Goal: Task Accomplishment & Management: Use online tool/utility

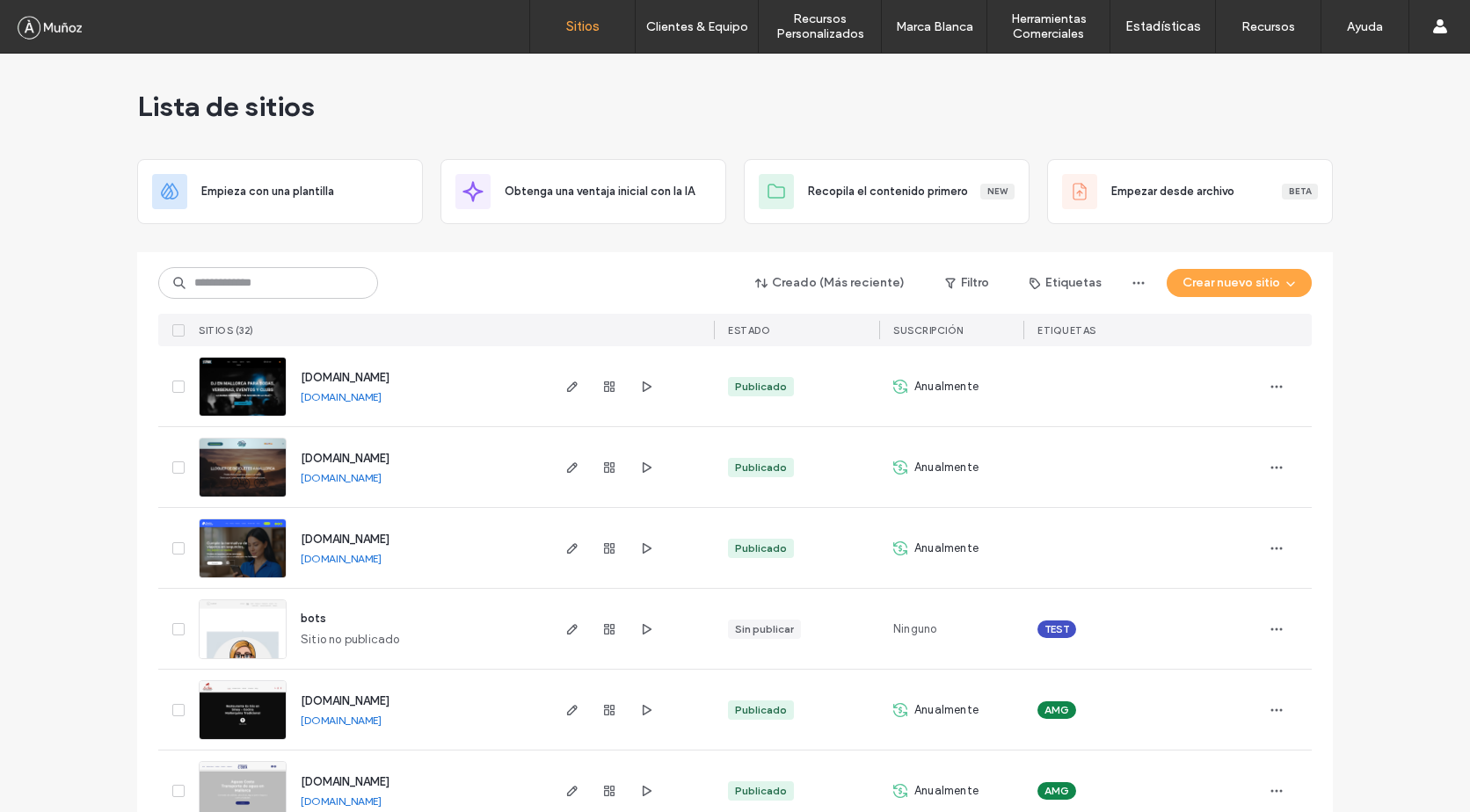
click at [227, 539] on img at bounding box center [242, 578] width 86 height 119
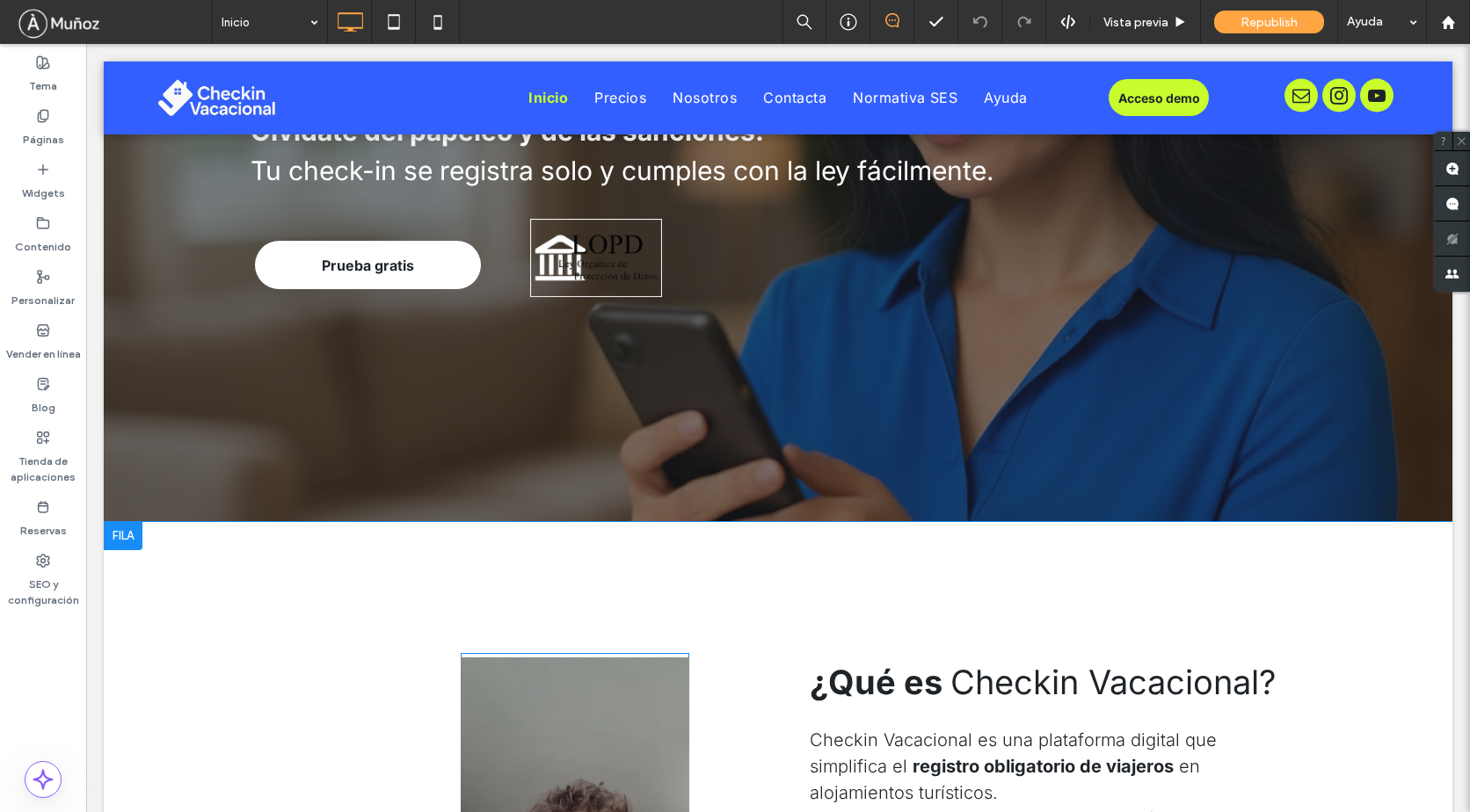
scroll to position [879, 0]
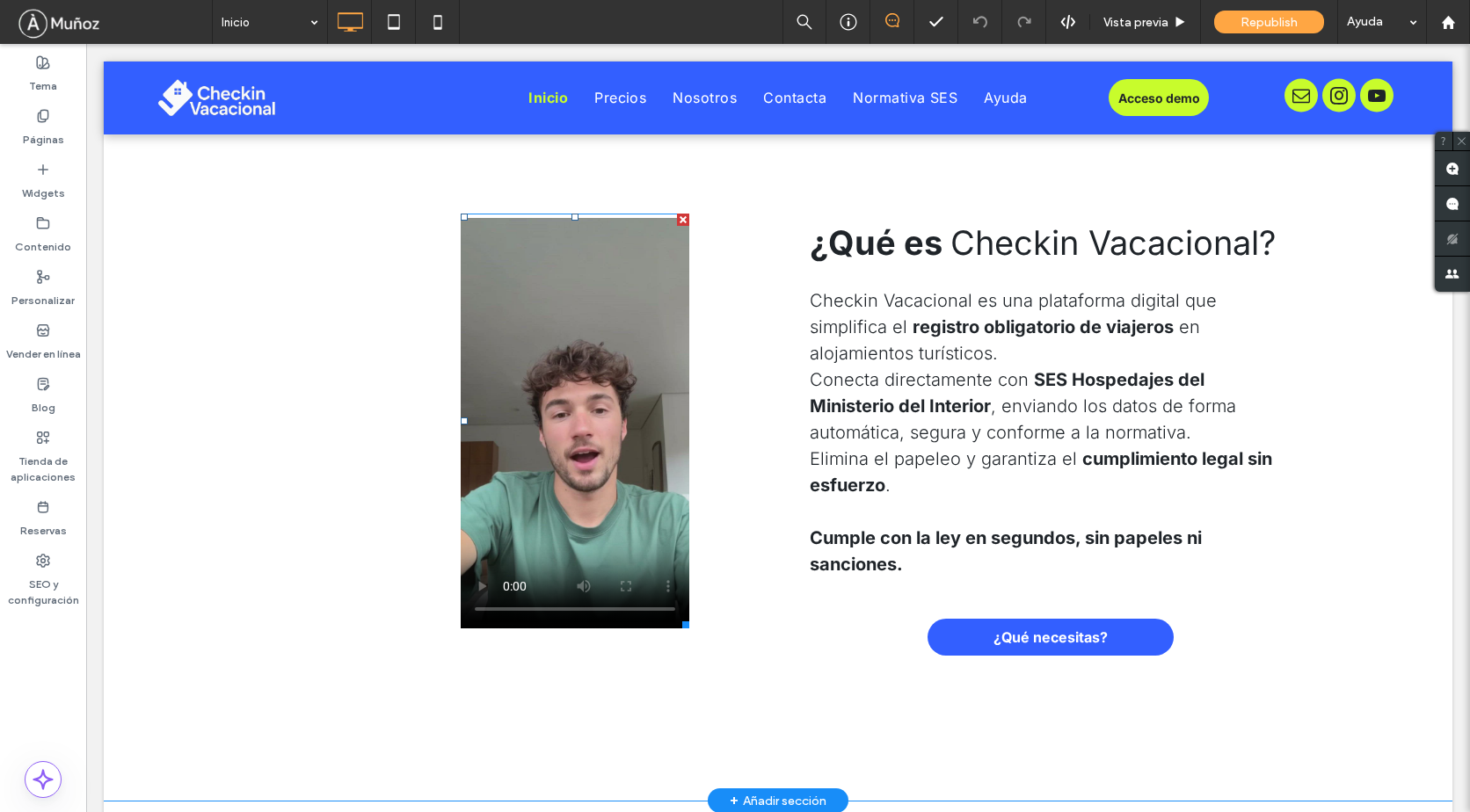
click at [565, 471] on span at bounding box center [574, 421] width 229 height 414
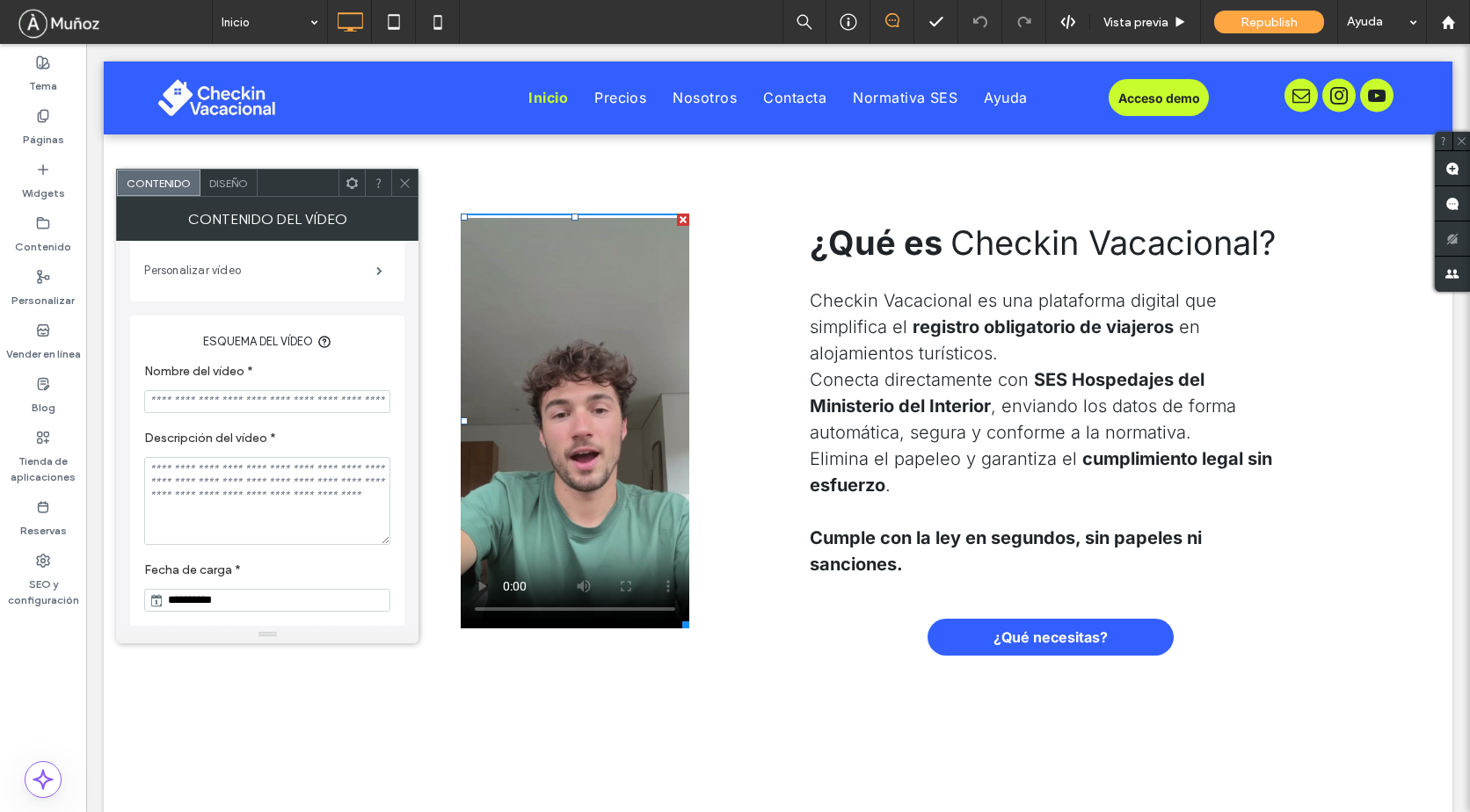
scroll to position [358, 0]
click at [263, 396] on input "Nombre del vídeo *" at bounding box center [267, 398] width 246 height 23
type input "**********"
click at [273, 483] on textarea "Descripción del vídeo *" at bounding box center [267, 497] width 246 height 88
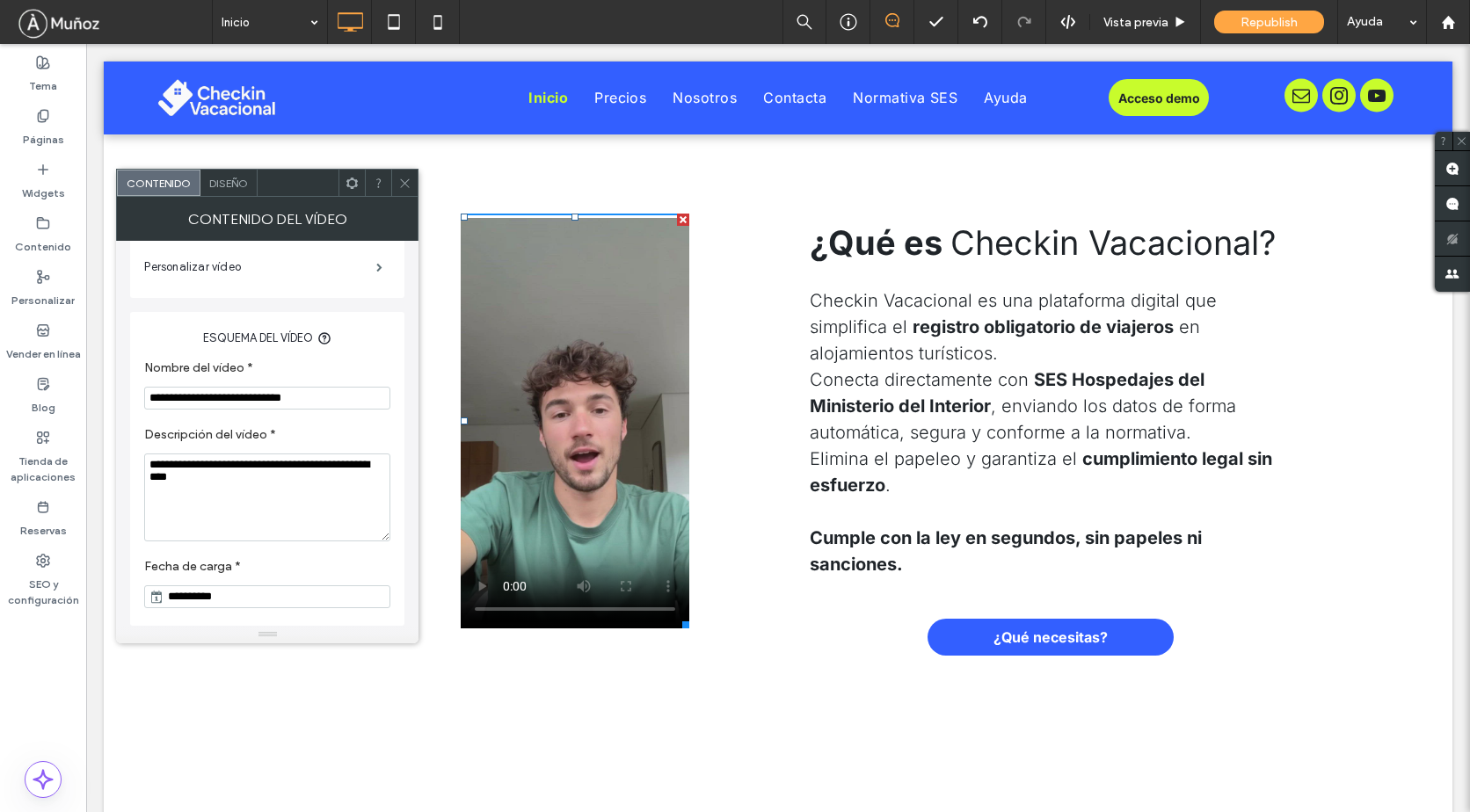
click at [297, 466] on textarea "**********" at bounding box center [267, 497] width 246 height 88
type textarea "**********"
click at [313, 559] on label "Fecha de carga *" at bounding box center [264, 568] width 239 height 19
click at [399, 181] on icon at bounding box center [404, 183] width 13 height 13
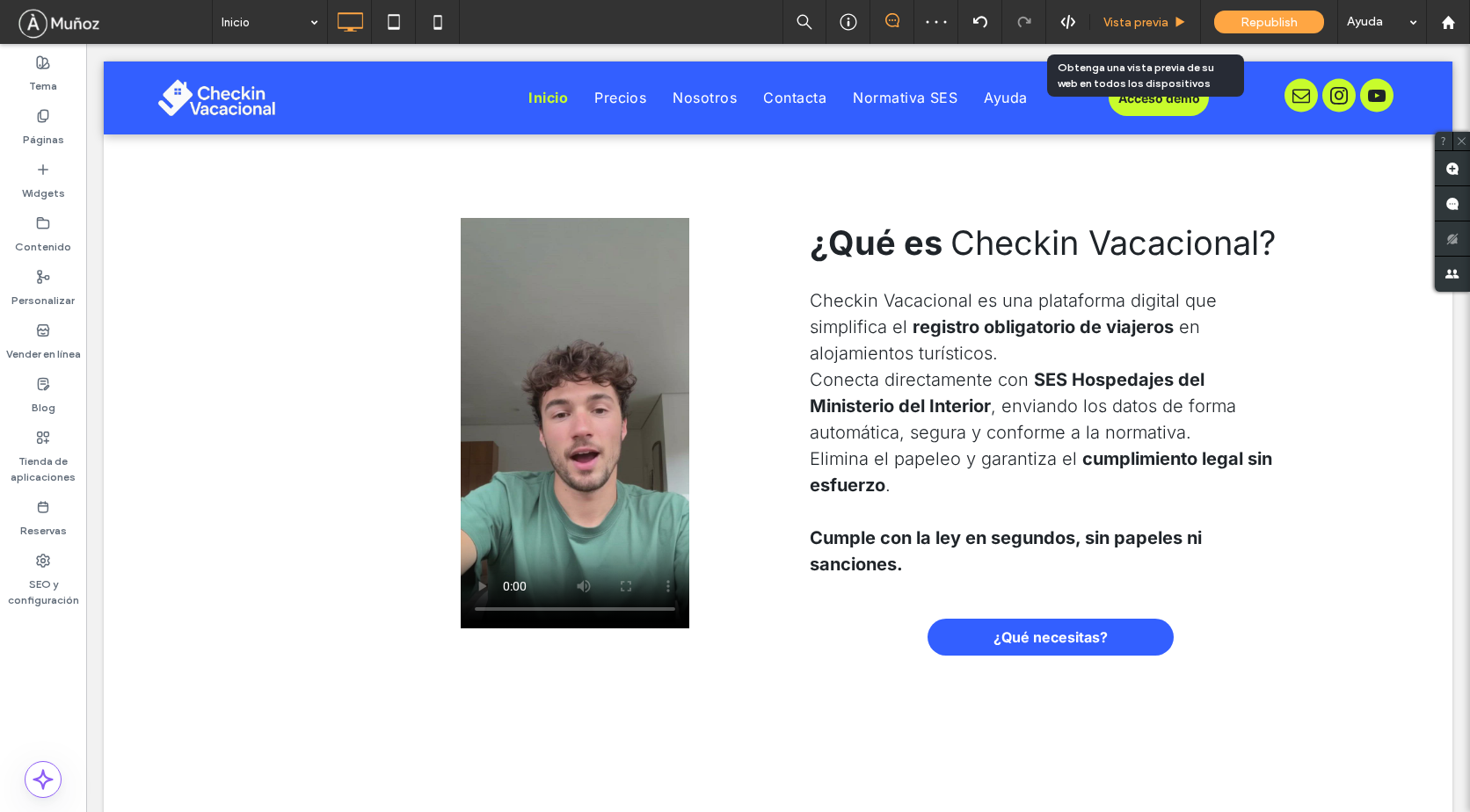
click at [1134, 28] on span "Vista previa" at bounding box center [1135, 22] width 65 height 15
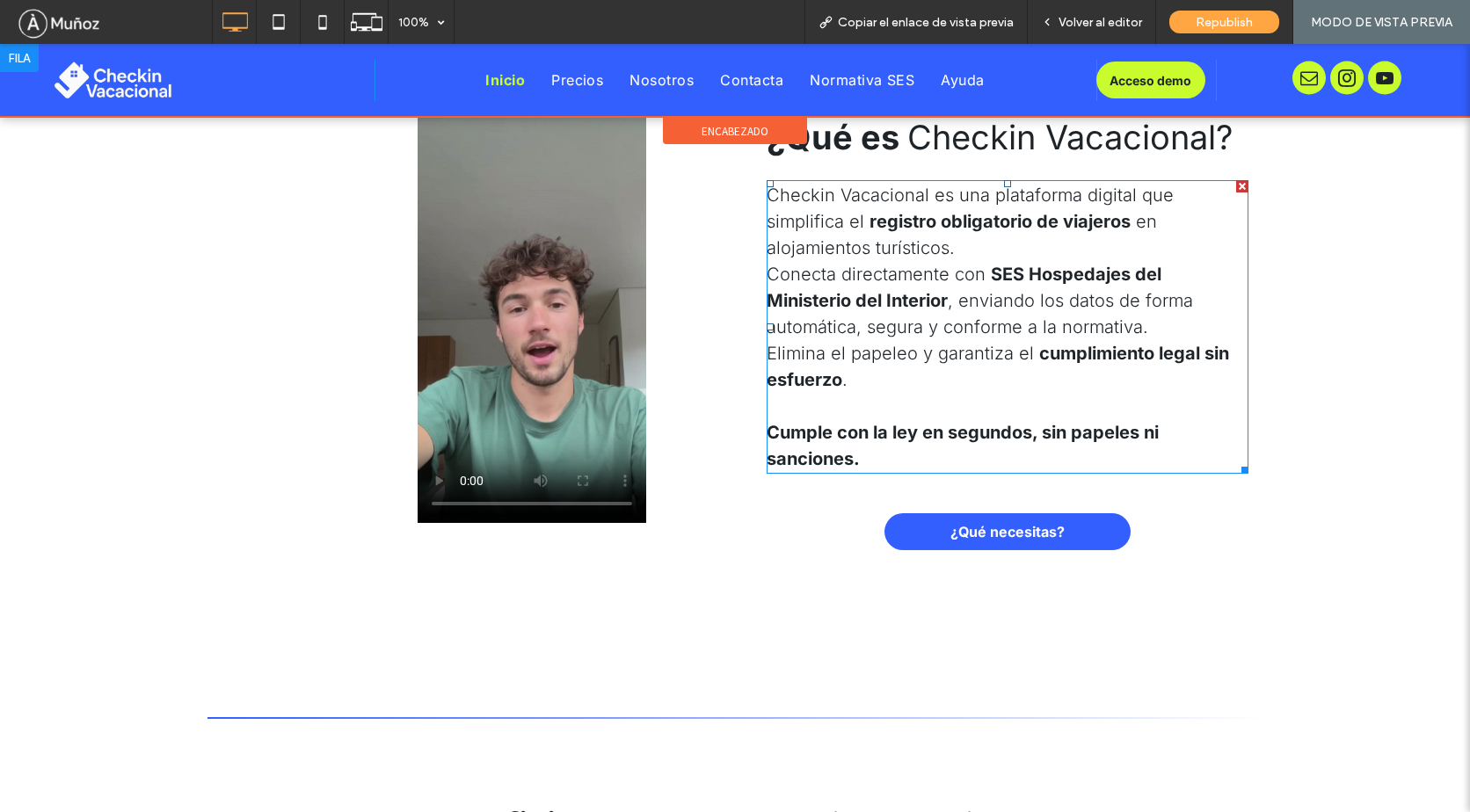
scroll to position [879, 0]
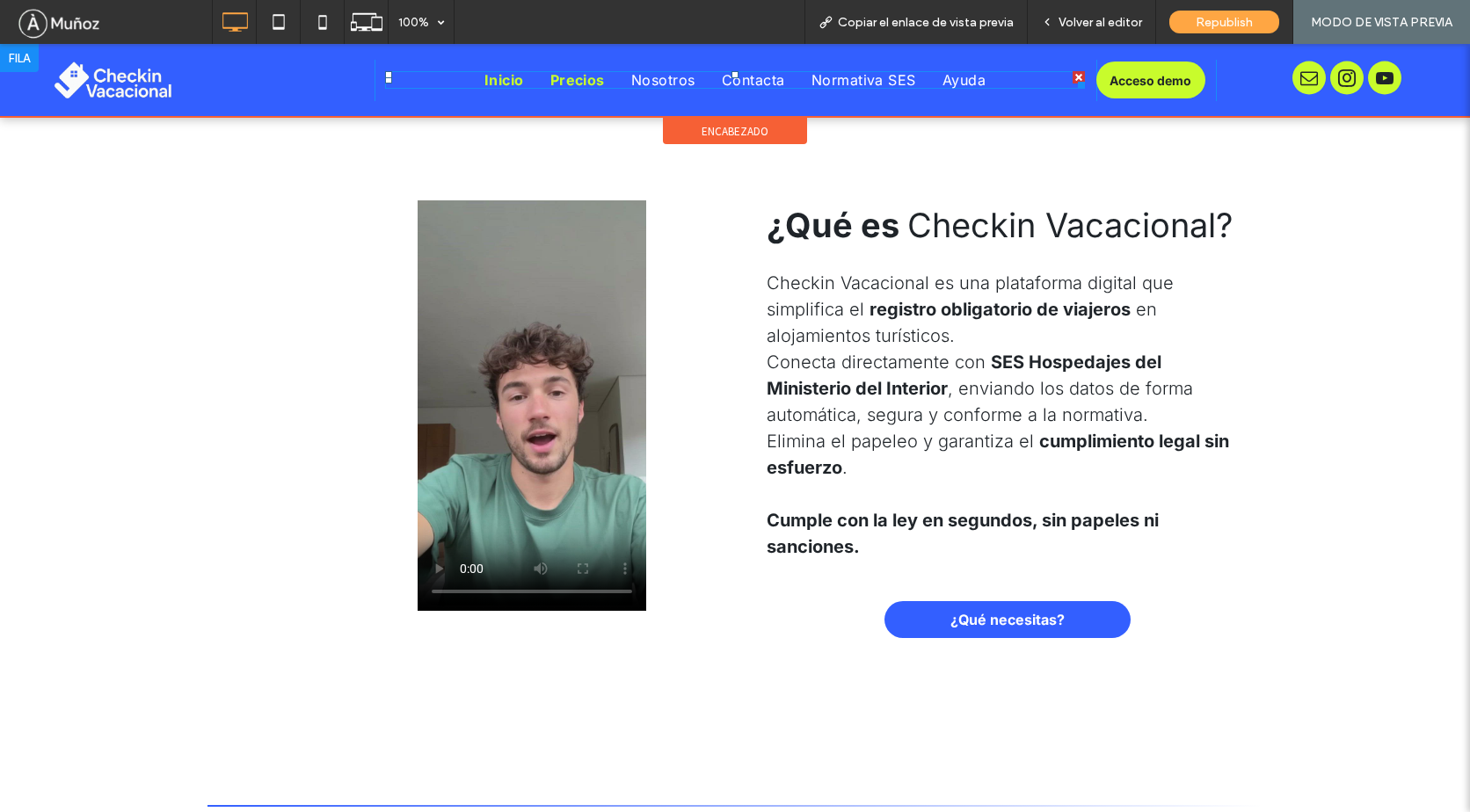
click at [573, 80] on span "Precios" at bounding box center [577, 80] width 55 height 18
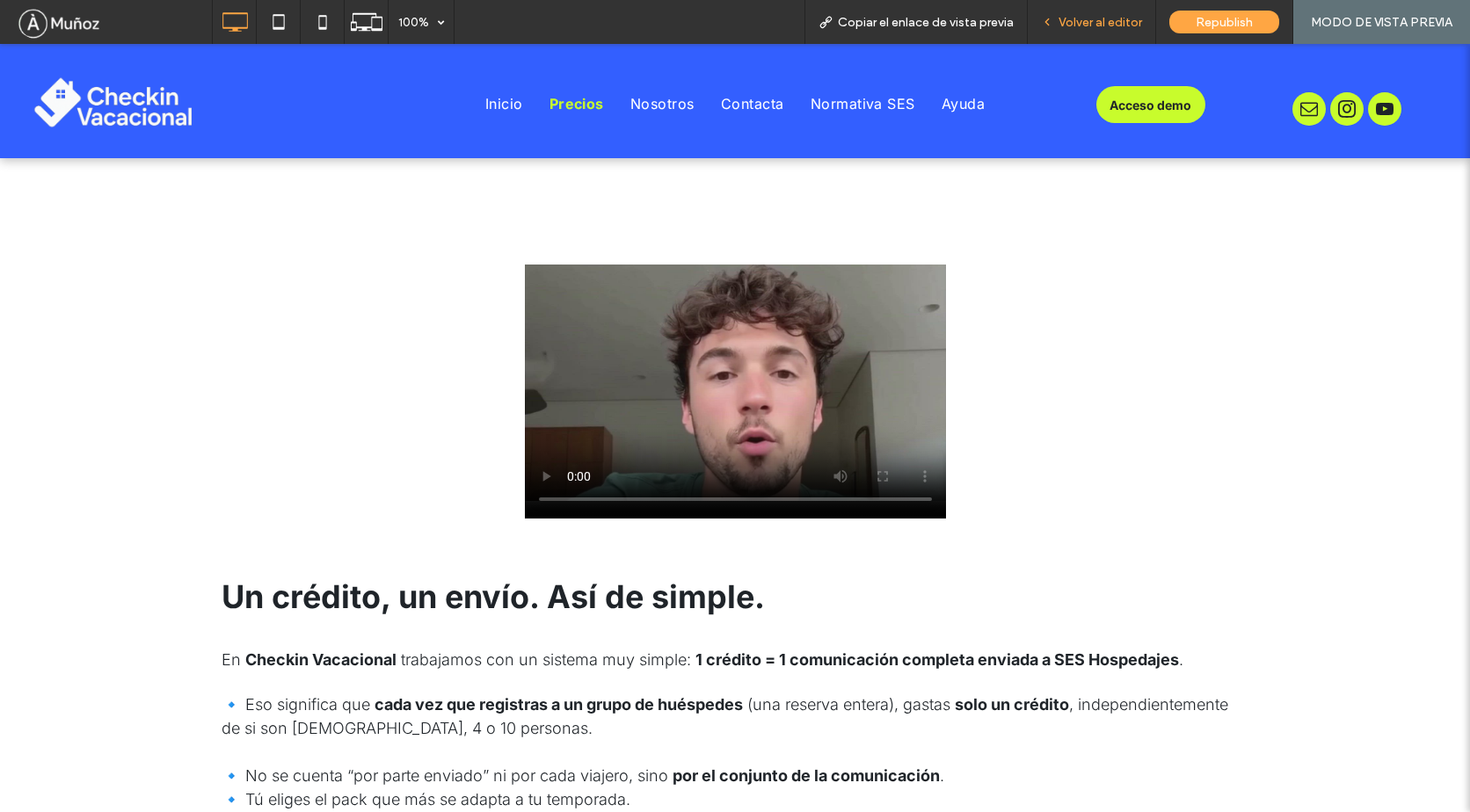
click at [1099, 21] on span "Volver al editor" at bounding box center [1100, 22] width 83 height 15
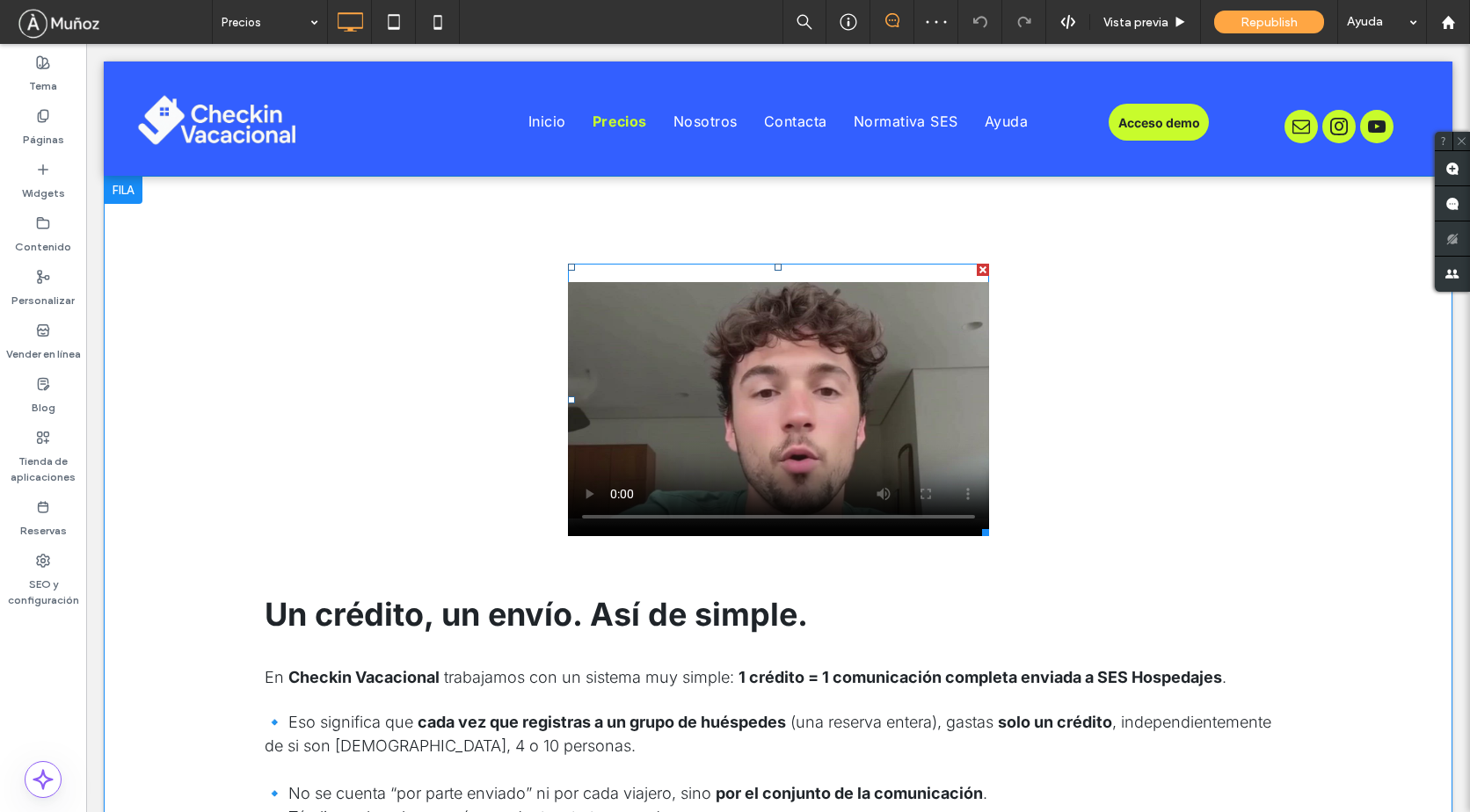
click at [679, 350] on span at bounding box center [778, 400] width 421 height 273
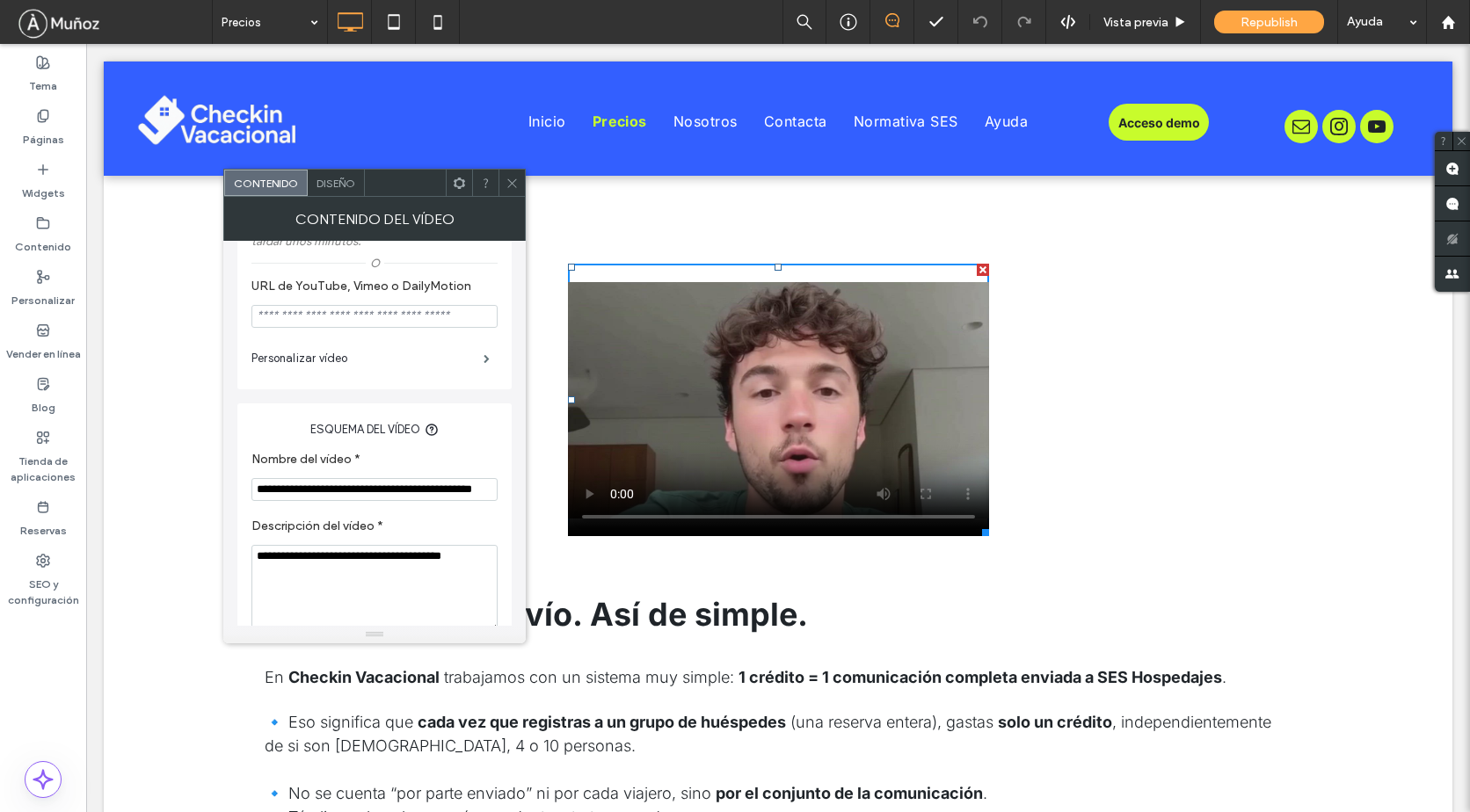
scroll to position [358, 0]
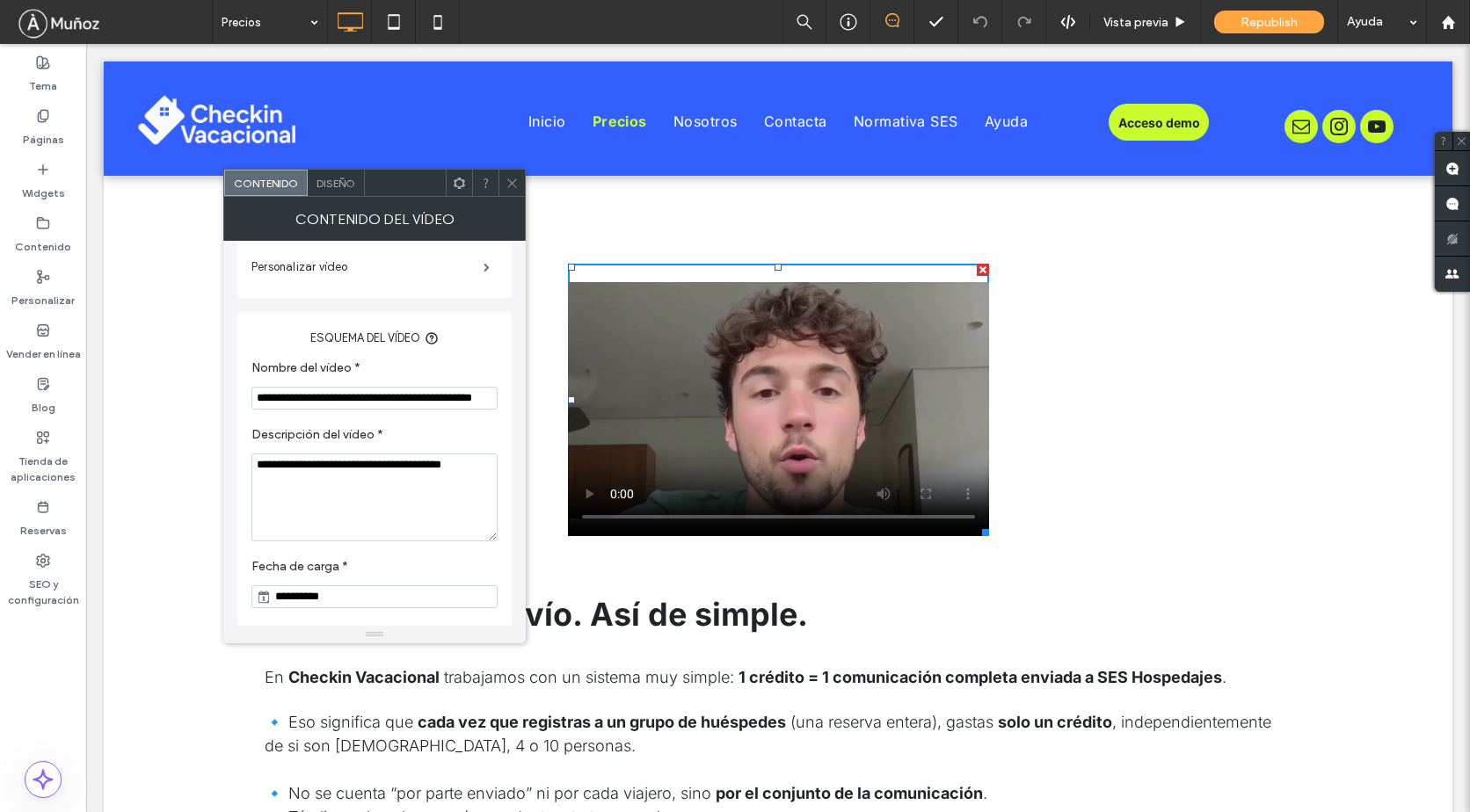
drag, startPoint x: 509, startPoint y: 184, endPoint x: 524, endPoint y: 176, distance: 17.0
click at [511, 184] on icon at bounding box center [512, 183] width 13 height 13
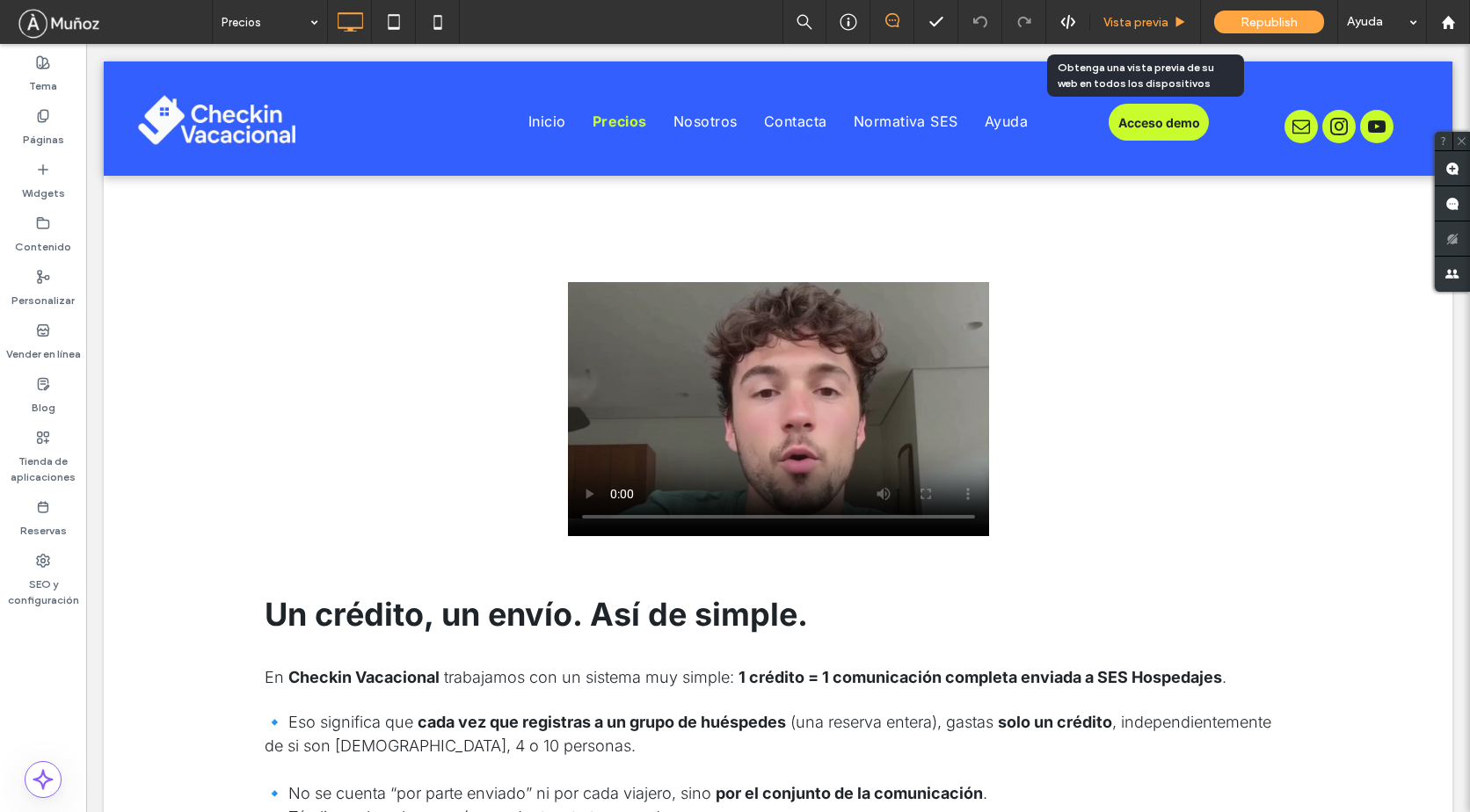
click at [1133, 20] on span "Vista previa" at bounding box center [1135, 22] width 65 height 15
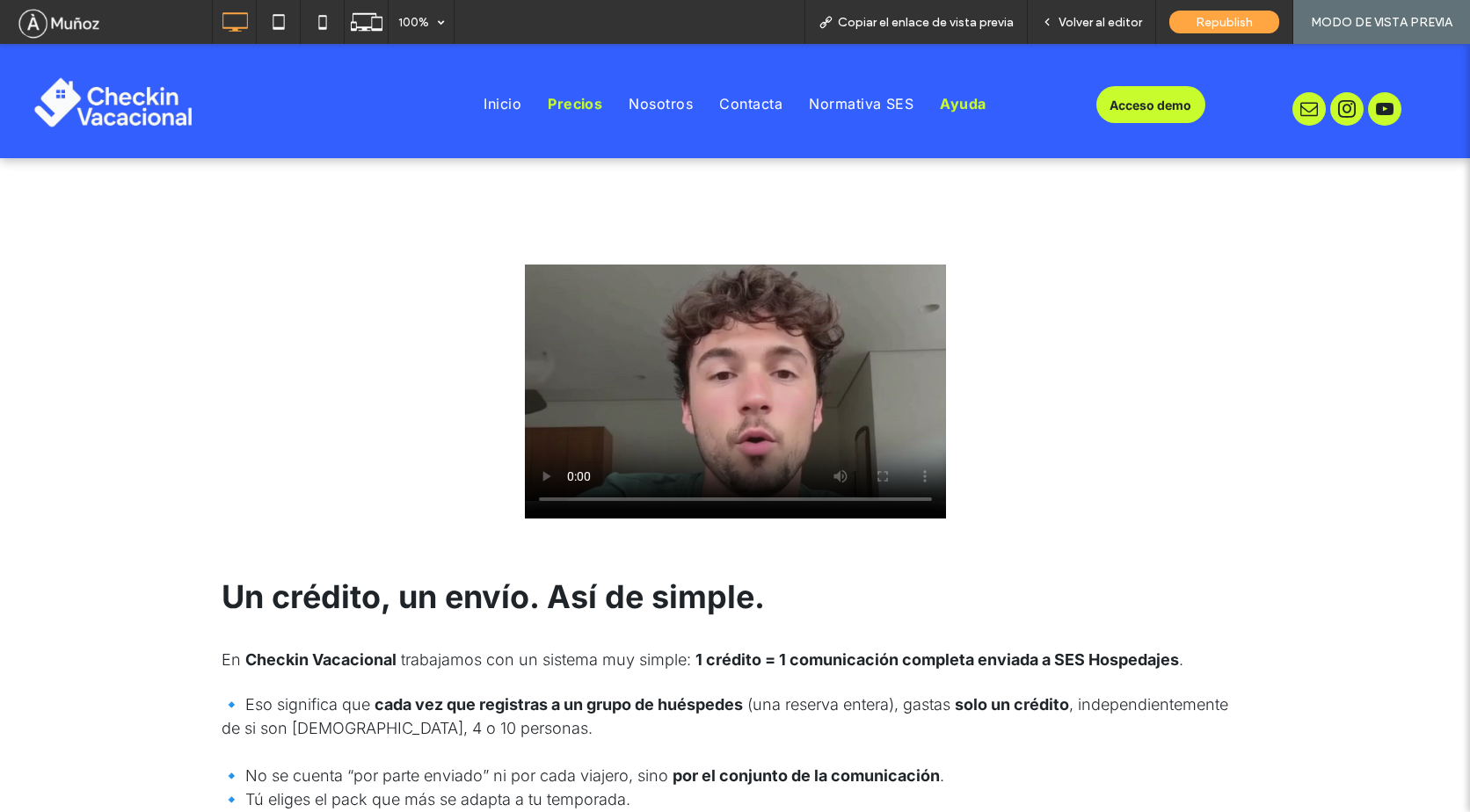
click at [957, 107] on span "Ayuda" at bounding box center [962, 104] width 45 height 18
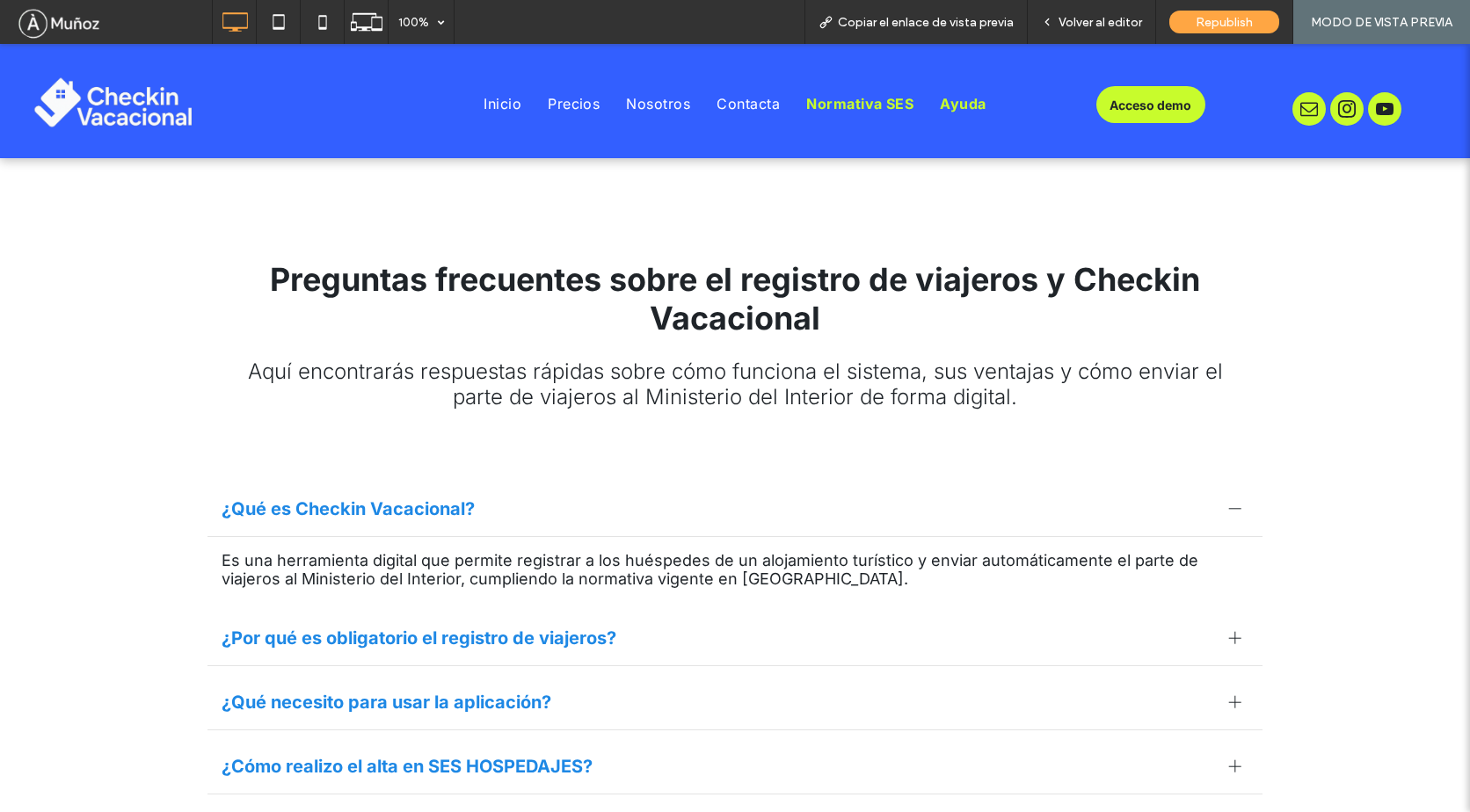
click at [859, 105] on span "Normativa SES" at bounding box center [859, 104] width 107 height 18
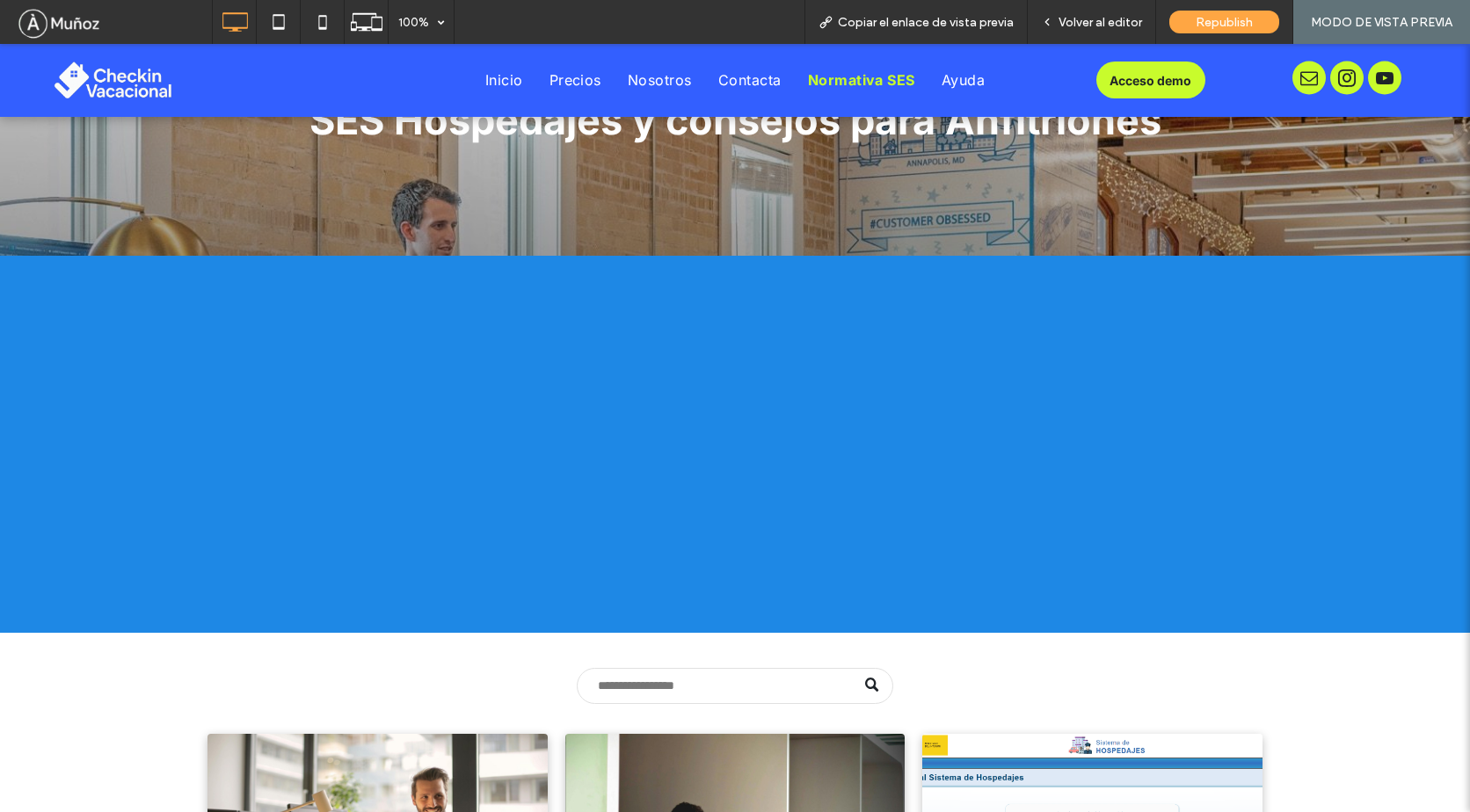
scroll to position [264, 0]
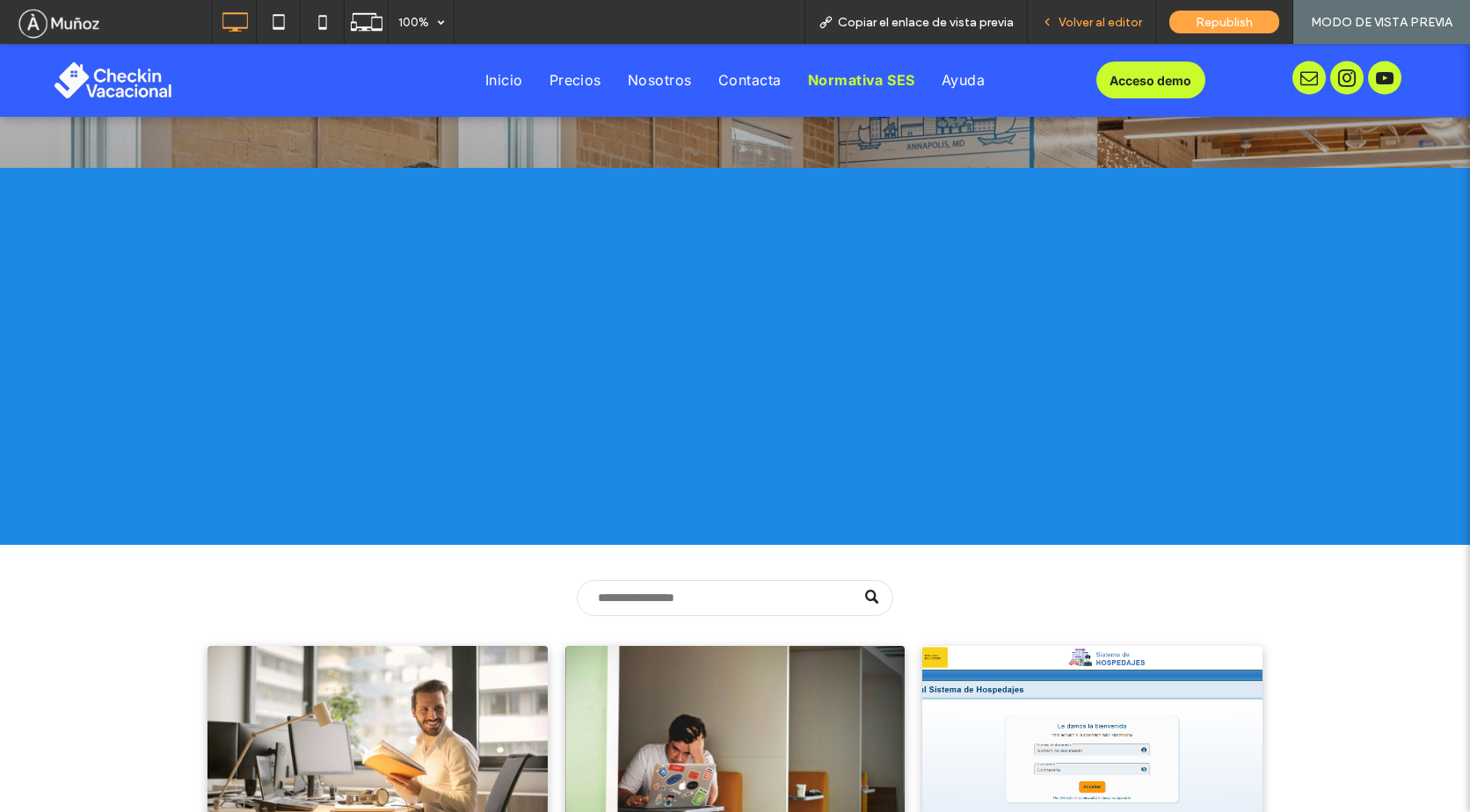
click at [1100, 21] on span "Volver al editor" at bounding box center [1100, 22] width 83 height 15
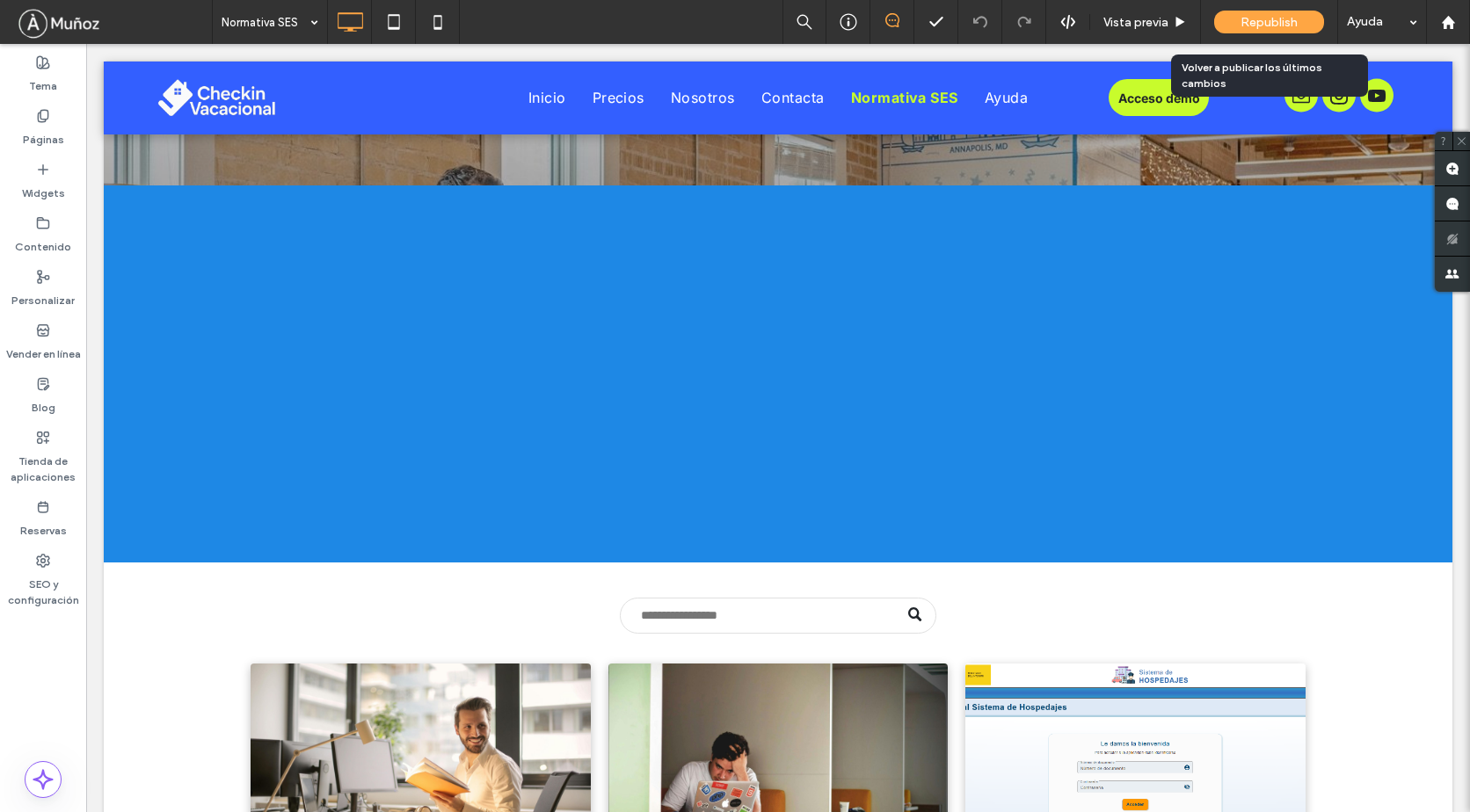
click at [1252, 23] on span "Republish" at bounding box center [1269, 22] width 57 height 15
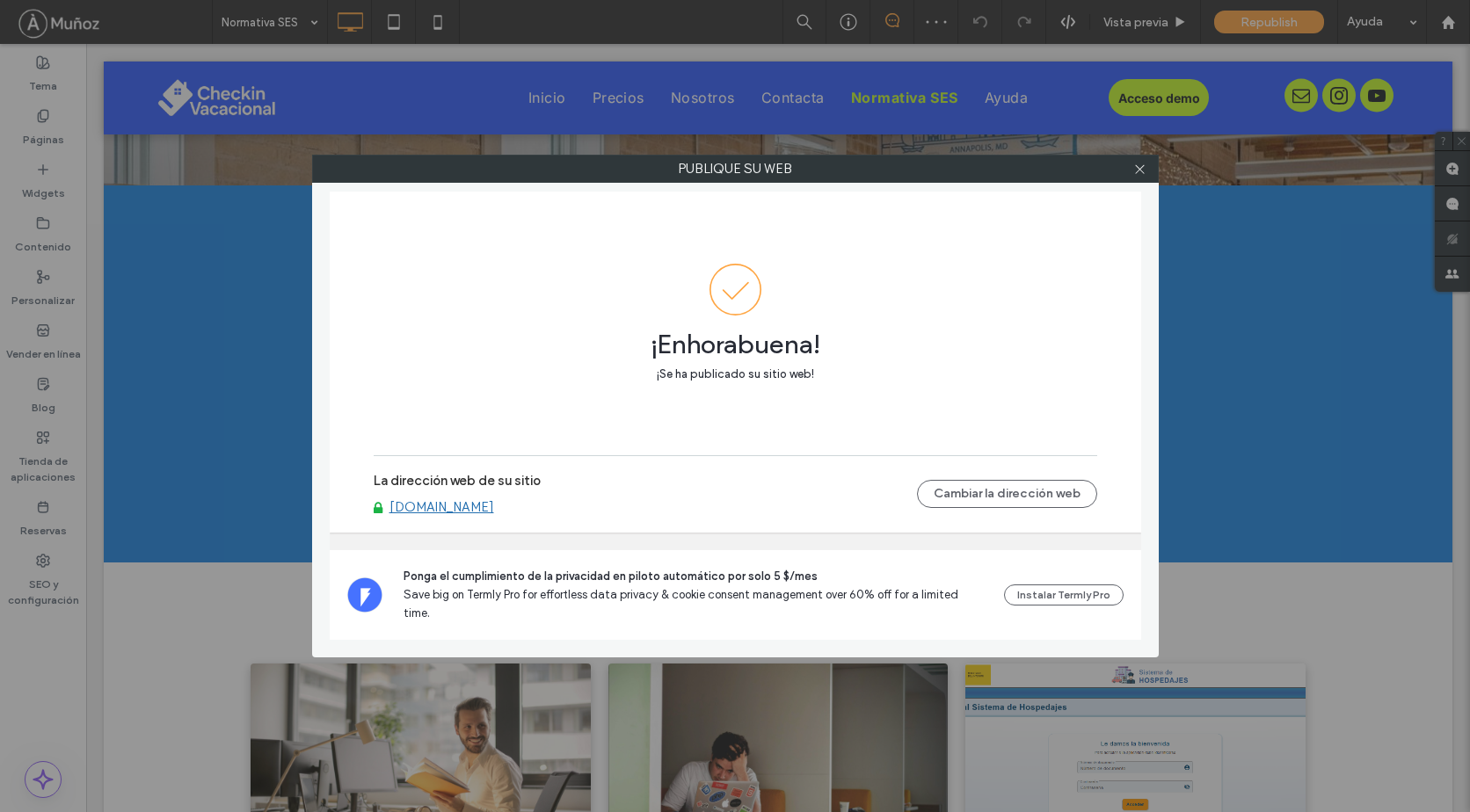
click at [494, 515] on link "[DOMAIN_NAME]" at bounding box center [441, 507] width 105 height 16
click at [1135, 170] on icon at bounding box center [1140, 169] width 13 height 13
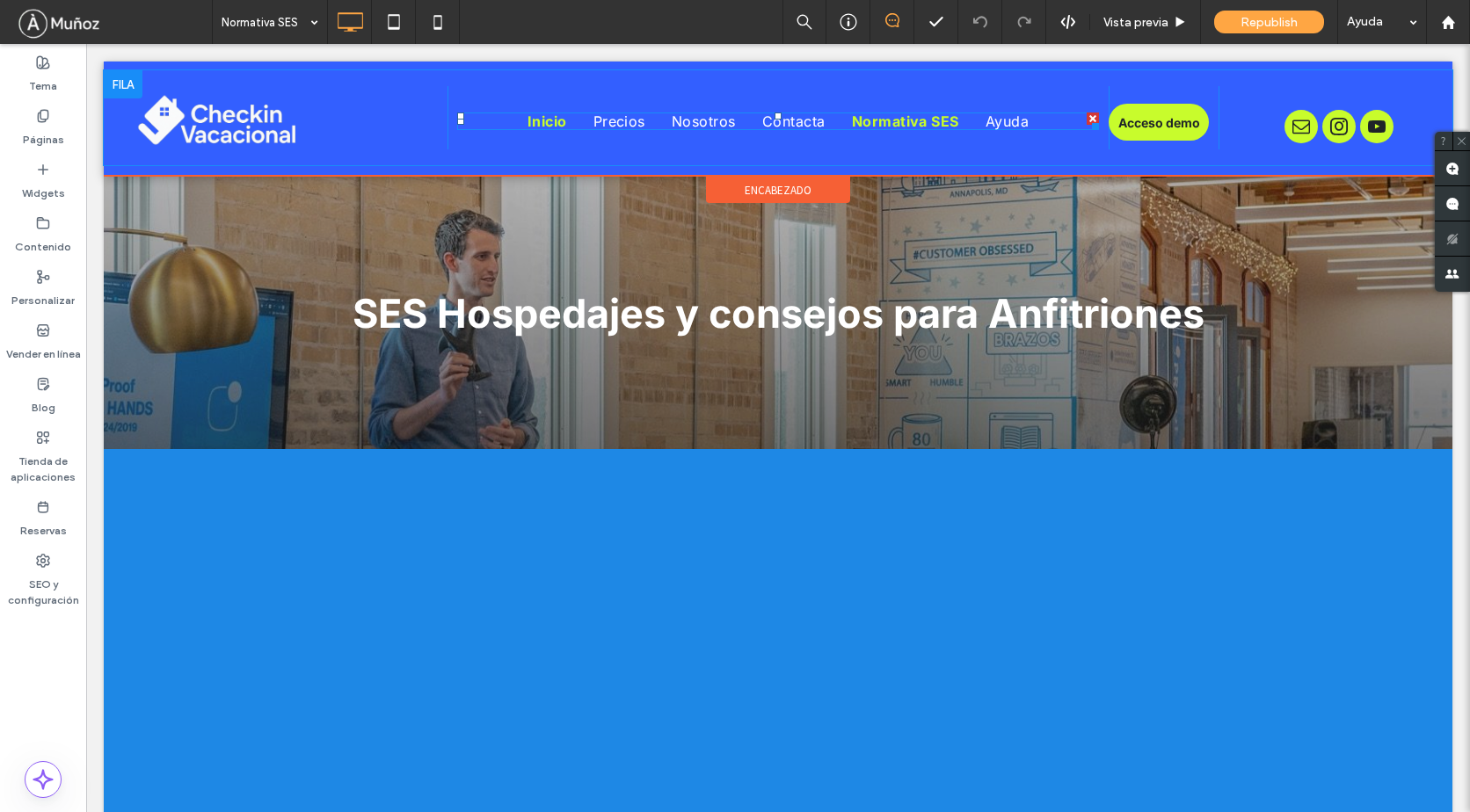
click at [542, 123] on span "Inicio" at bounding box center [547, 121] width 40 height 18
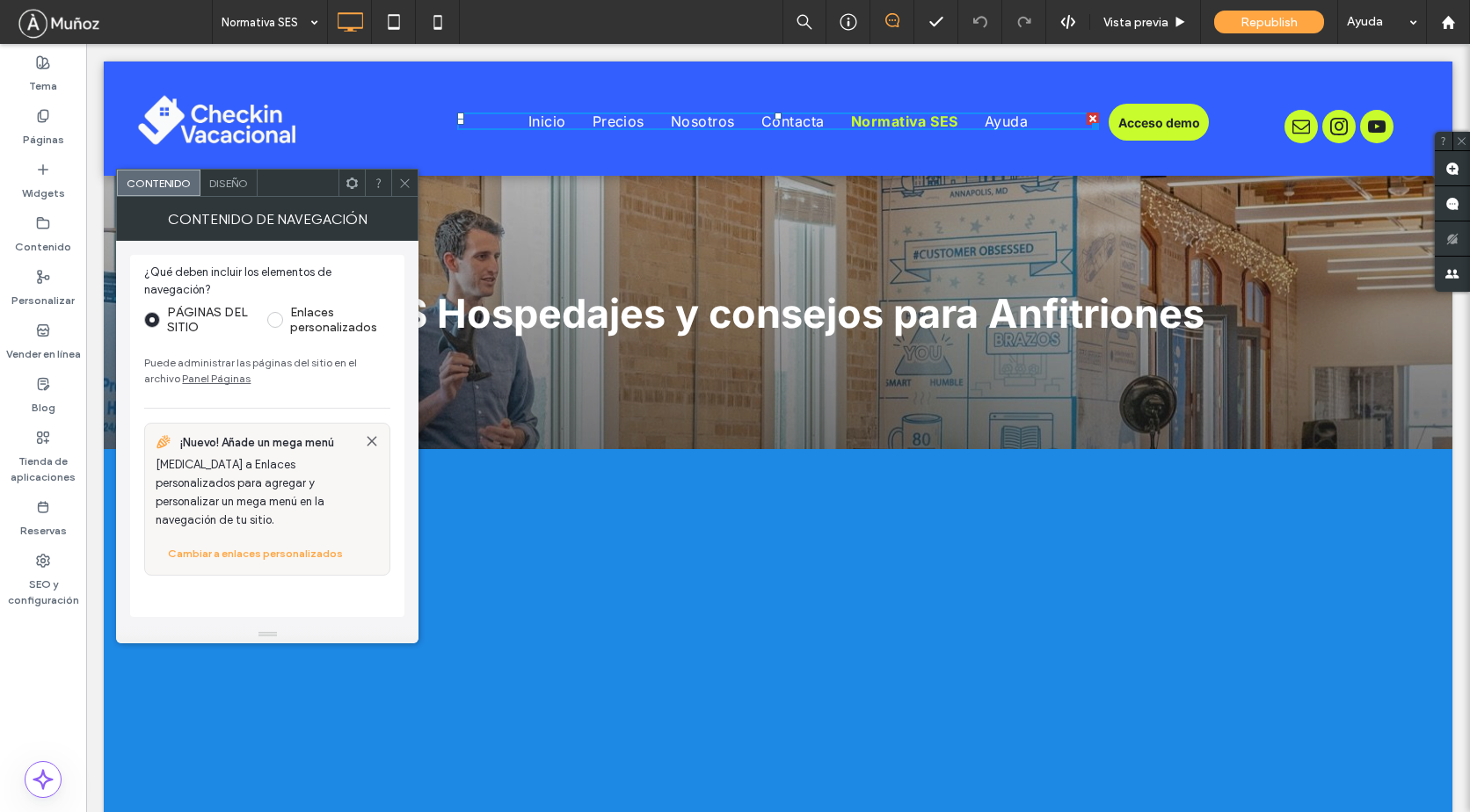
click at [400, 178] on icon at bounding box center [404, 183] width 13 height 13
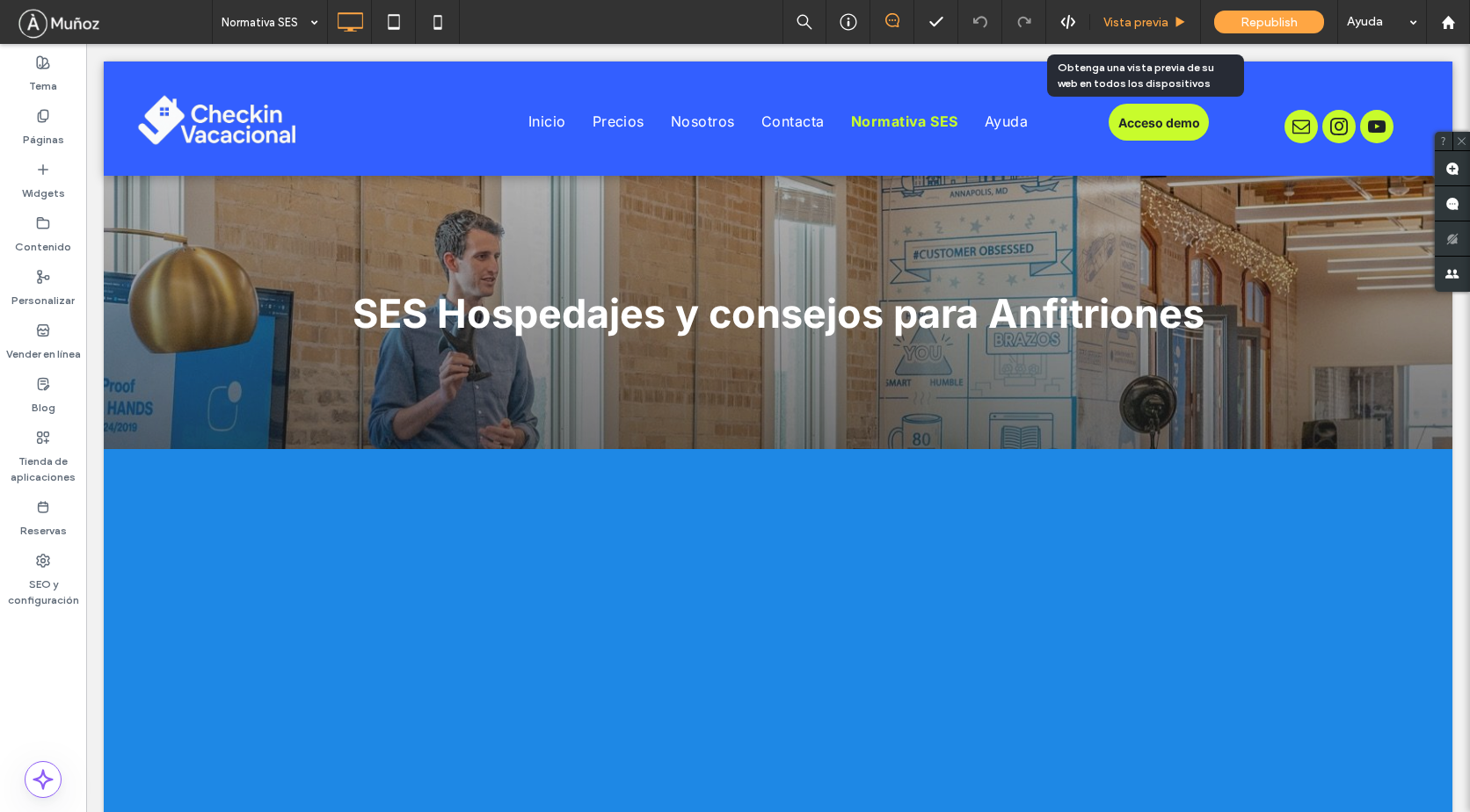
click at [1124, 22] on span "Vista previa" at bounding box center [1135, 22] width 65 height 15
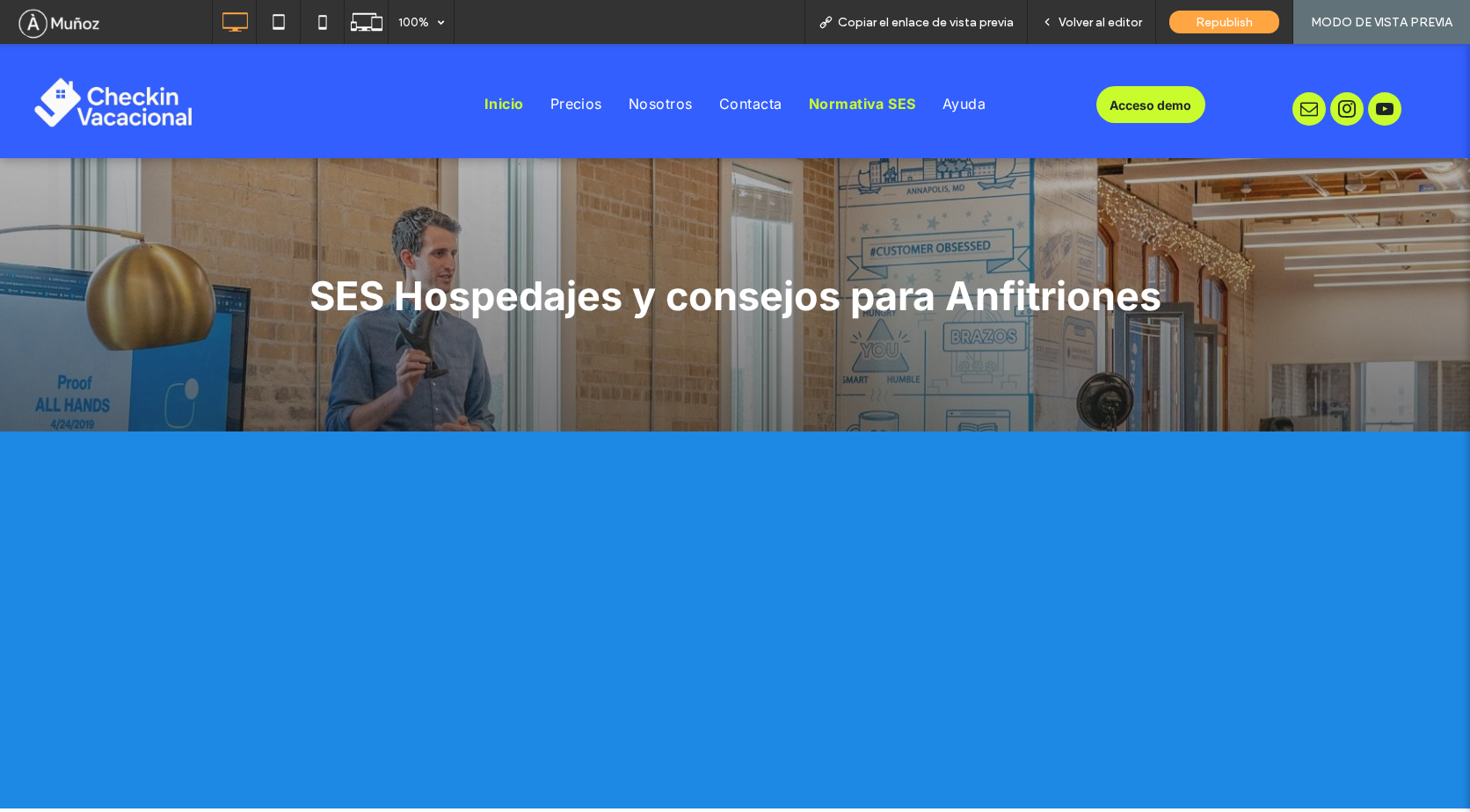
click at [487, 104] on span "Inicio" at bounding box center [503, 104] width 40 height 18
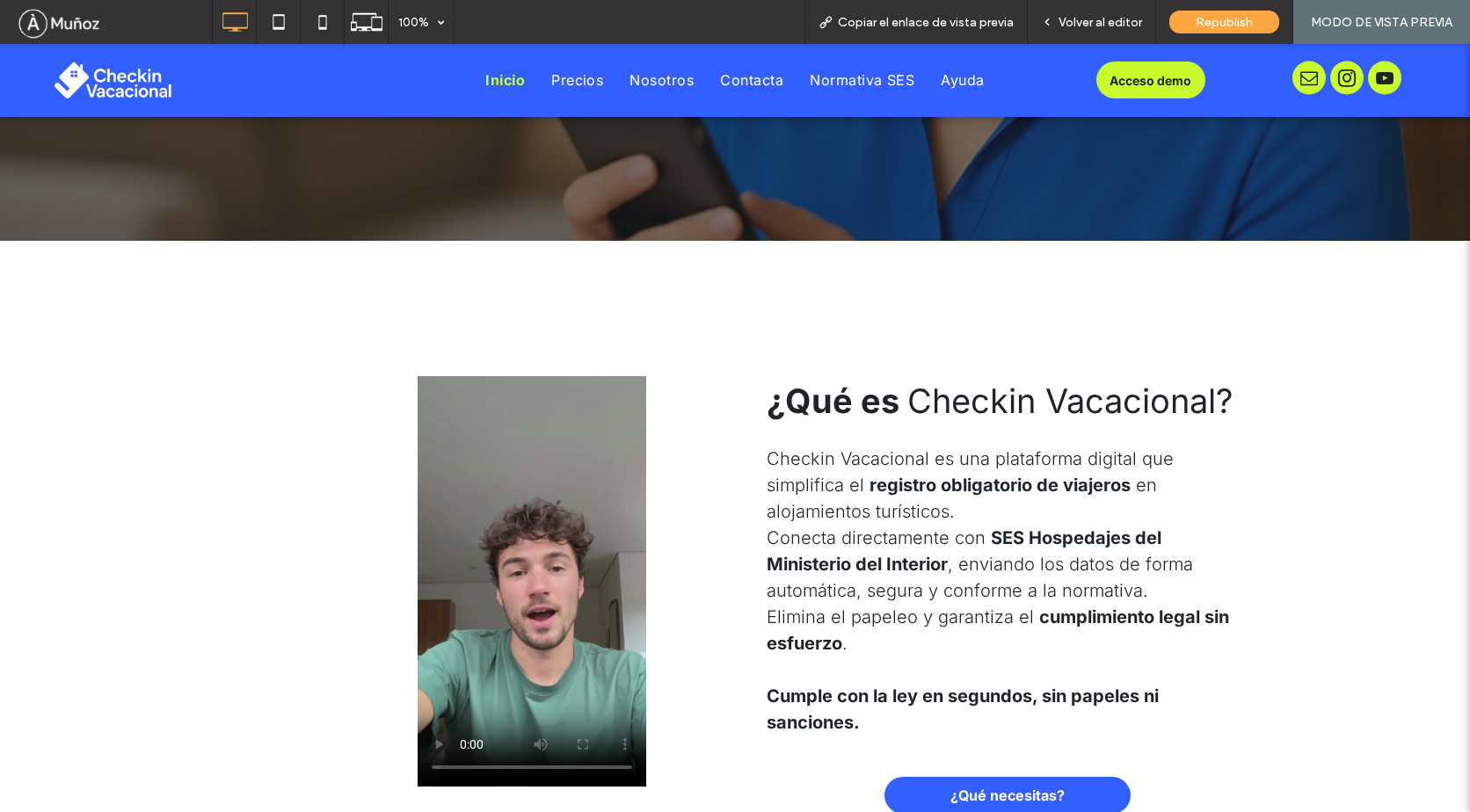
scroll to position [661, 0]
click at [1087, 24] on span "Volver al editor" at bounding box center [1100, 22] width 83 height 15
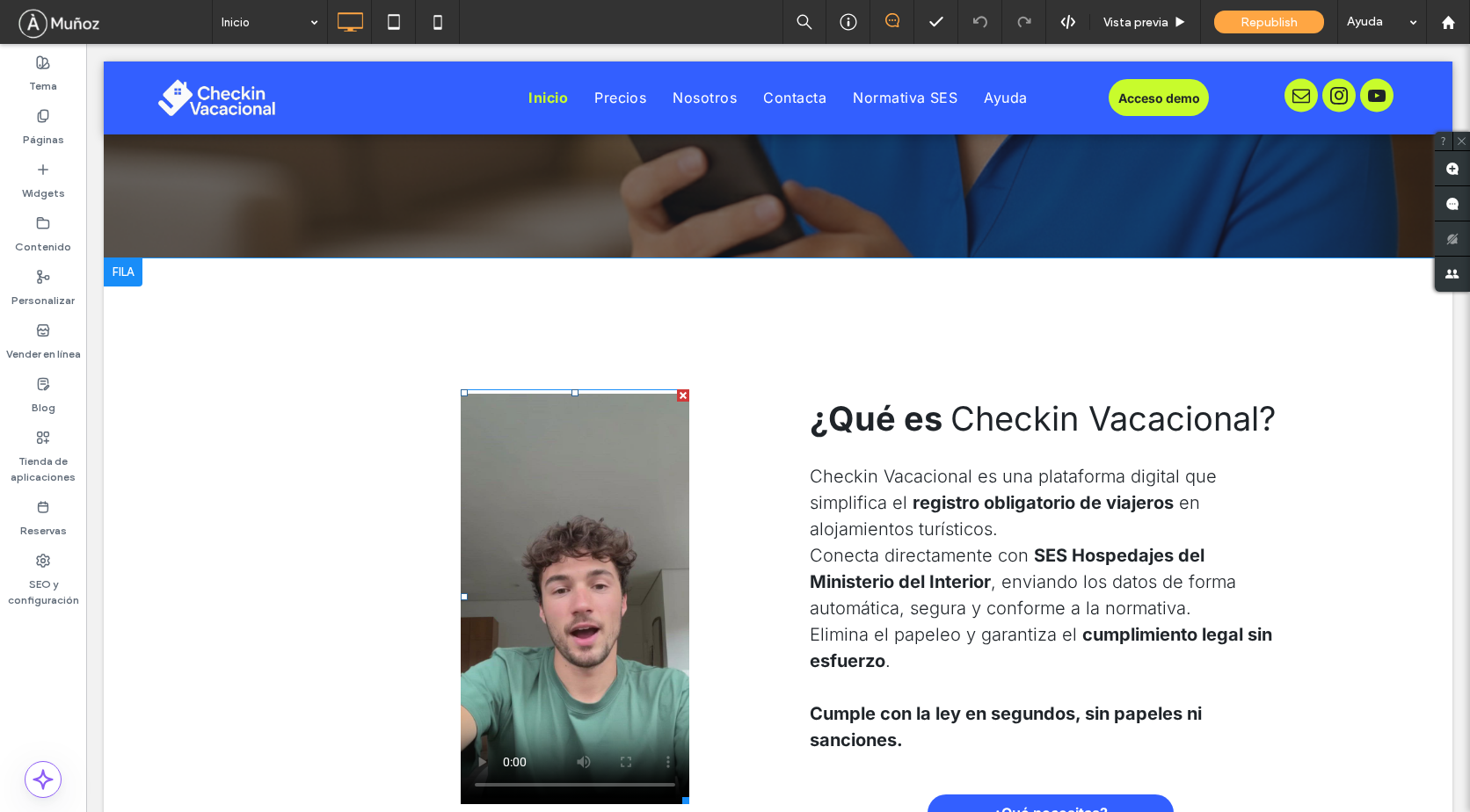
click at [601, 499] on span at bounding box center [574, 597] width 229 height 414
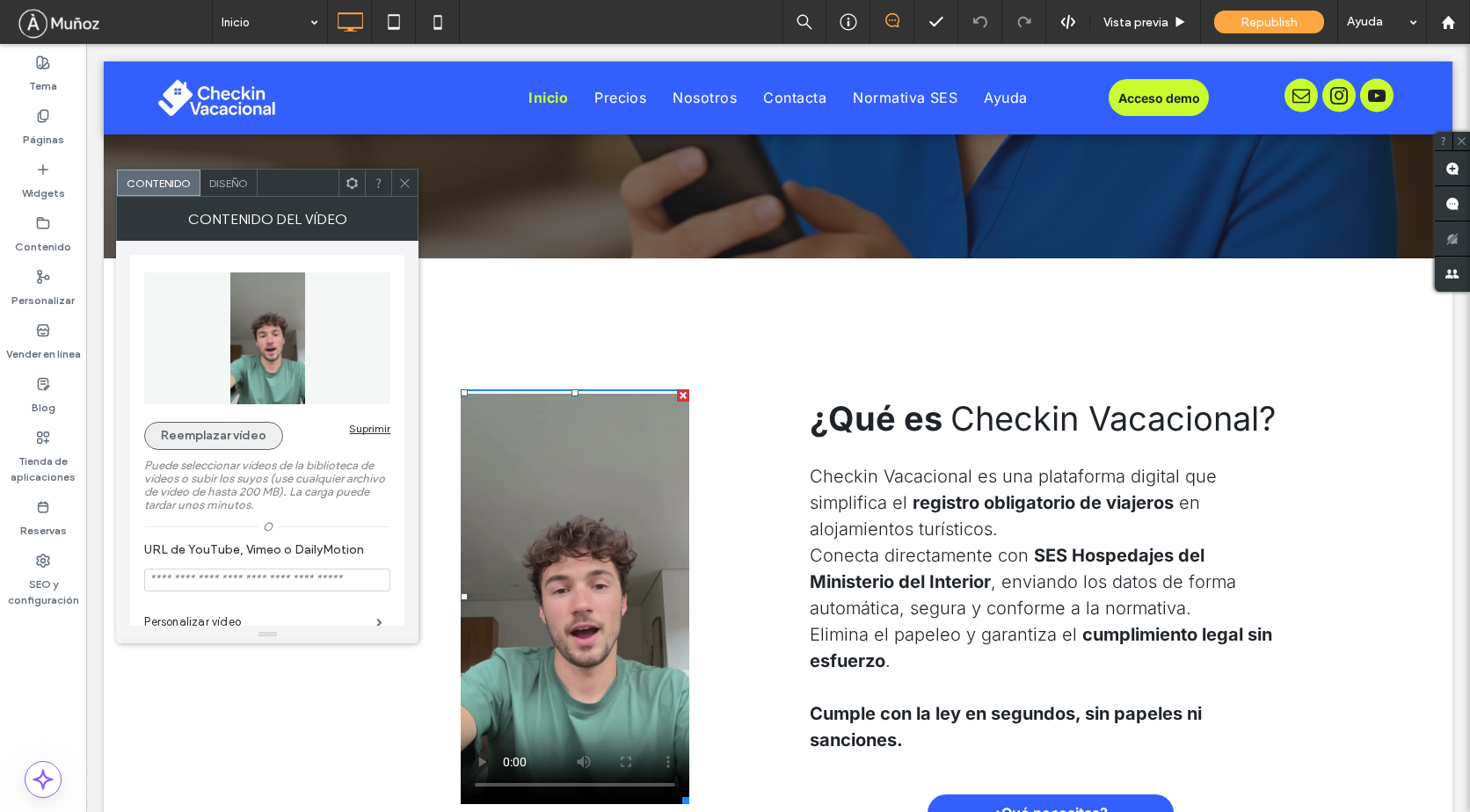
click at [228, 439] on button "Reemplazar vídeo" at bounding box center [214, 436] width 139 height 28
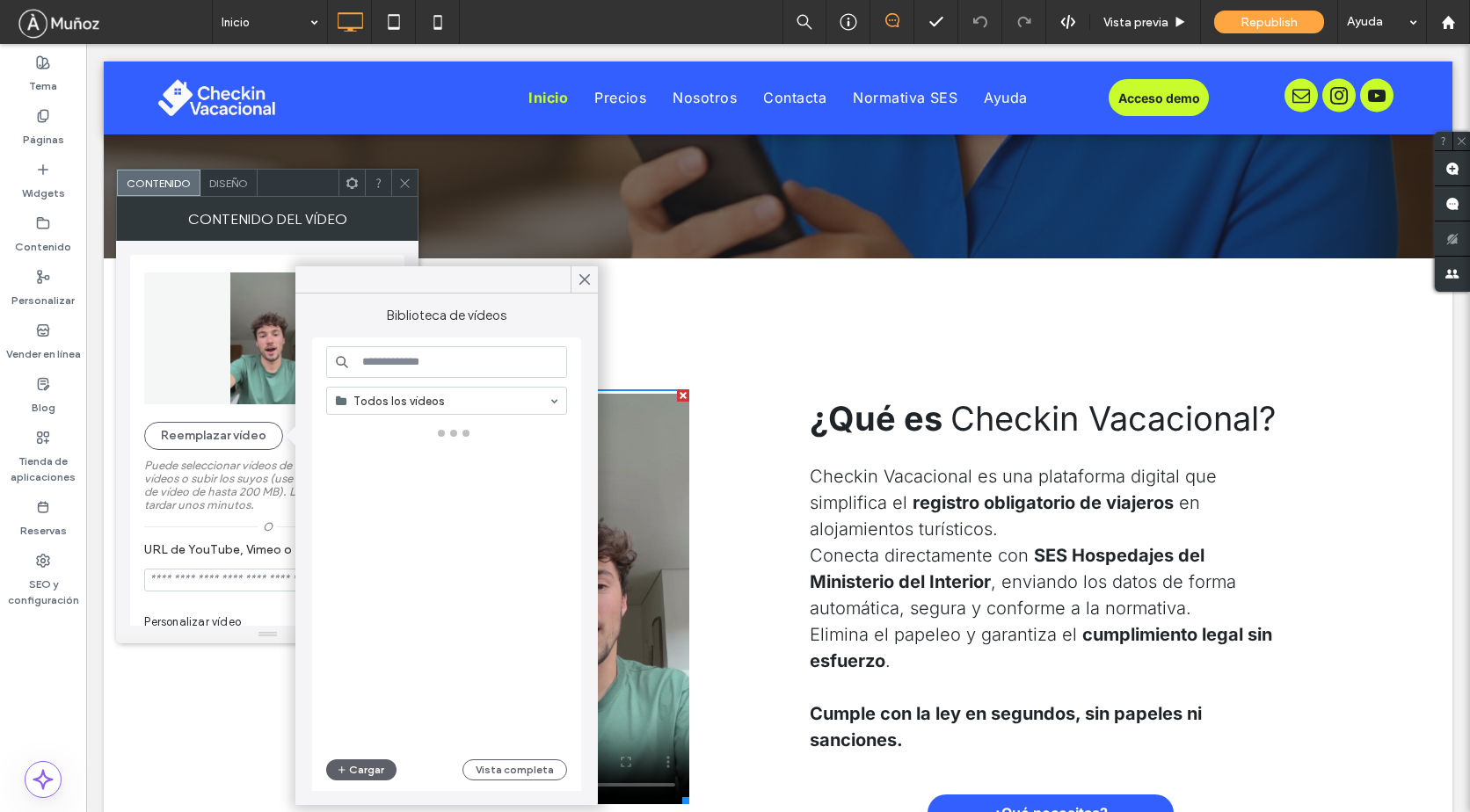
scroll to position [2, 0]
click at [376, 768] on button "Cargar" at bounding box center [361, 768] width 70 height 21
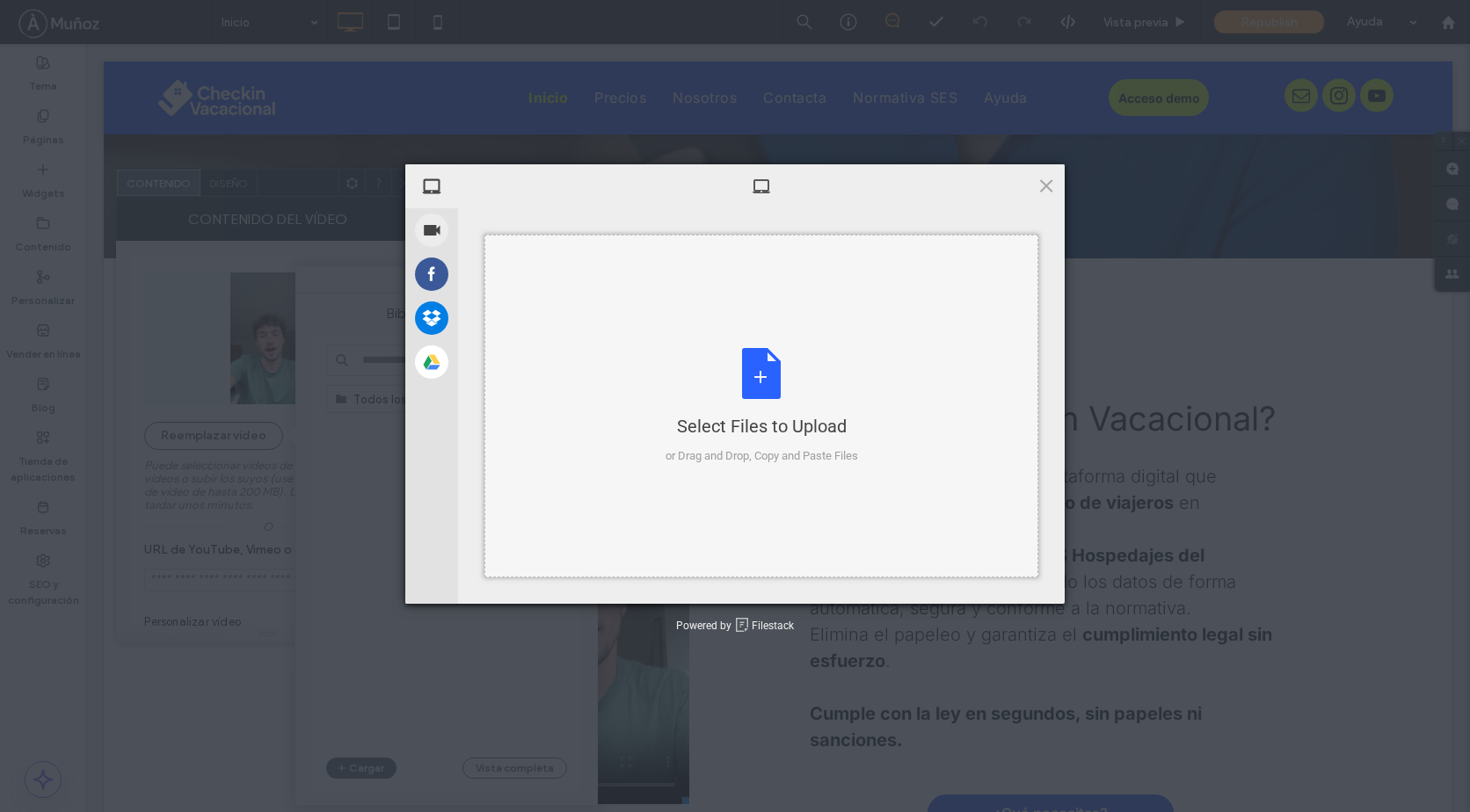
click at [759, 376] on div "Select Files to Upload or Drag and Drop, Copy and Paste Files" at bounding box center [761, 406] width 192 height 117
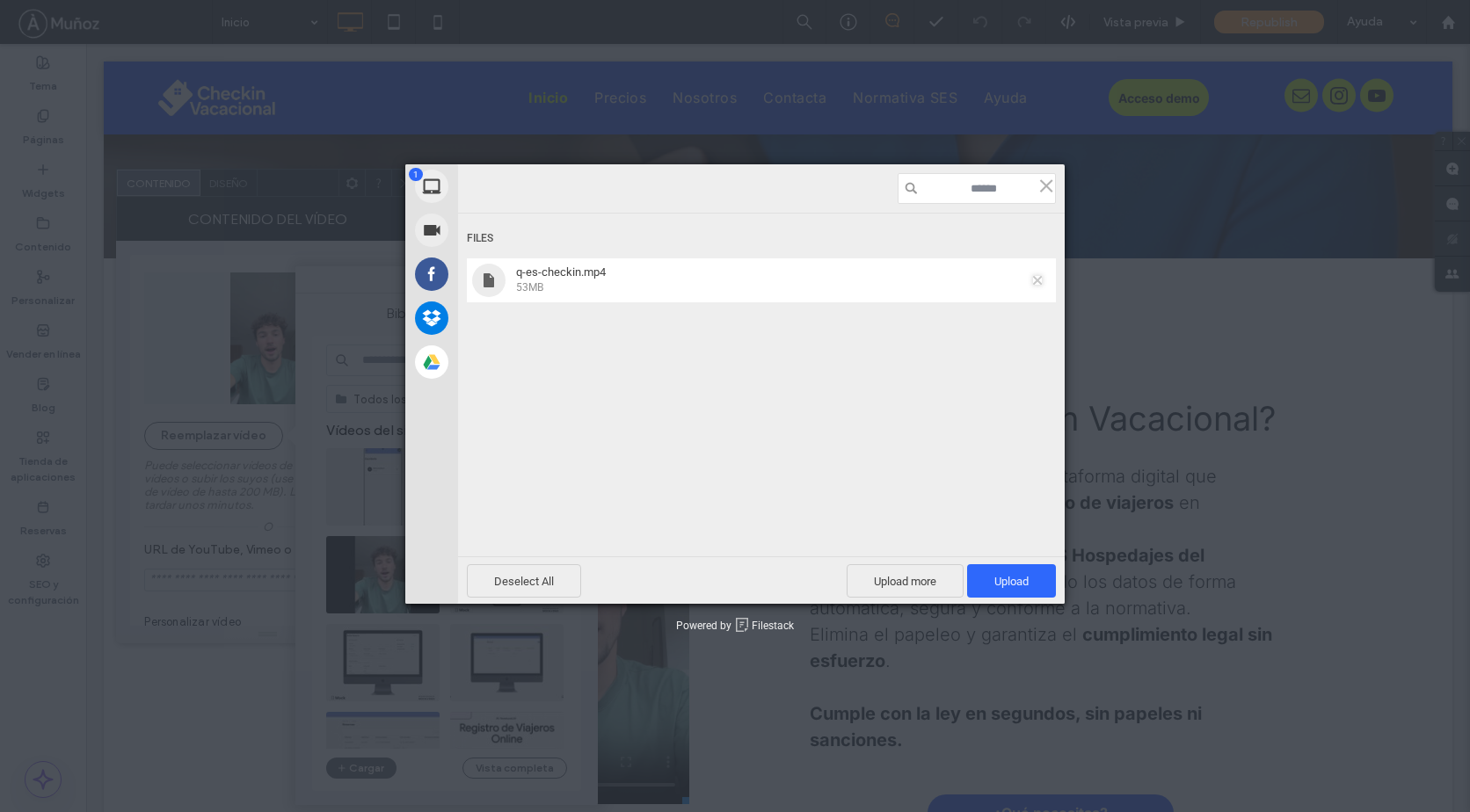
click at [1038, 278] on span at bounding box center [1037, 280] width 9 height 9
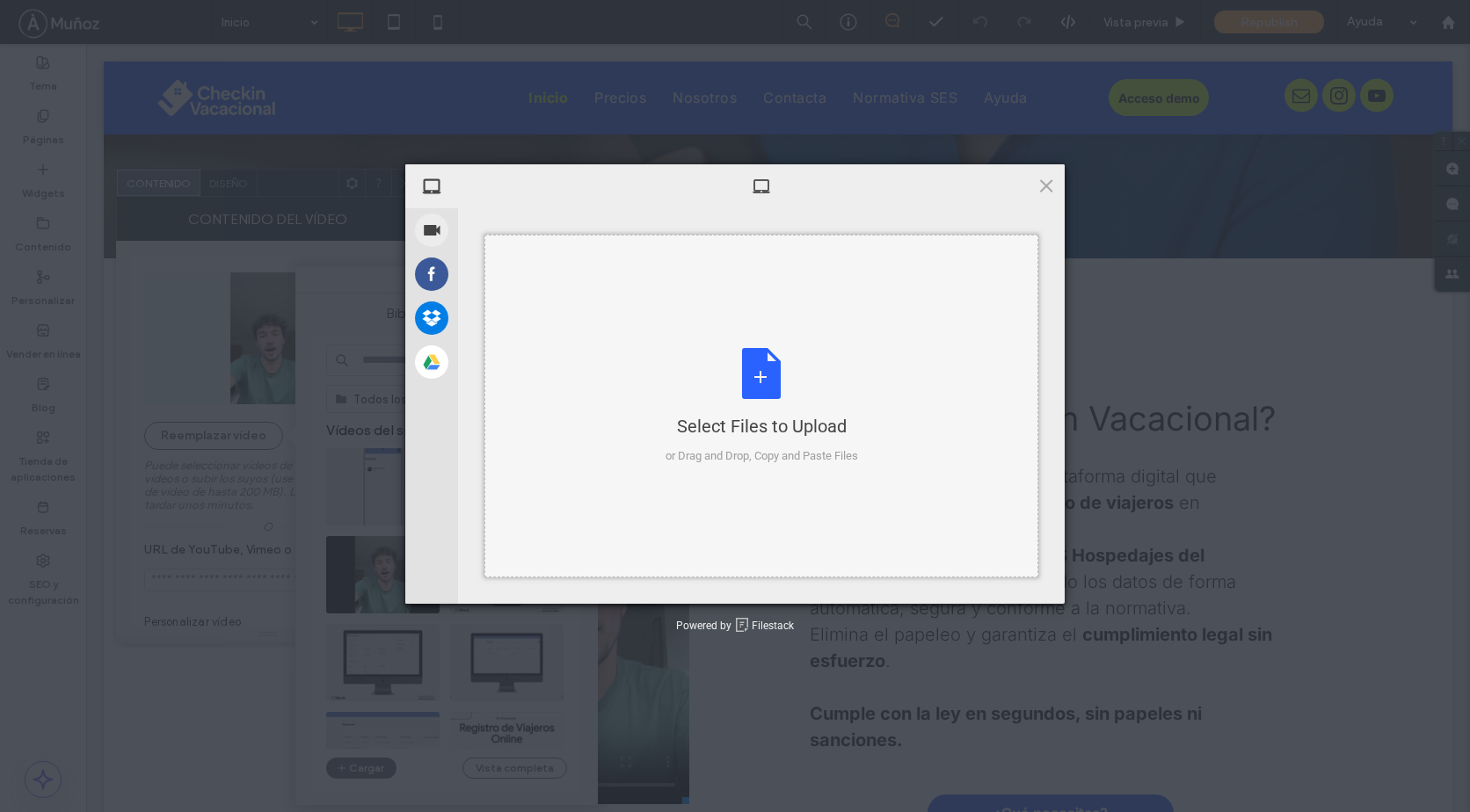
click at [770, 377] on div "Select Files to Upload or Drag and Drop, Copy and Paste Files" at bounding box center [761, 406] width 192 height 117
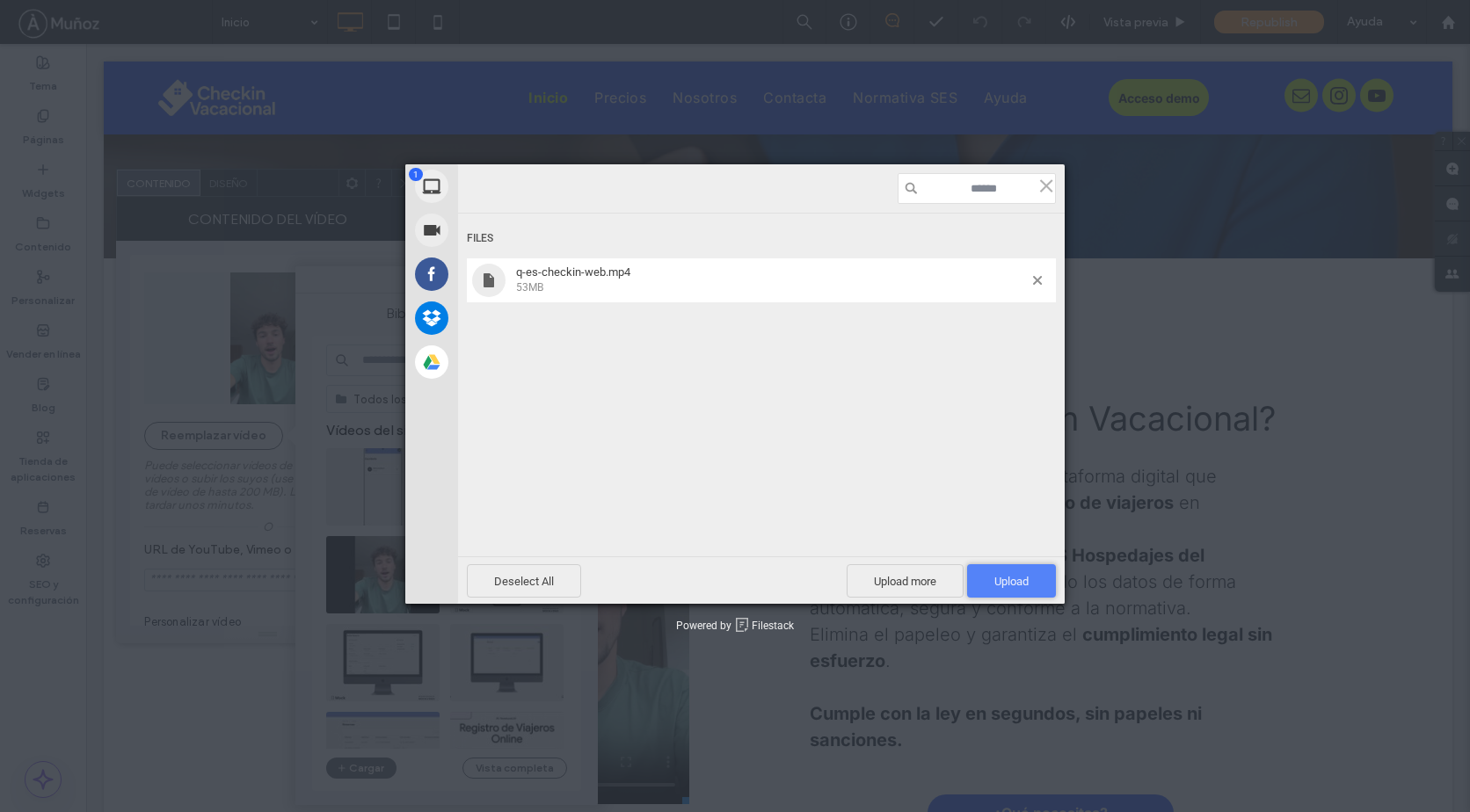
click at [984, 580] on span "Upload 1" at bounding box center [1011, 581] width 89 height 33
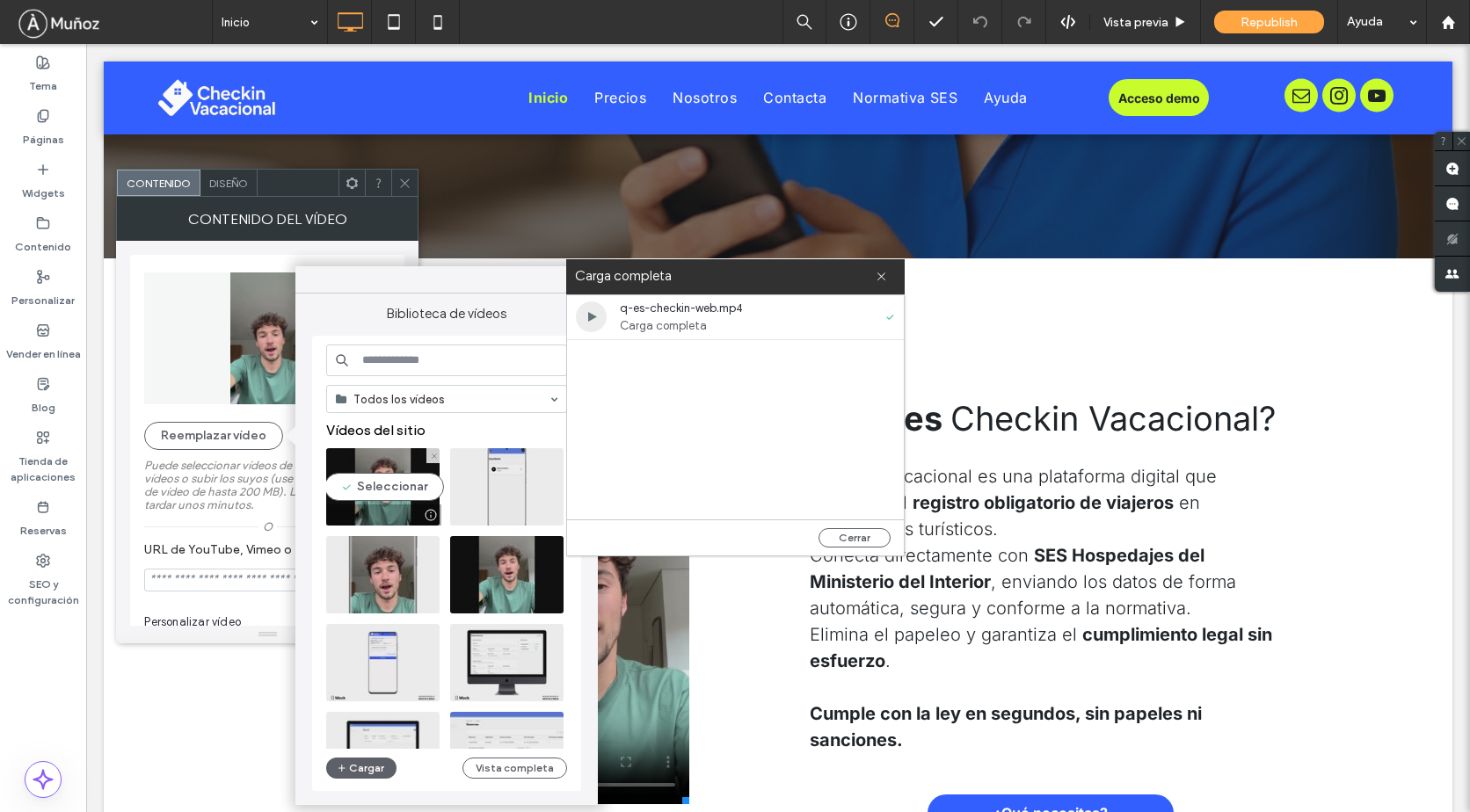
click at [378, 465] on video at bounding box center [382, 487] width 114 height 78
type input "**********"
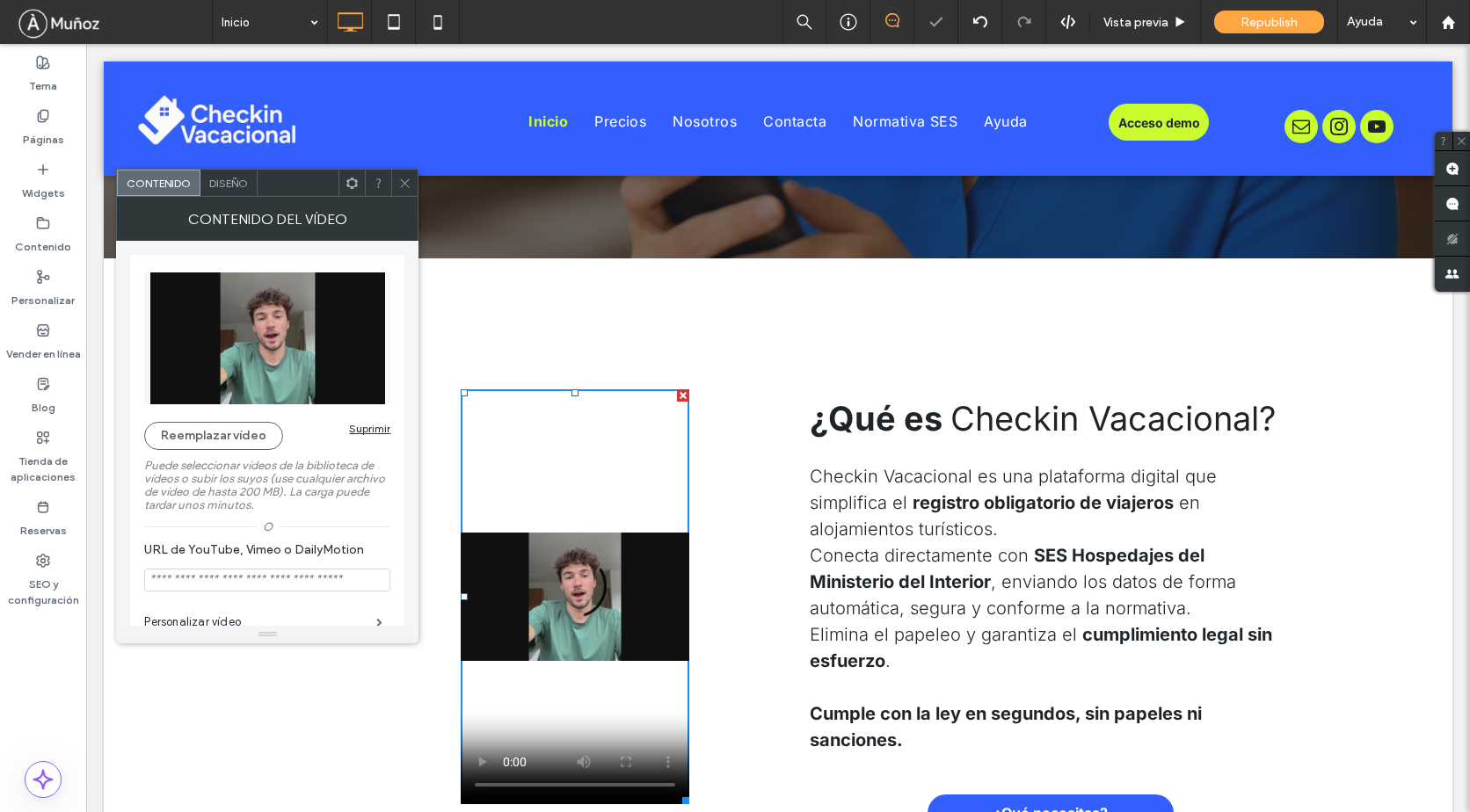
scroll to position [703, 0]
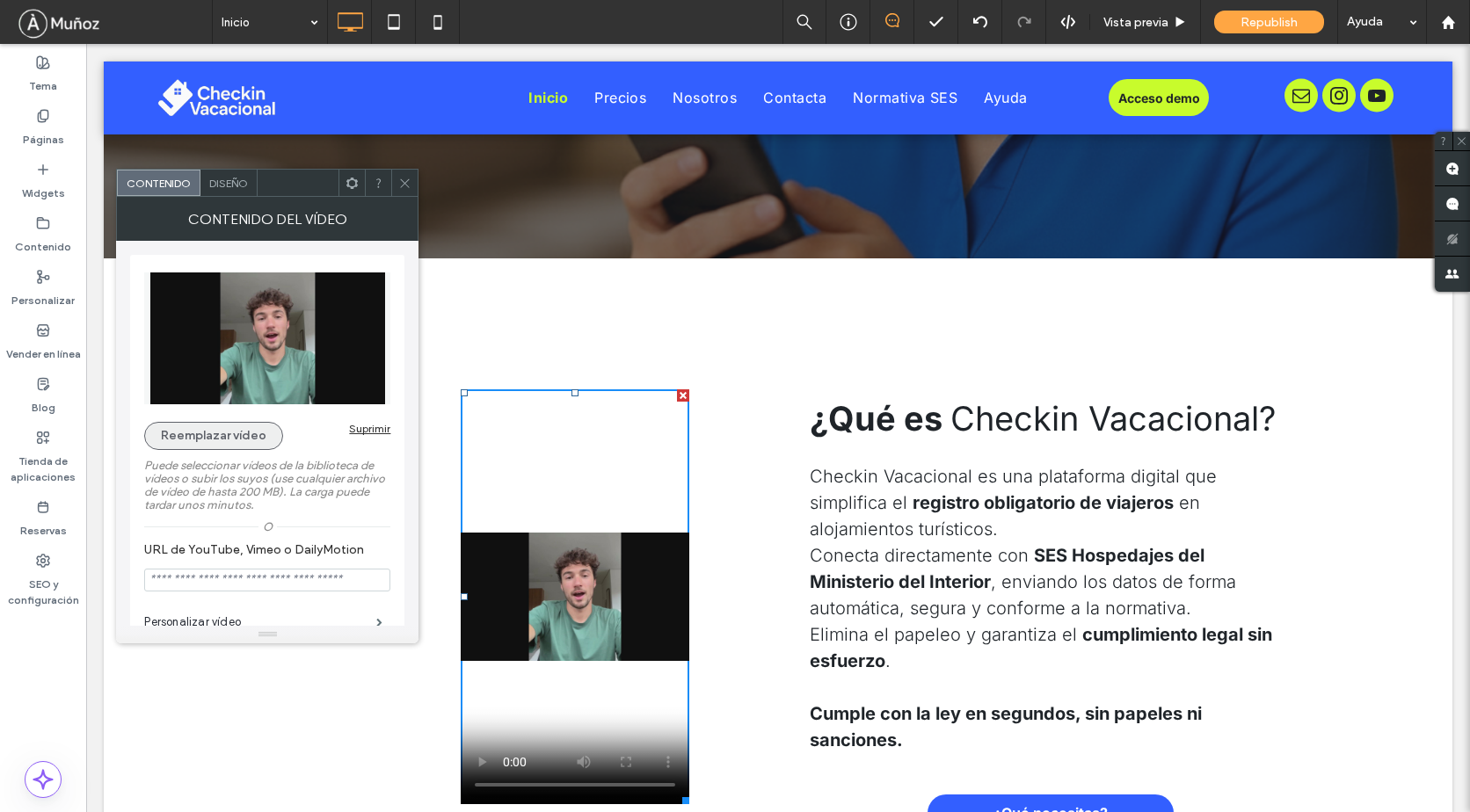
click at [246, 437] on button "Reemplazar vídeo" at bounding box center [214, 436] width 139 height 28
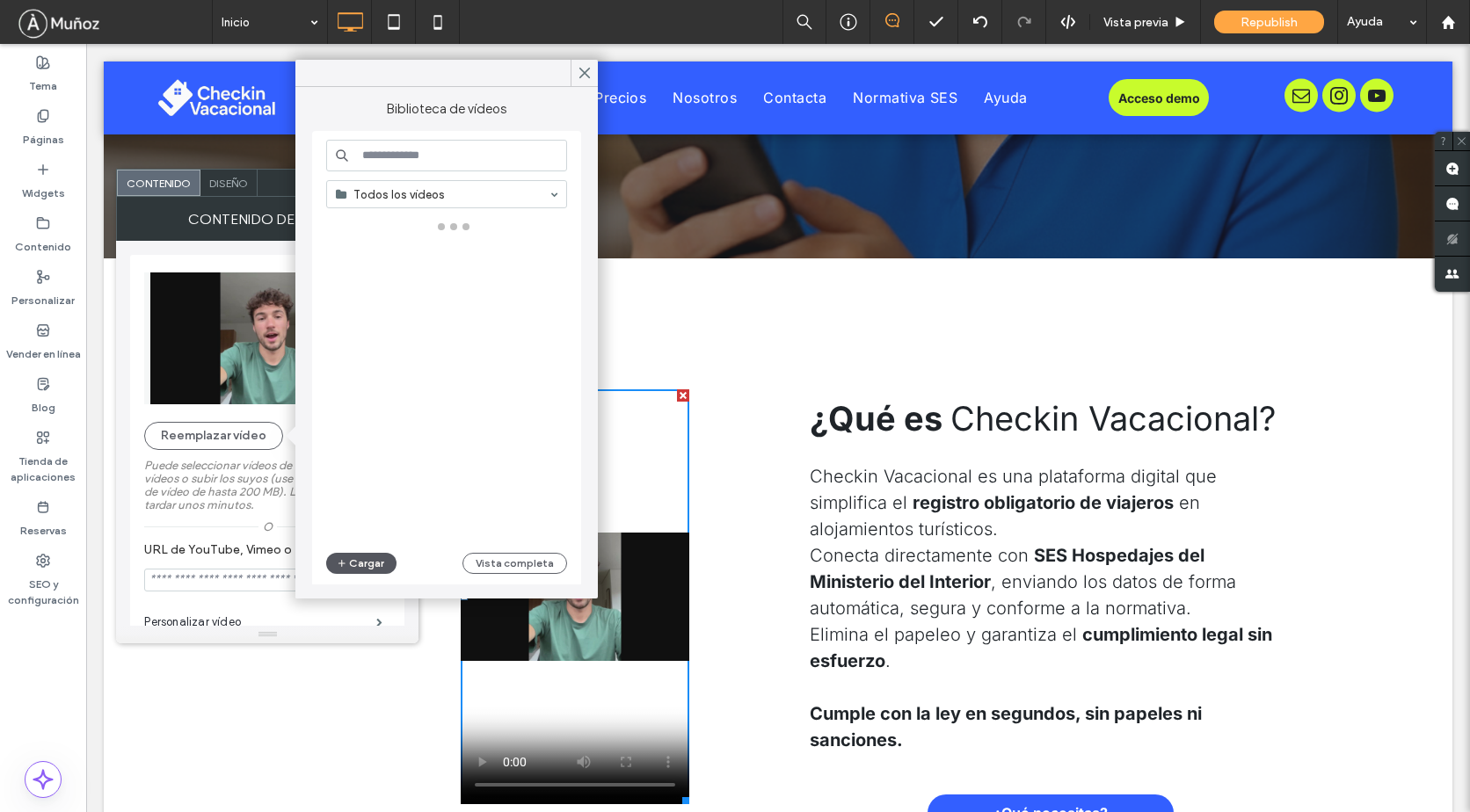
click at [366, 558] on button "Cargar" at bounding box center [361, 563] width 70 height 21
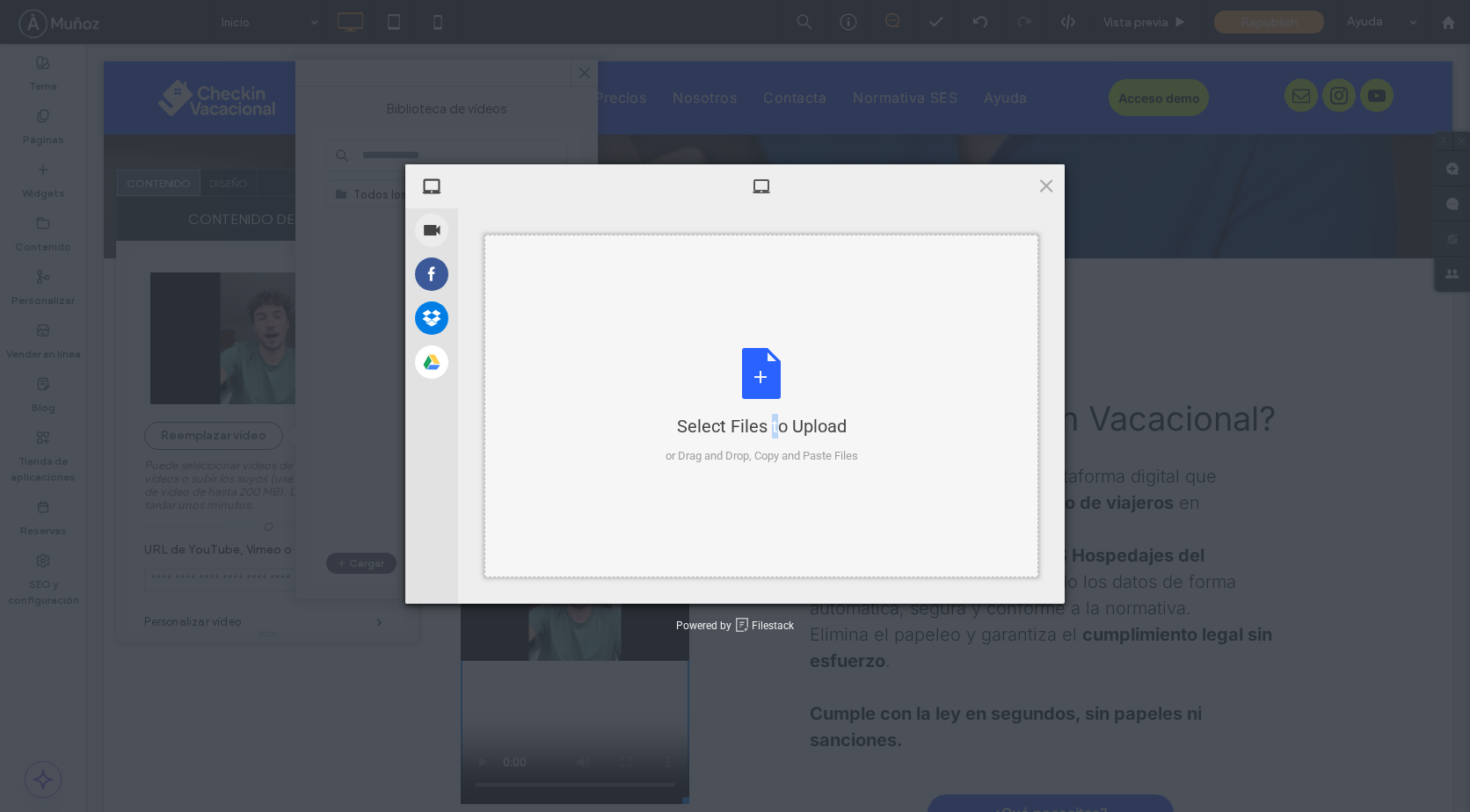
click at [742, 381] on div "Select Files to Upload or Drag and Drop, Copy and Paste Files" at bounding box center [761, 406] width 192 height 117
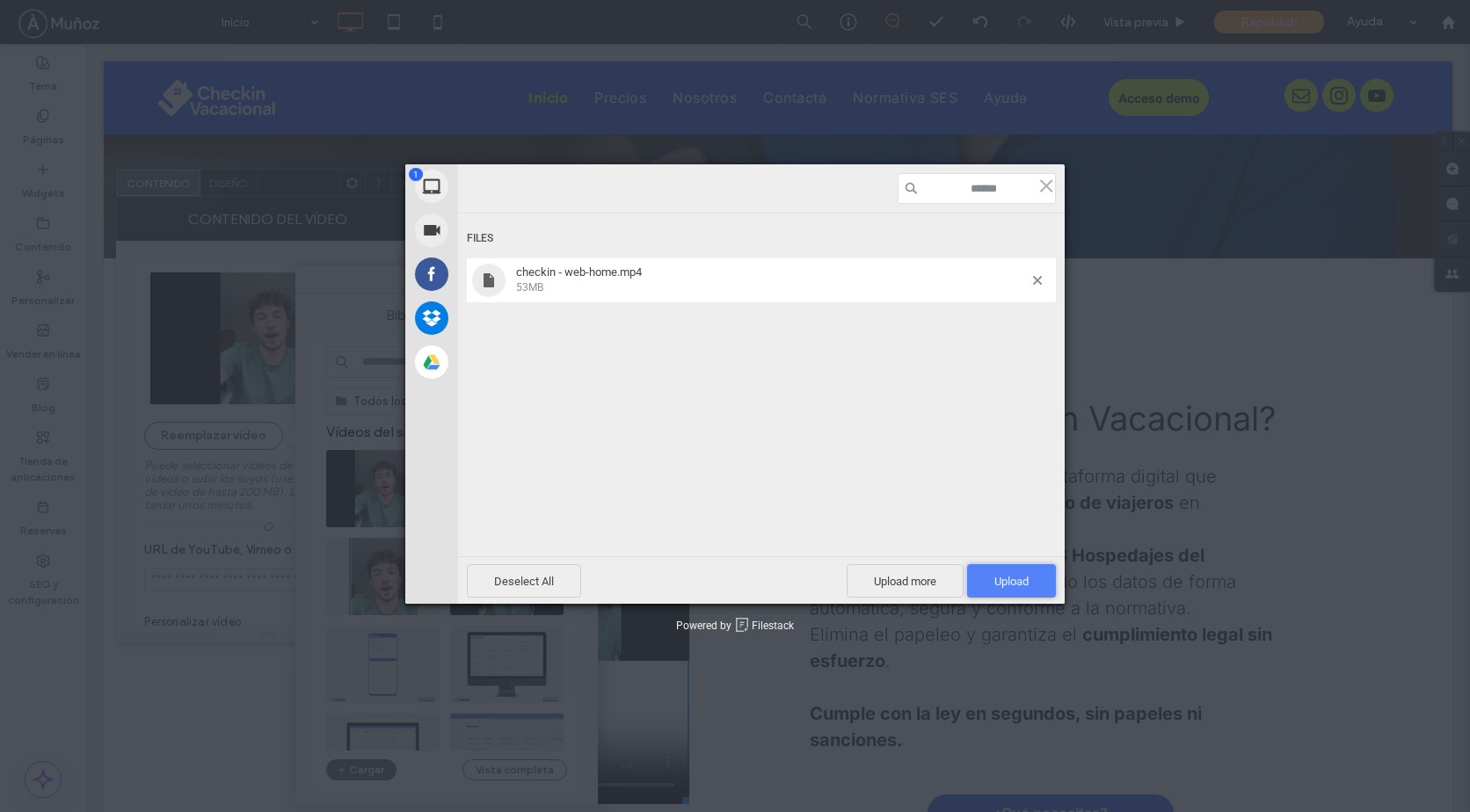
click at [1007, 577] on span "Upload 1" at bounding box center [1011, 581] width 34 height 13
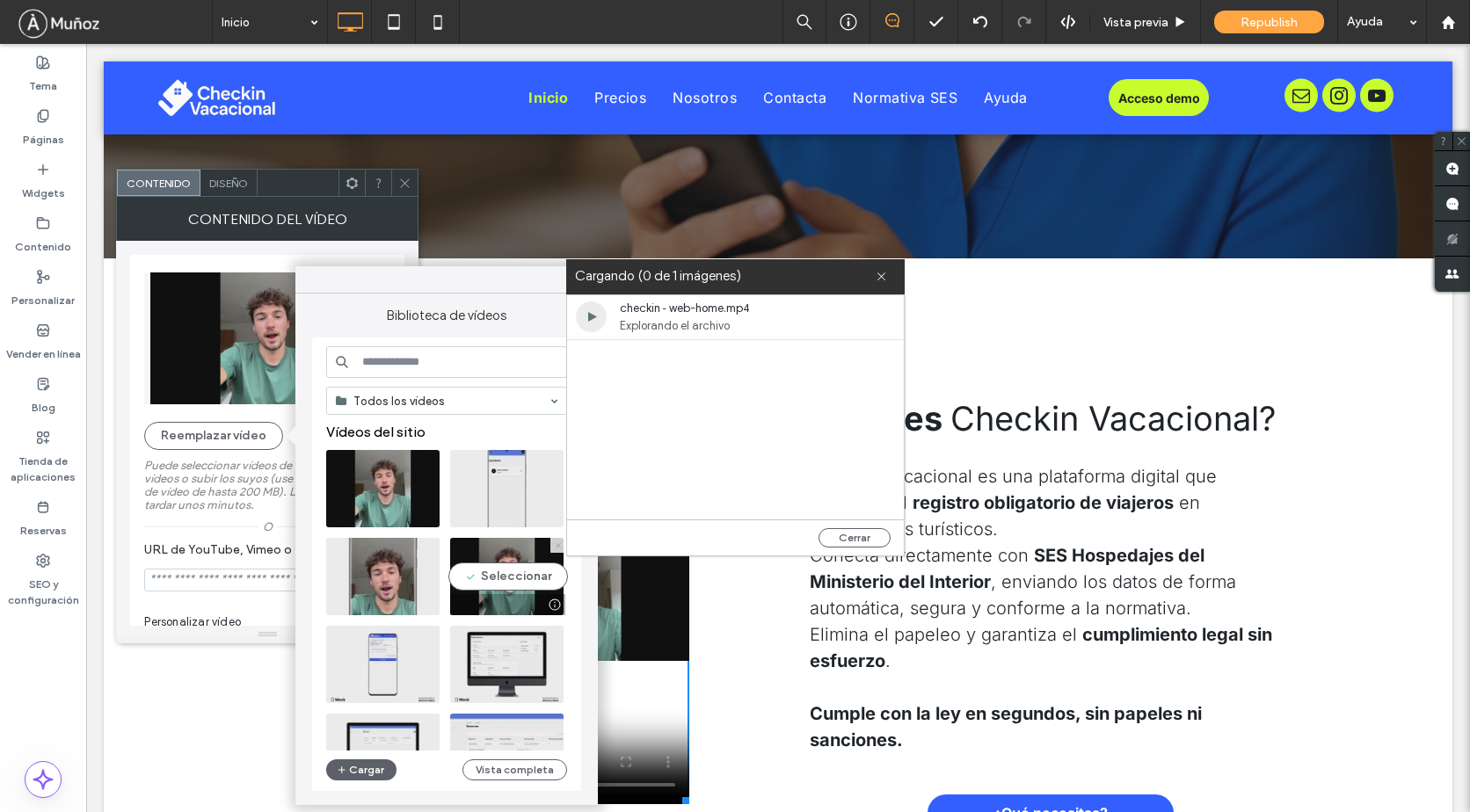
click at [556, 547] on use at bounding box center [557, 545] width 5 height 5
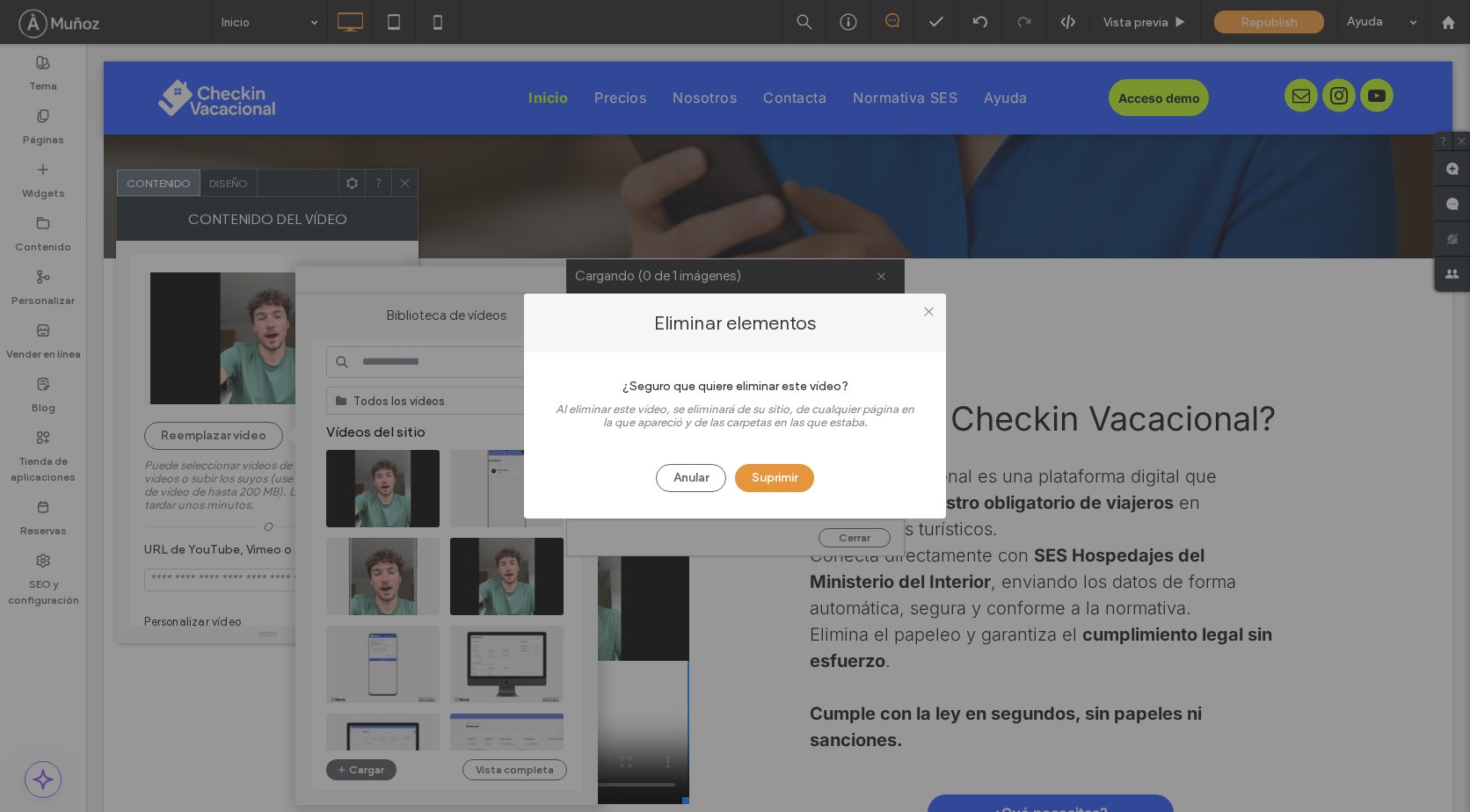
click at [766, 482] on button "Suprimir" at bounding box center [774, 478] width 80 height 28
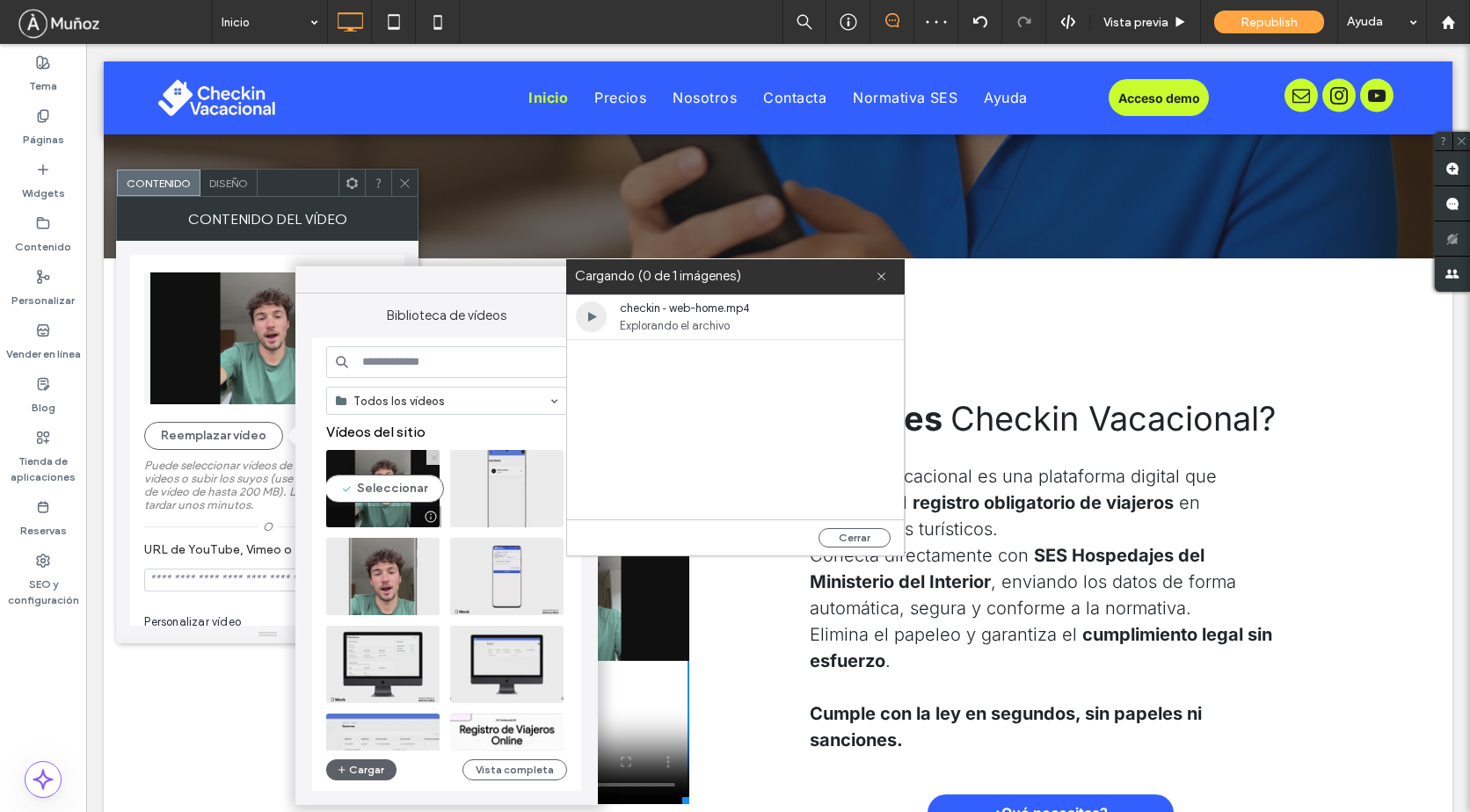
click at [432, 461] on icon at bounding box center [435, 458] width 7 height 7
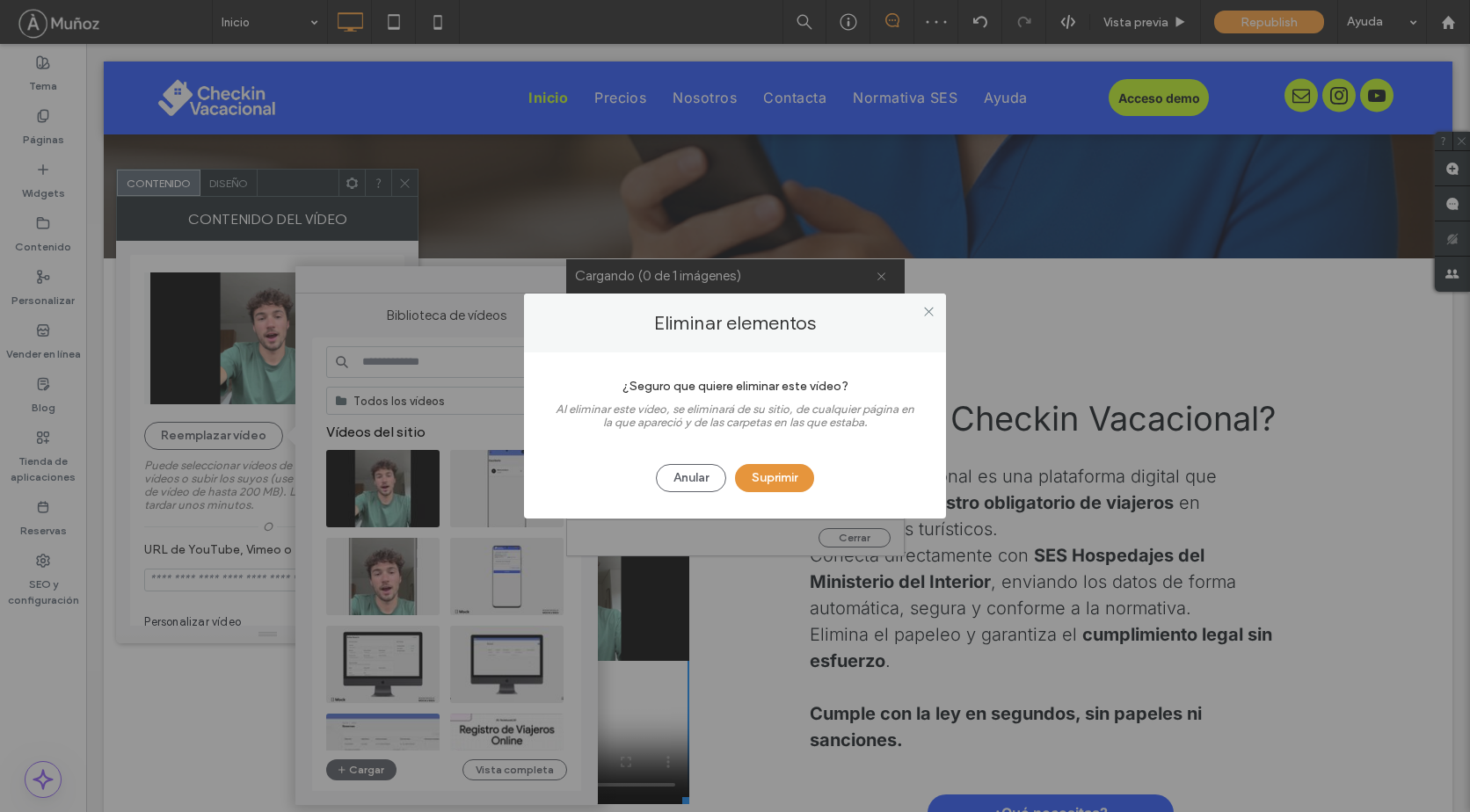
click at [771, 485] on button "Suprimir" at bounding box center [774, 478] width 80 height 28
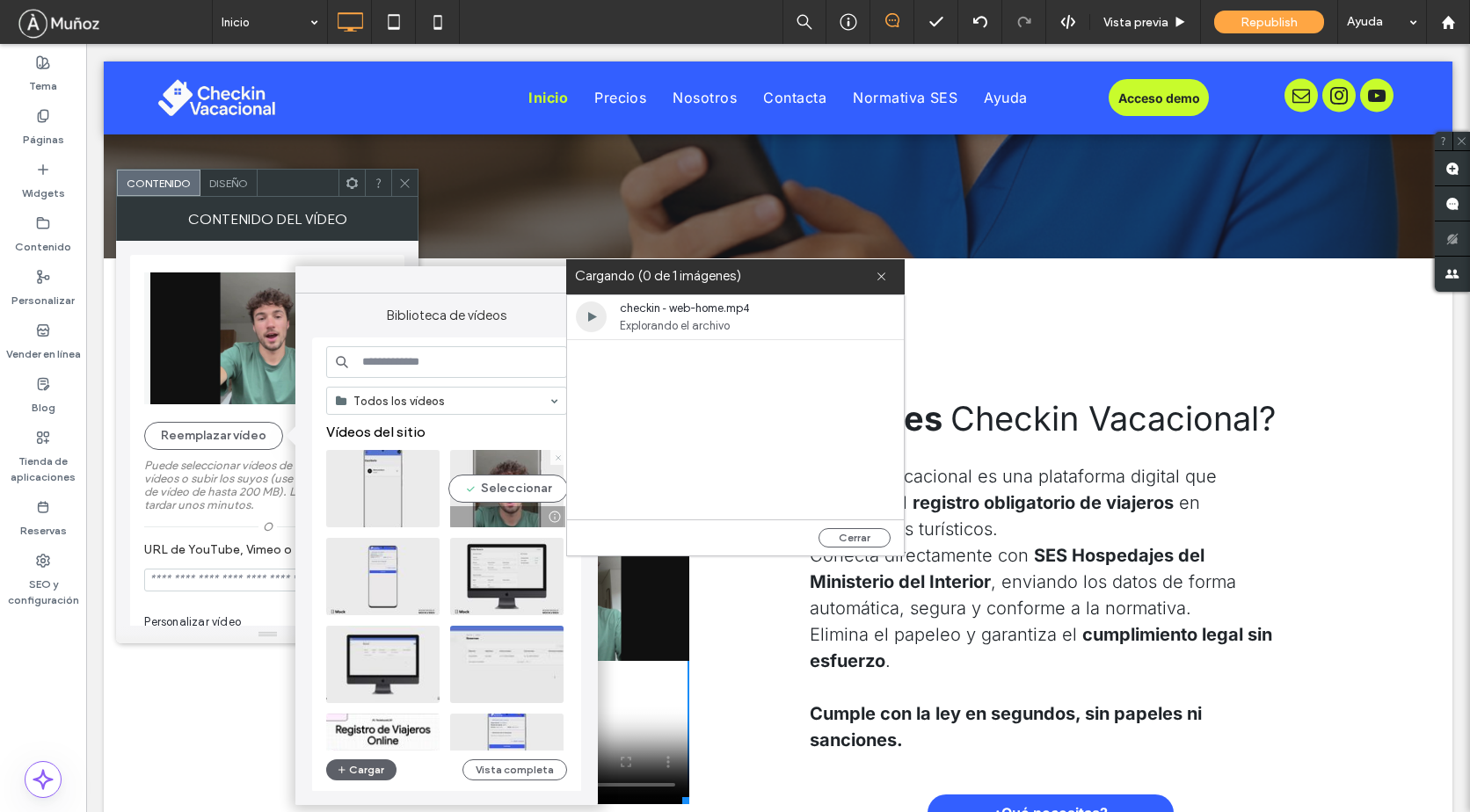
click at [557, 458] on use at bounding box center [557, 457] width 5 height 5
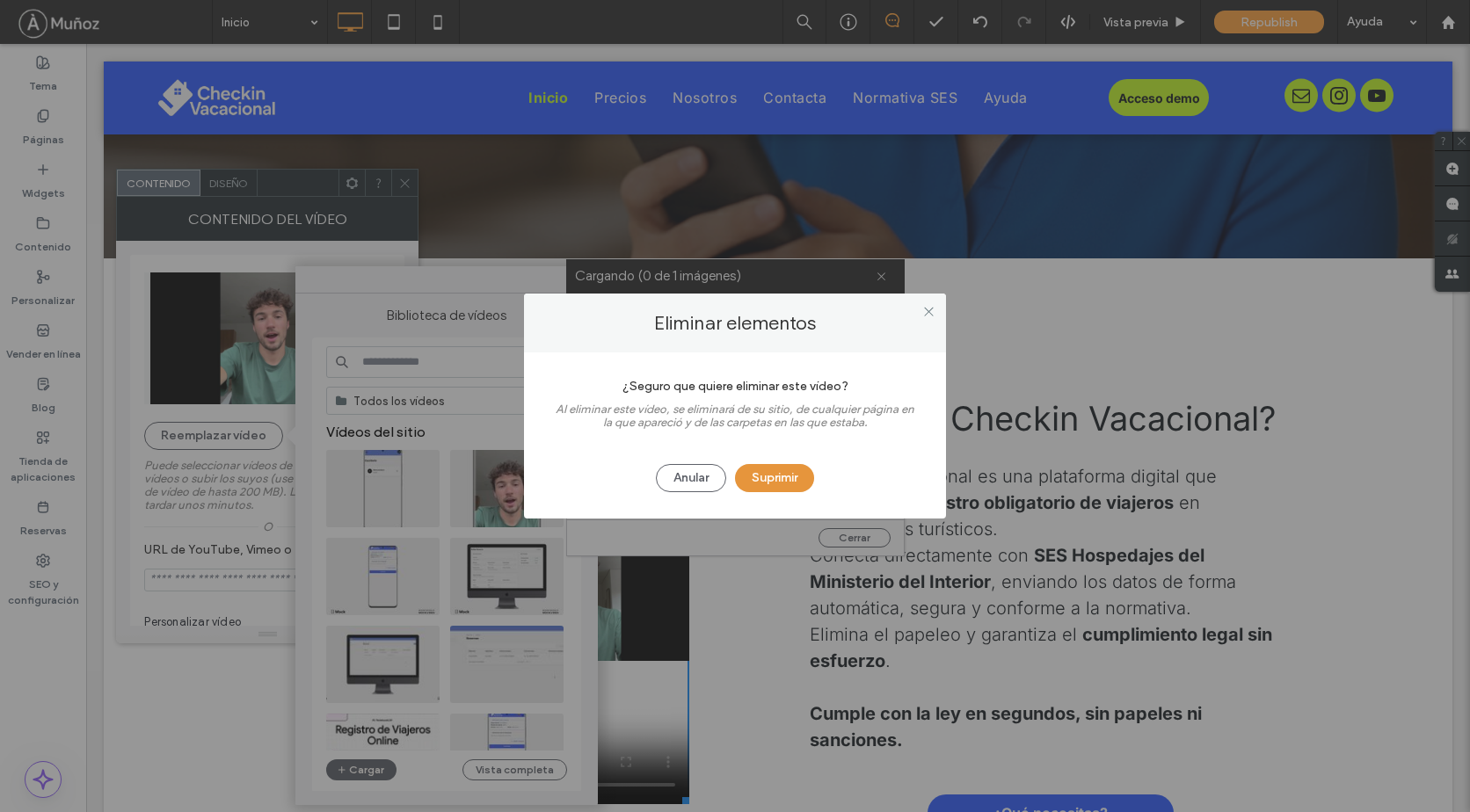
click at [770, 485] on button "Suprimir" at bounding box center [774, 478] width 80 height 28
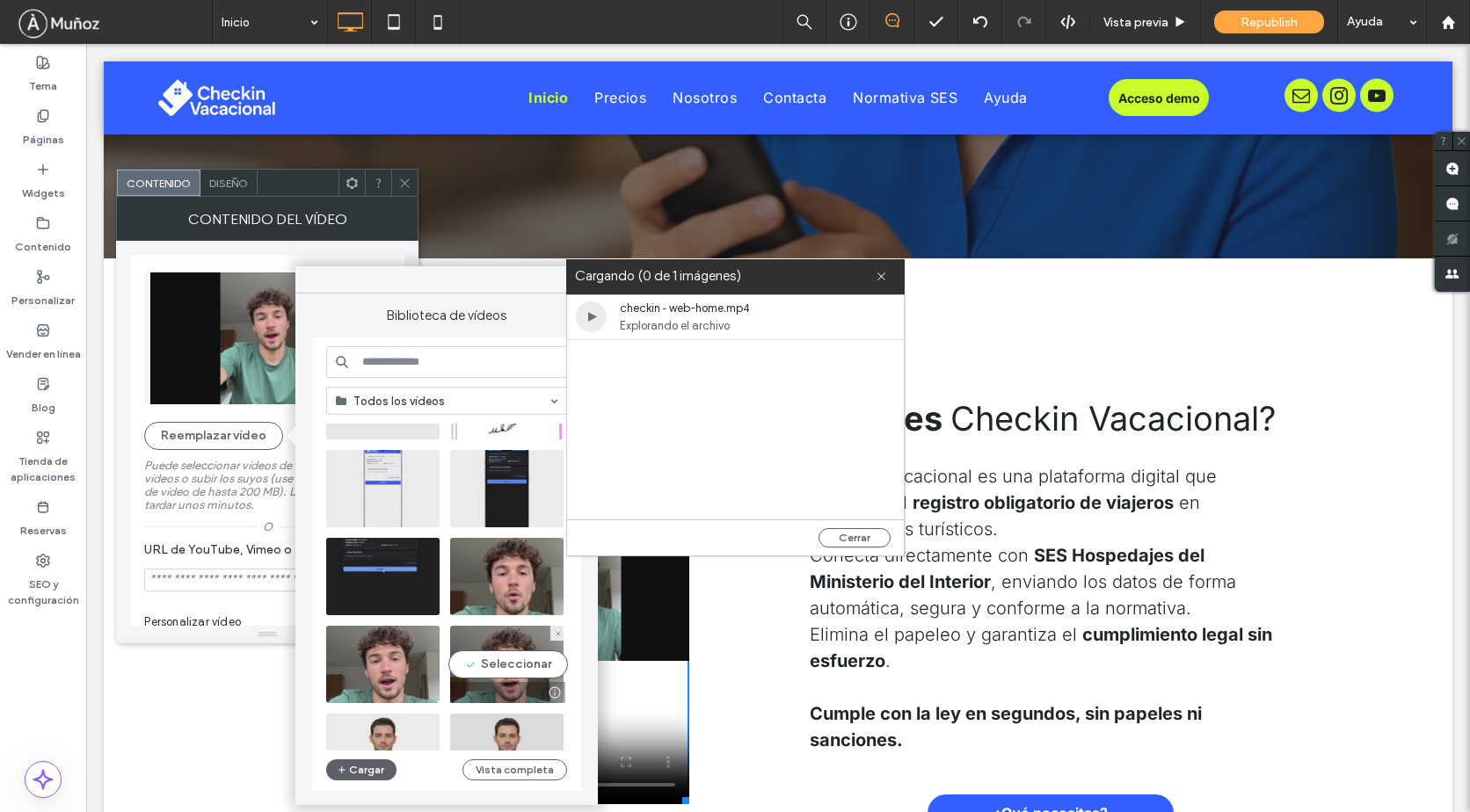
scroll to position [351, 0]
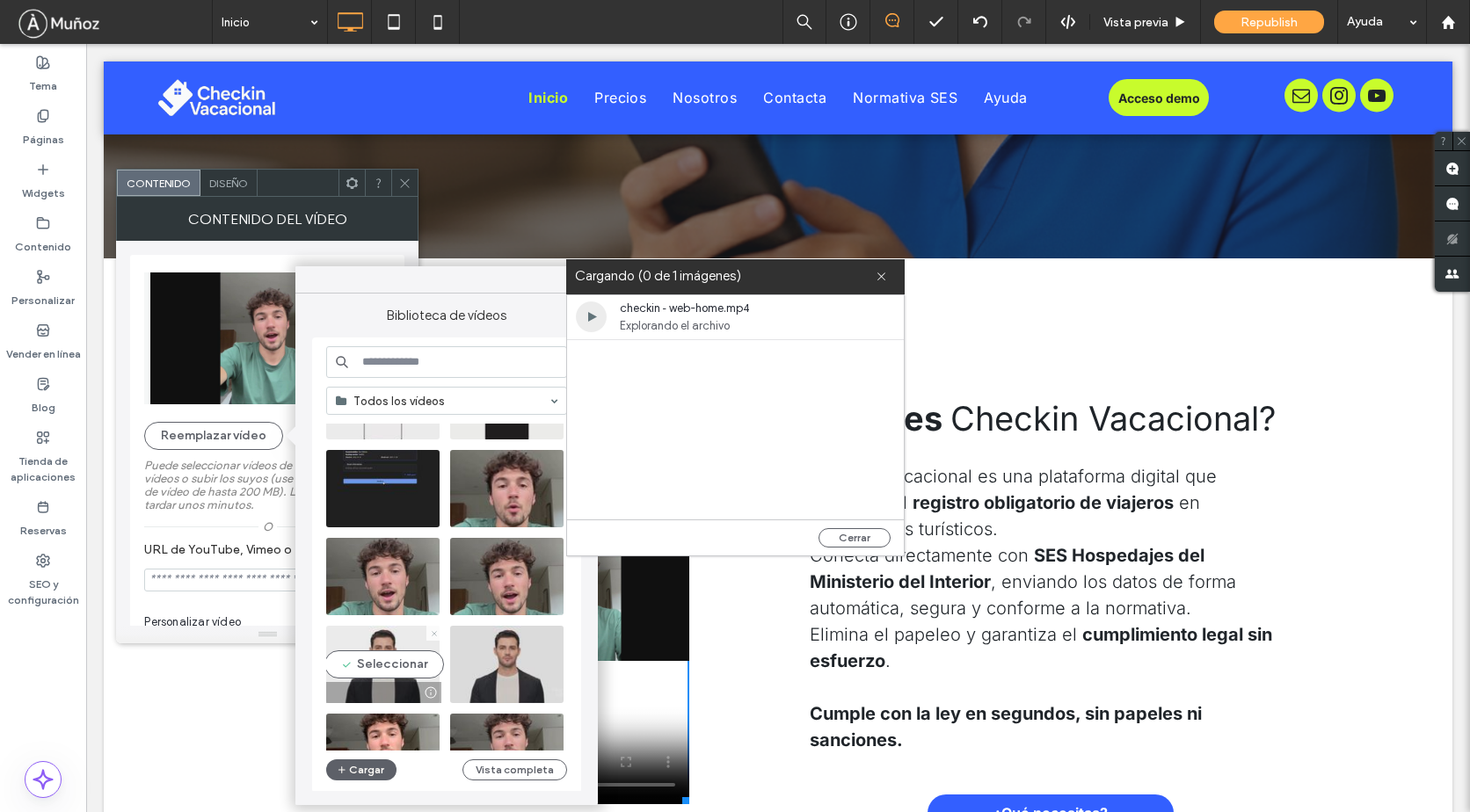
click at [432, 630] on icon at bounding box center [435, 634] width 7 height 7
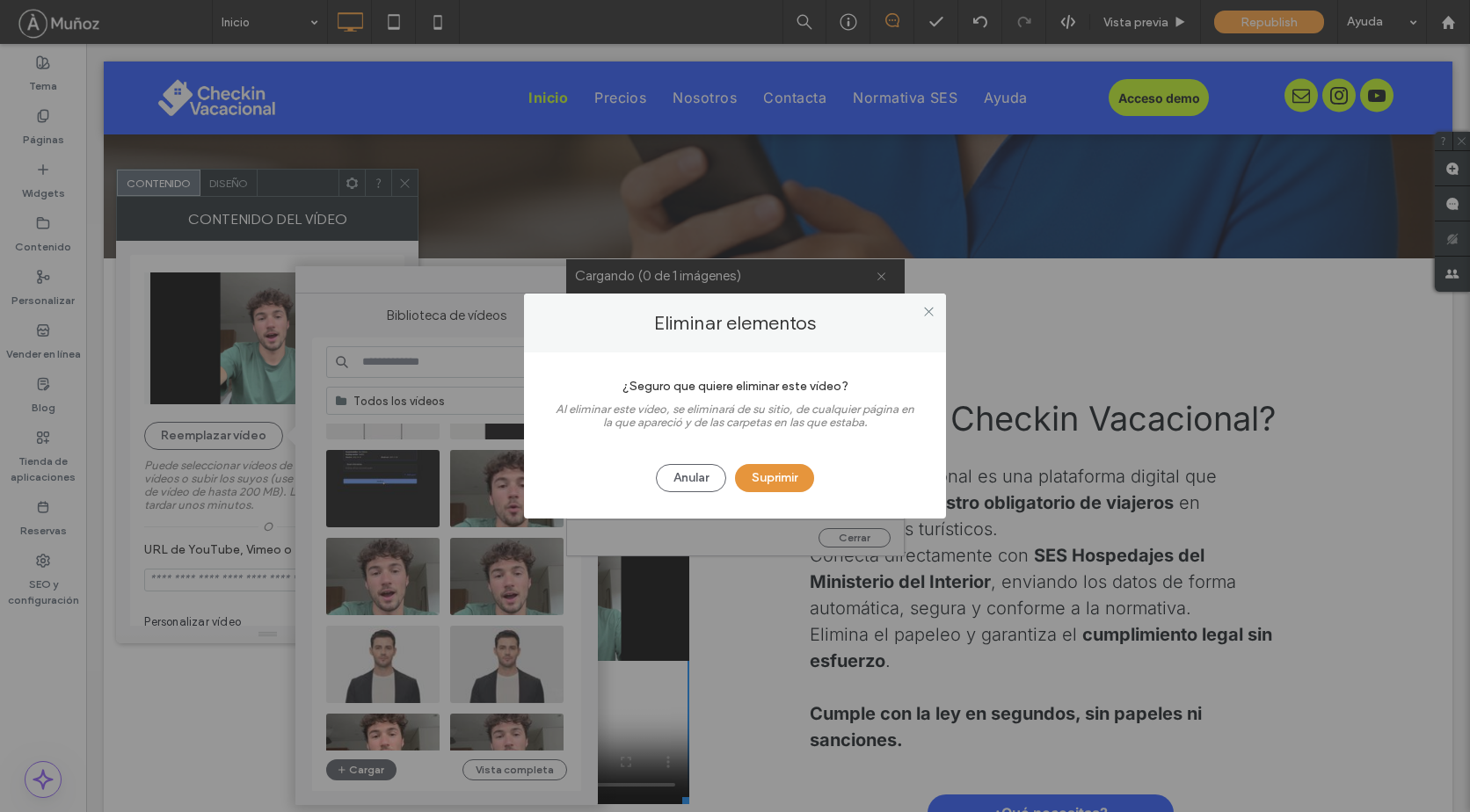
click at [757, 481] on button "Suprimir" at bounding box center [774, 478] width 80 height 28
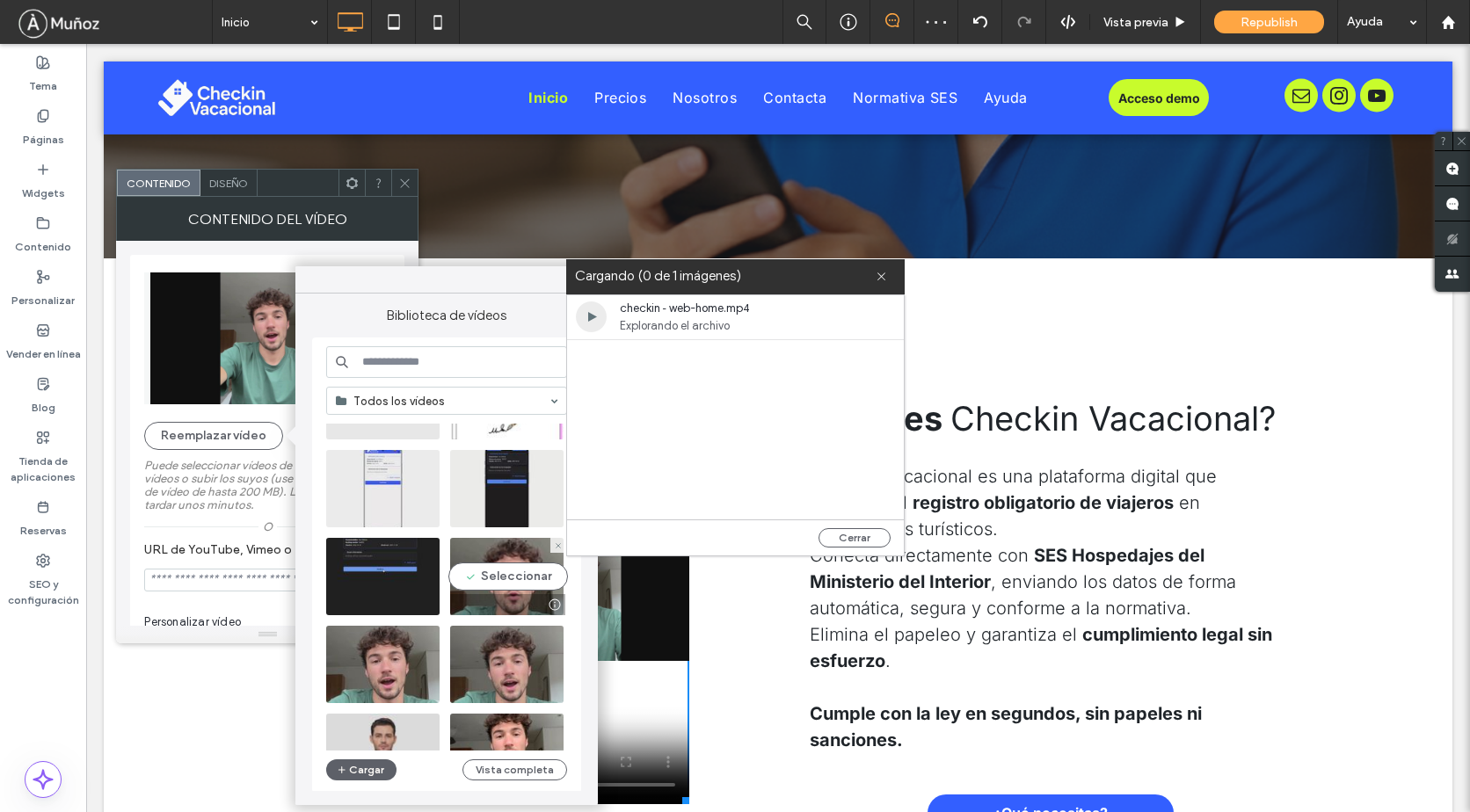
scroll to position [439, 0]
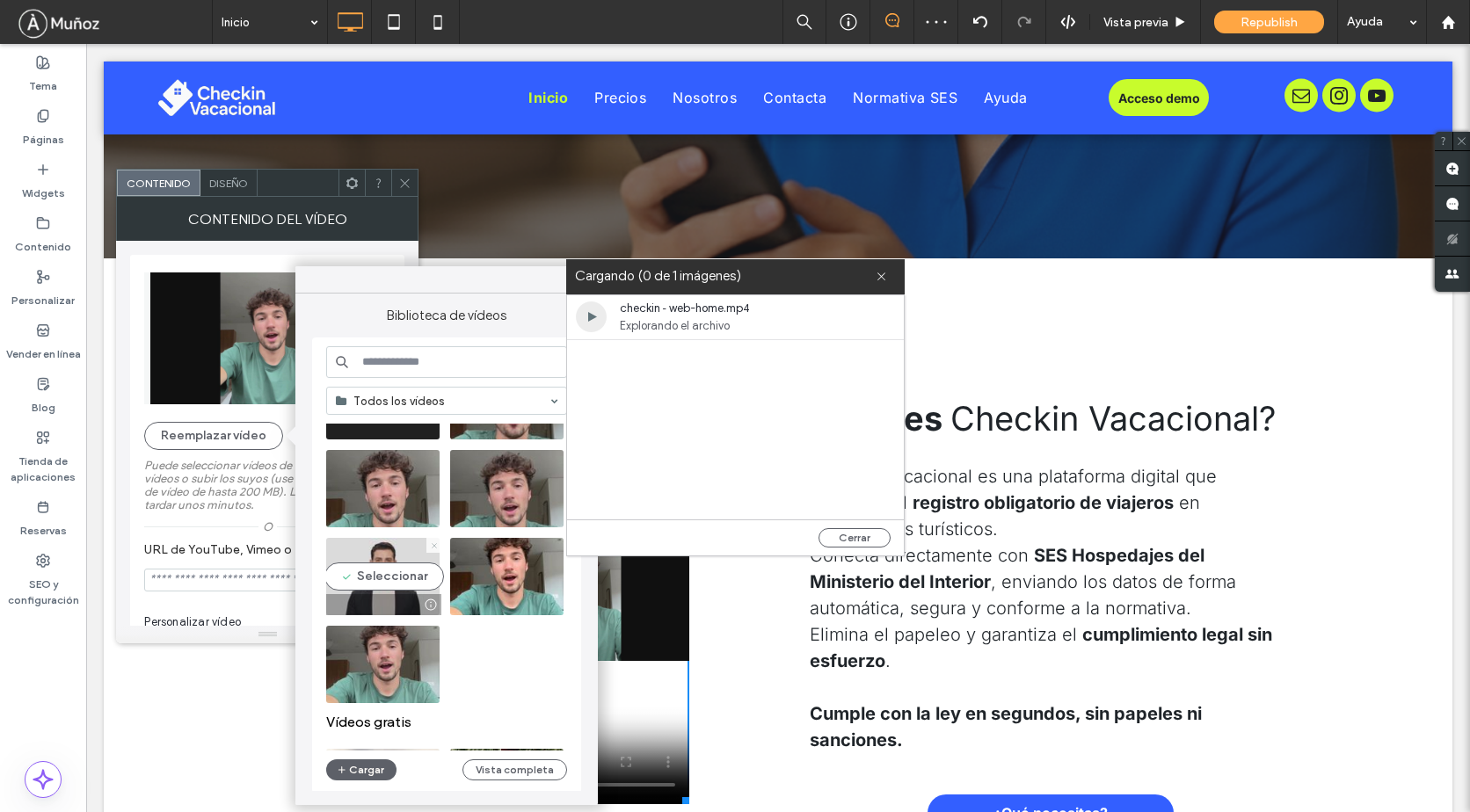
click at [433, 545] on use at bounding box center [433, 545] width 5 height 5
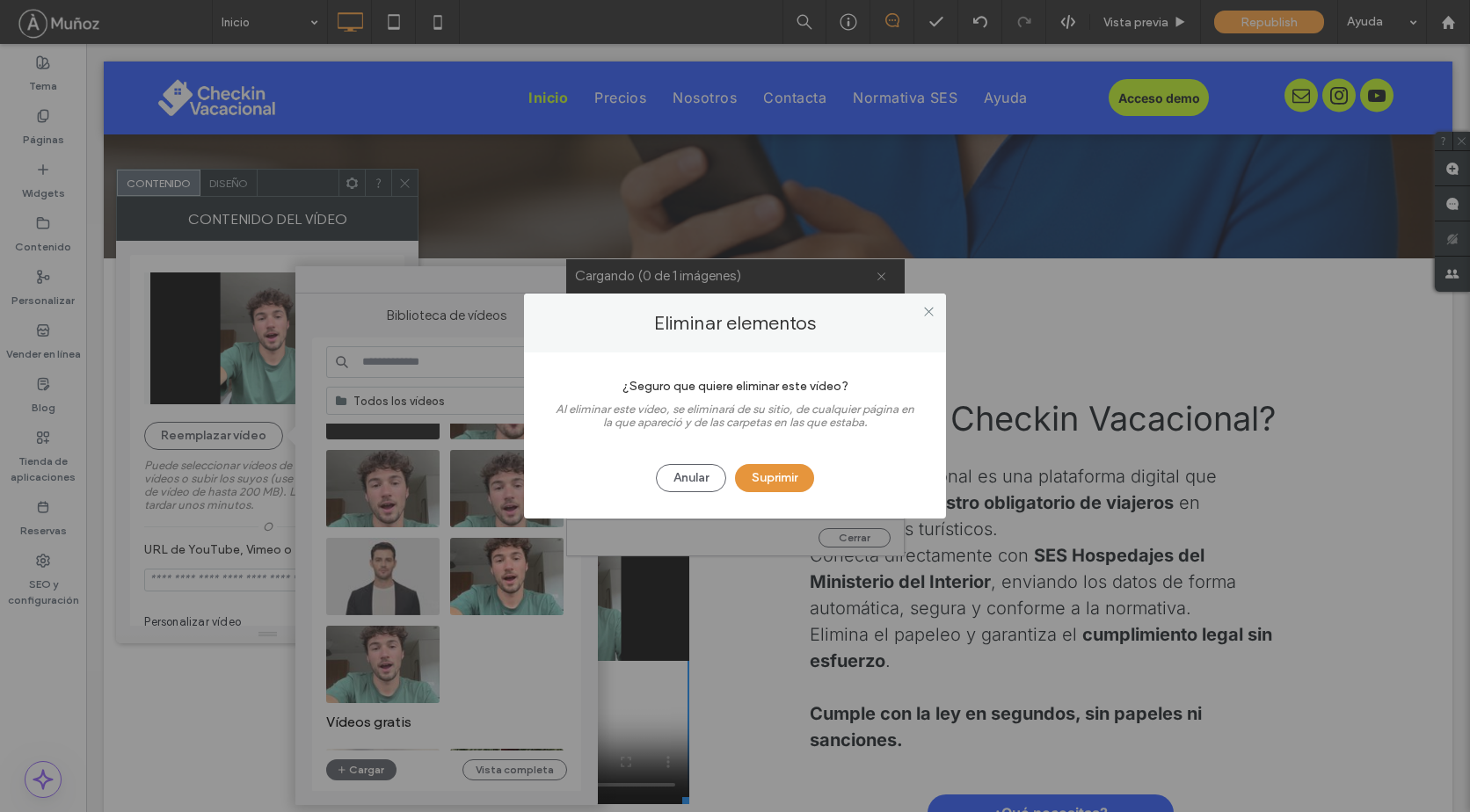
click at [758, 477] on button "Suprimir" at bounding box center [774, 478] width 80 height 28
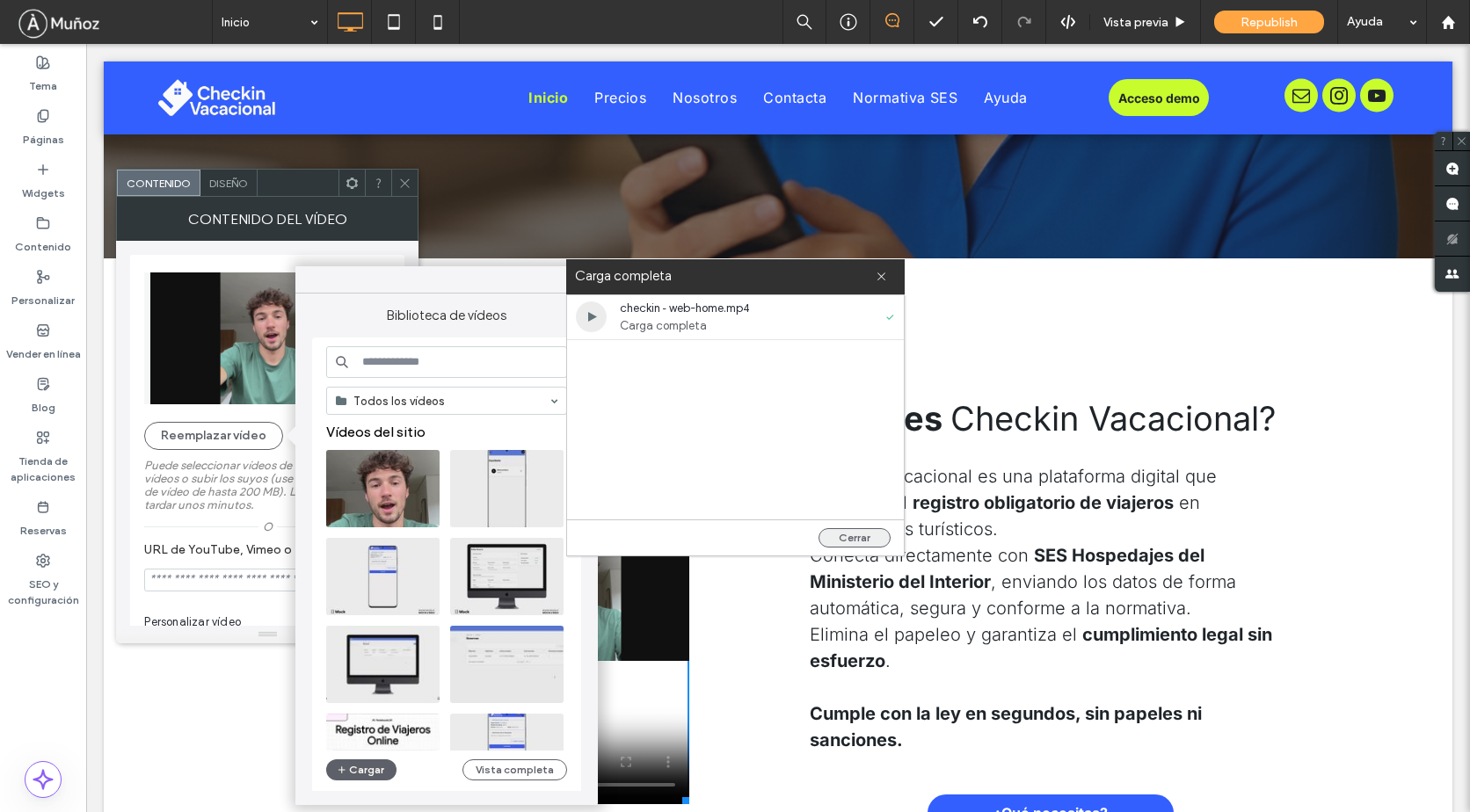
click at [845, 541] on button "Cerrar" at bounding box center [855, 537] width 72 height 19
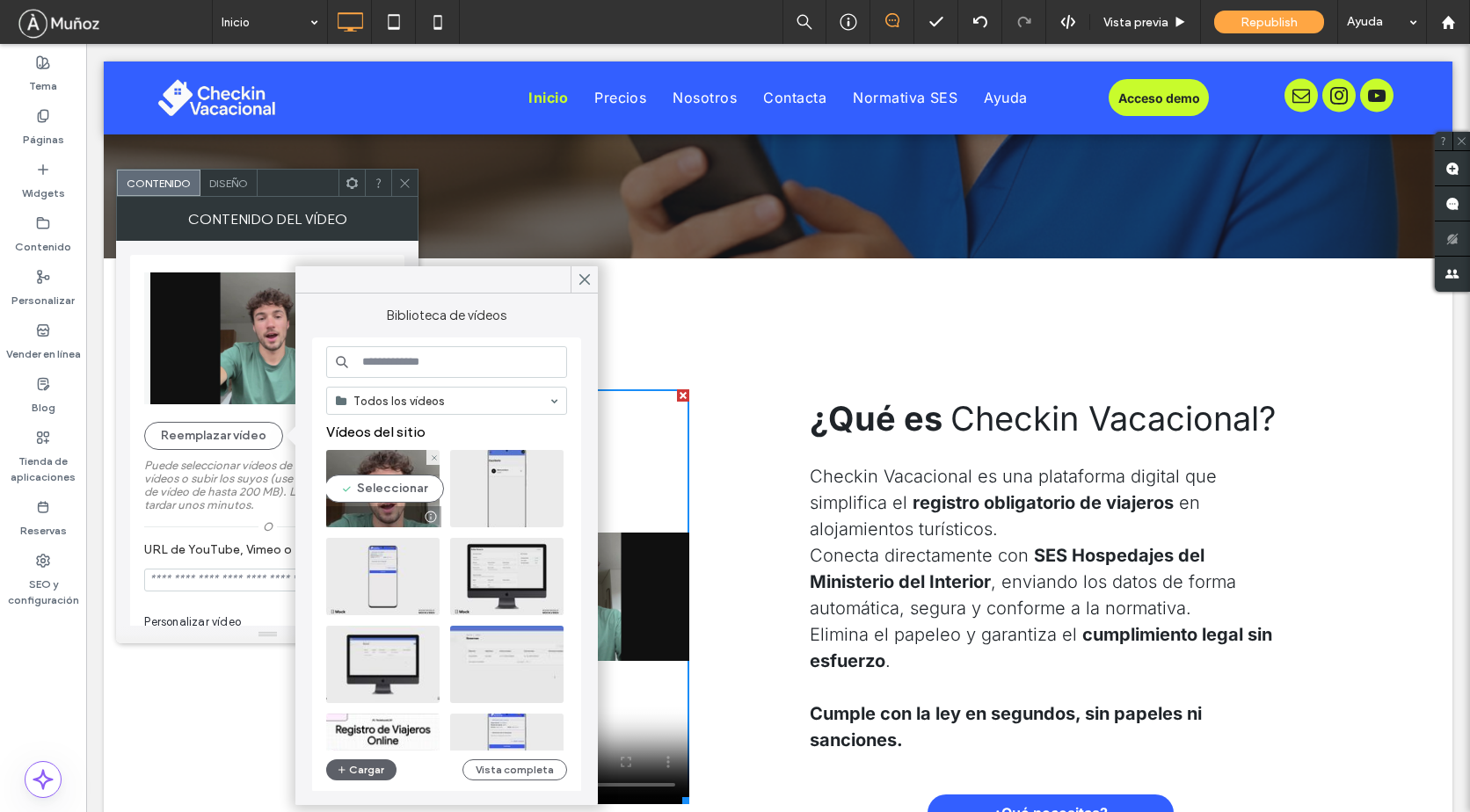
click at [343, 460] on video at bounding box center [382, 488] width 114 height 78
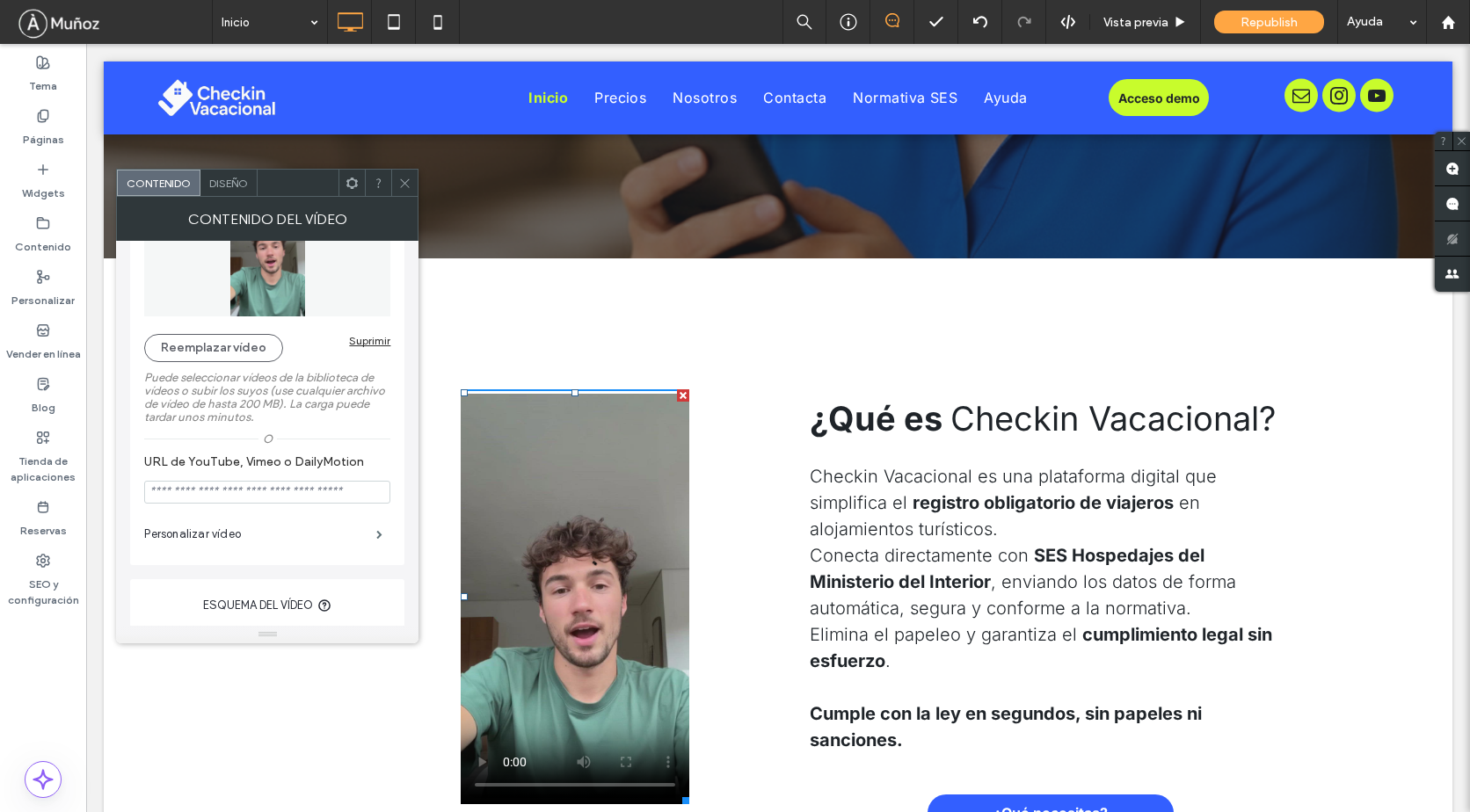
scroll to position [264, 0]
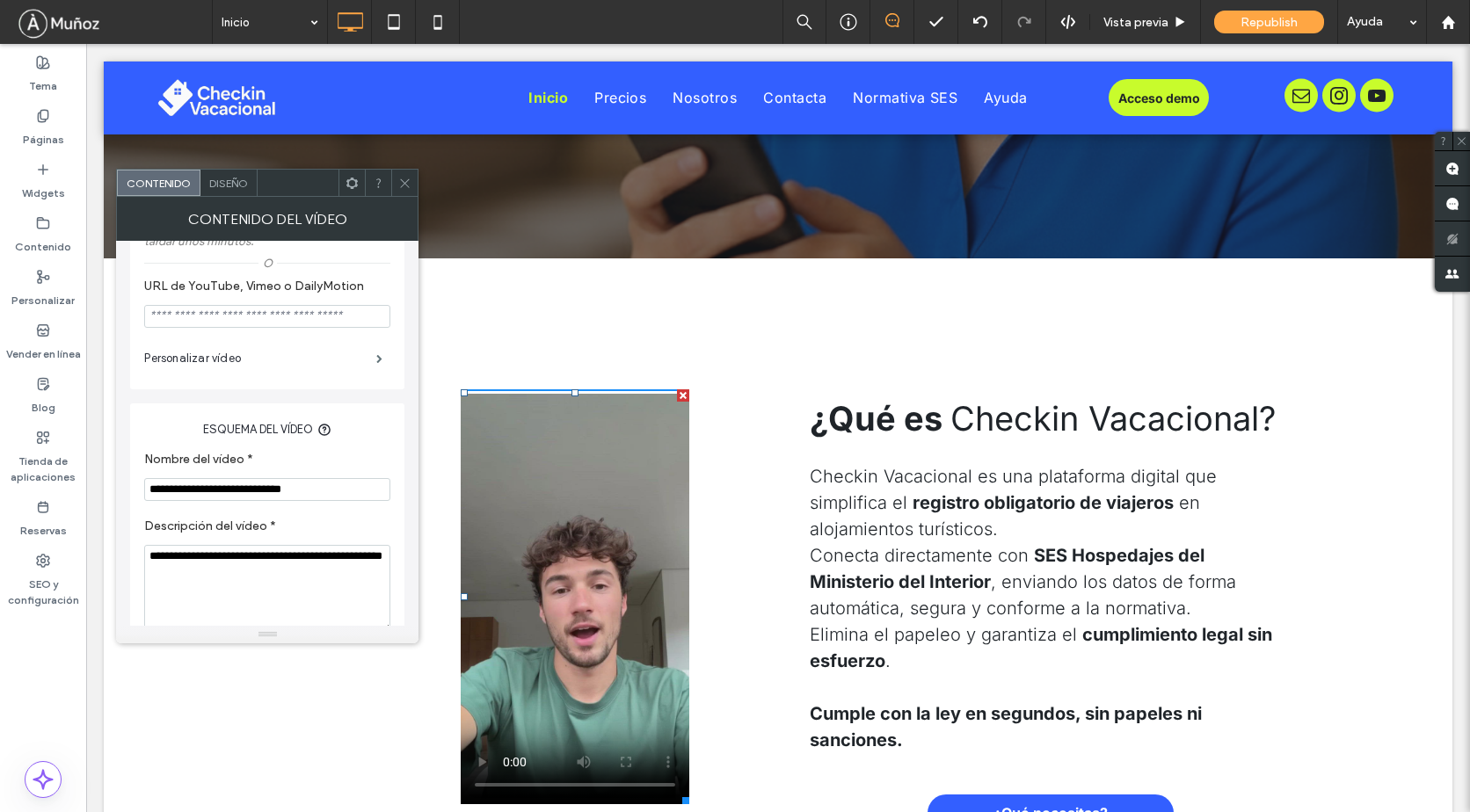
click at [403, 179] on icon at bounding box center [404, 183] width 13 height 13
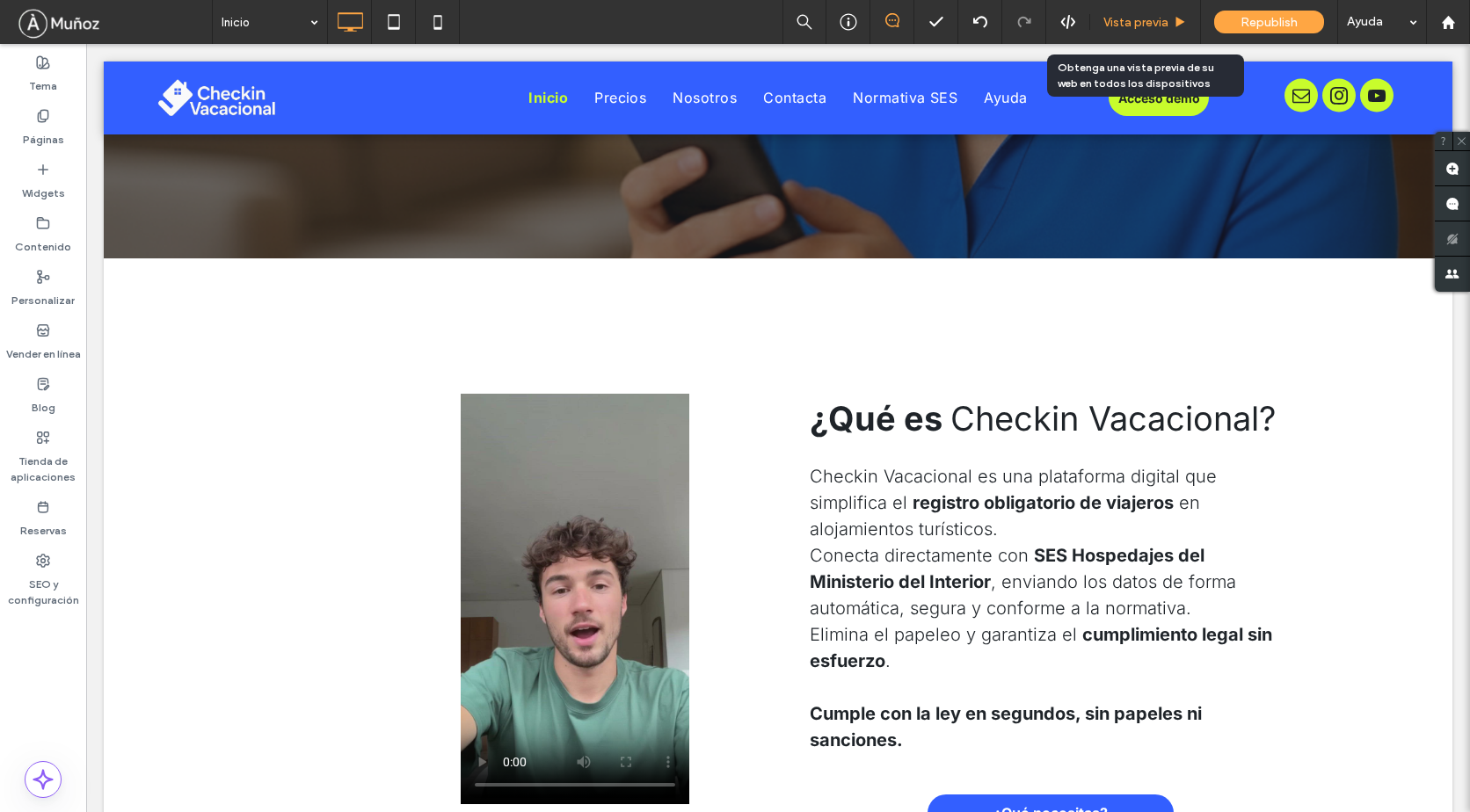
click at [1133, 19] on span "Vista previa" at bounding box center [1135, 22] width 65 height 15
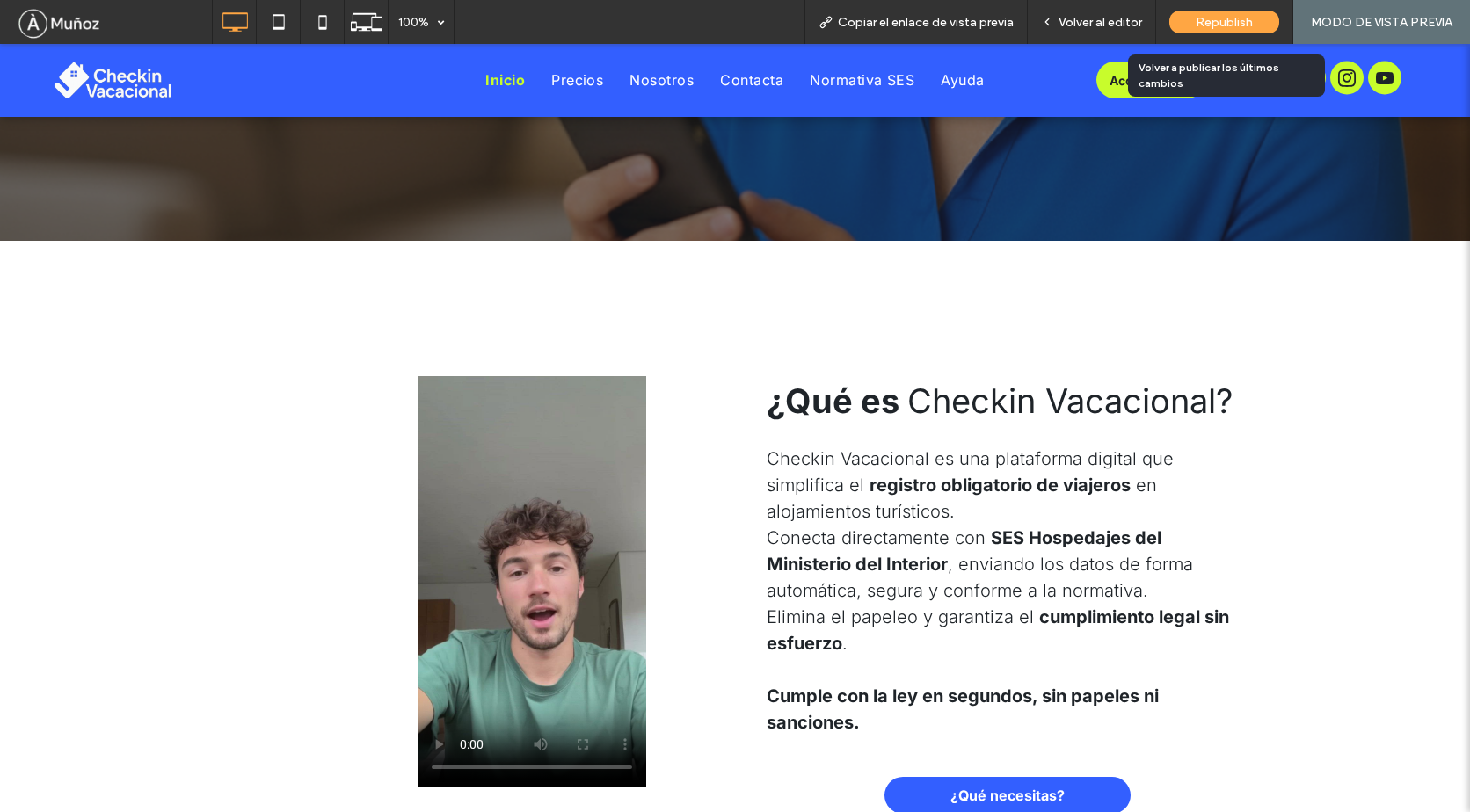
click at [1192, 17] on div "Republish" at bounding box center [1224, 21] width 110 height 23
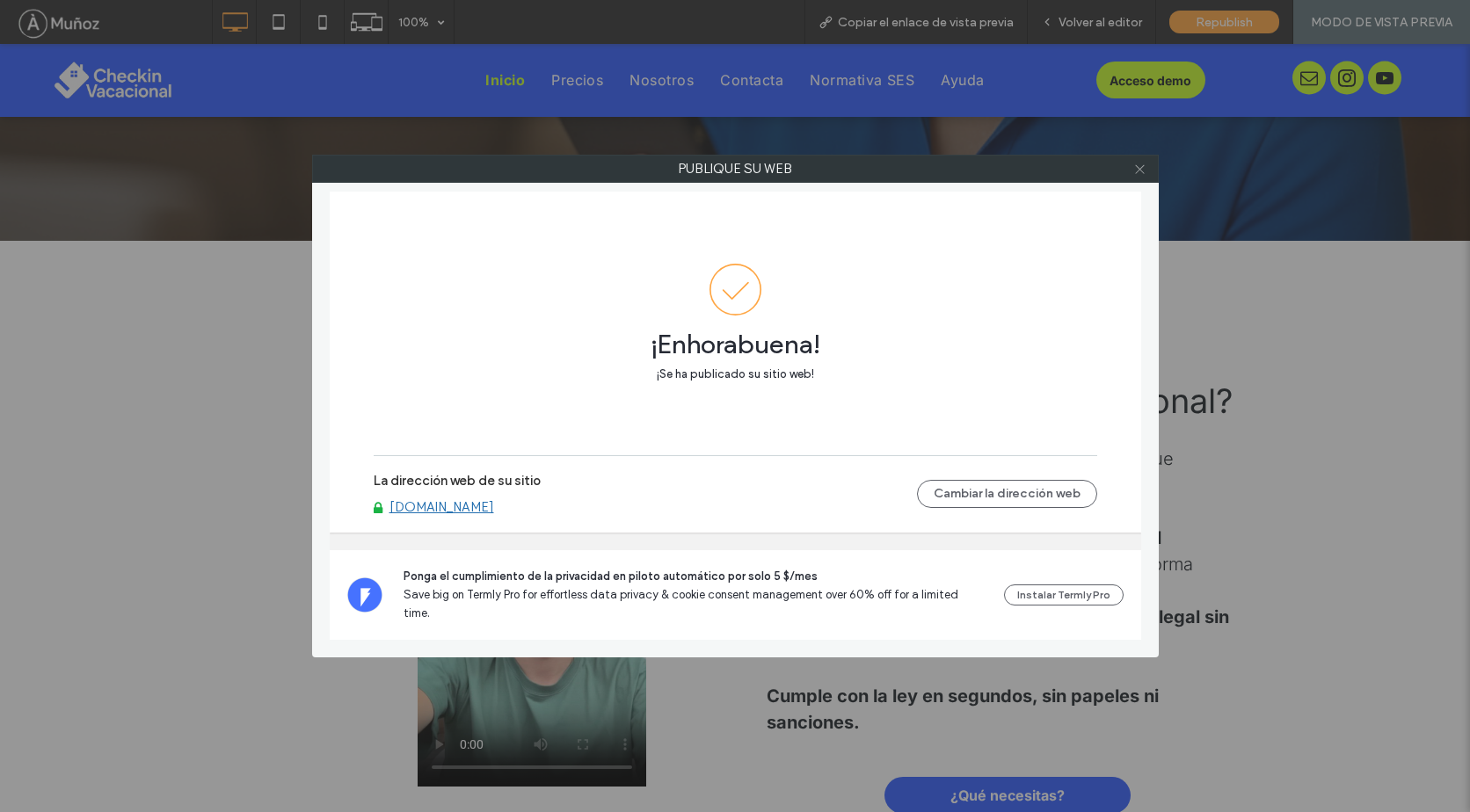
click at [1137, 169] on icon at bounding box center [1140, 169] width 13 height 13
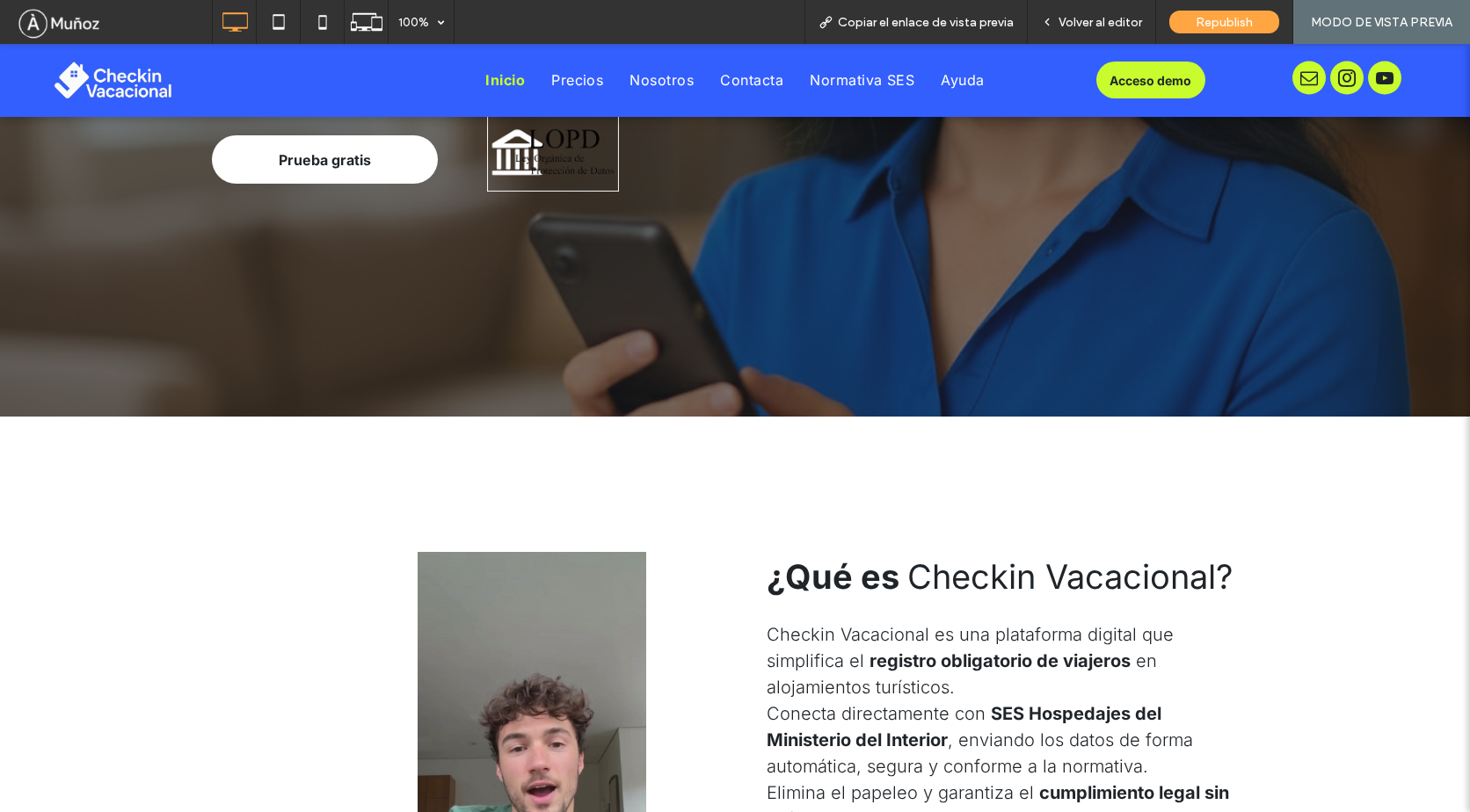
scroll to position [351, 0]
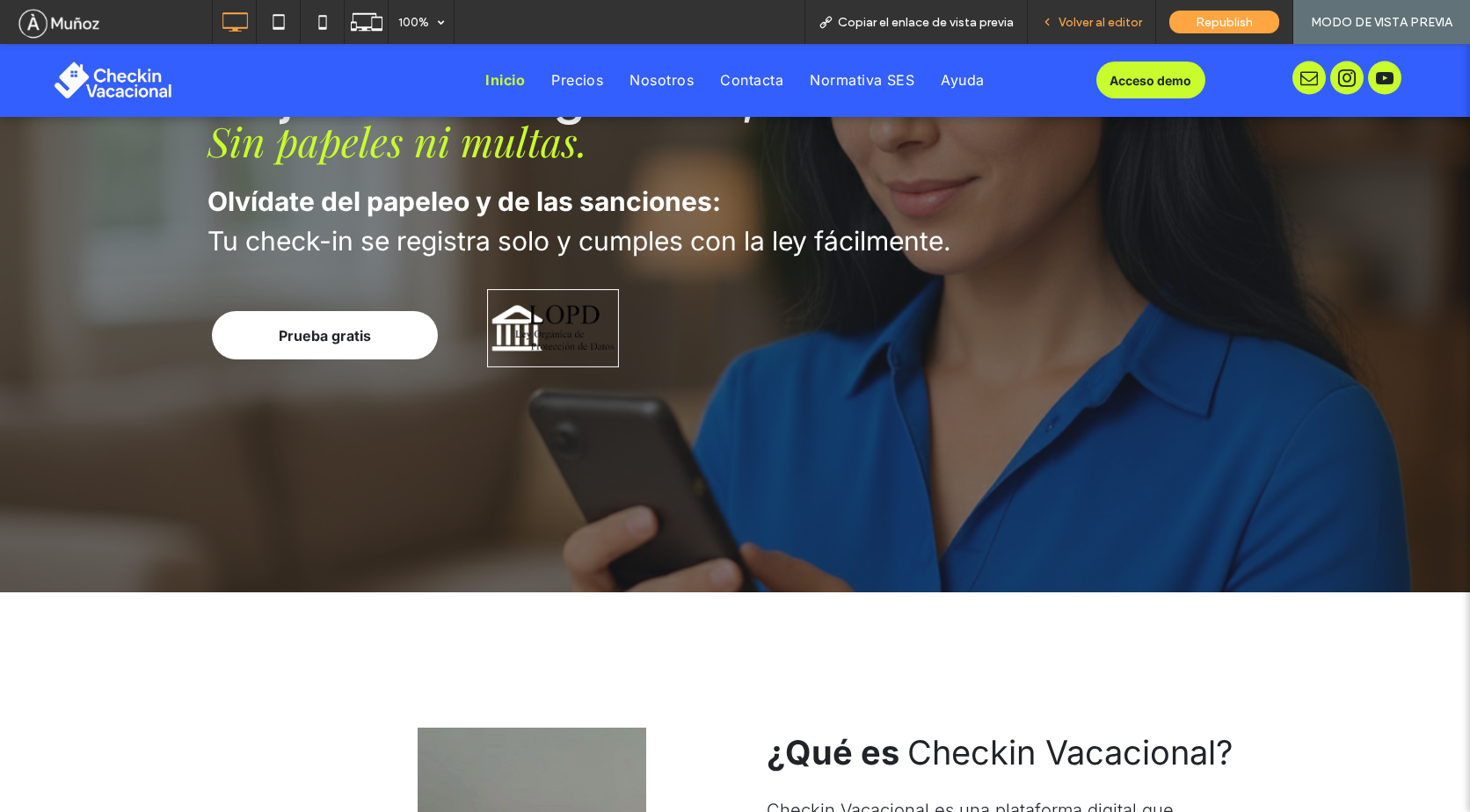
click at [1116, 17] on span "Volver al editor" at bounding box center [1100, 22] width 83 height 15
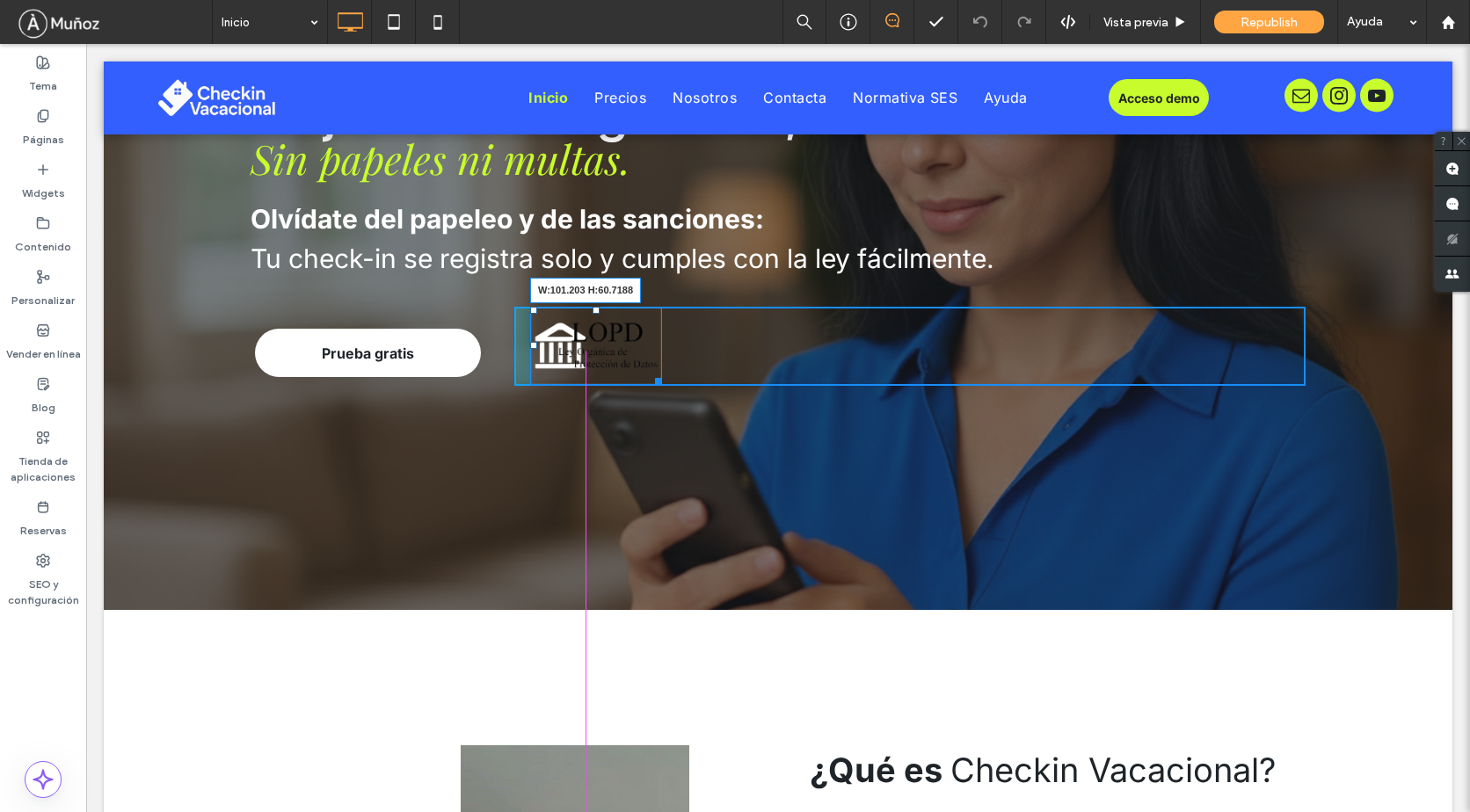
drag, startPoint x: 649, startPoint y: 379, endPoint x: 684, endPoint y: 391, distance: 37.0
click at [649, 372] on div at bounding box center [655, 378] width 13 height 13
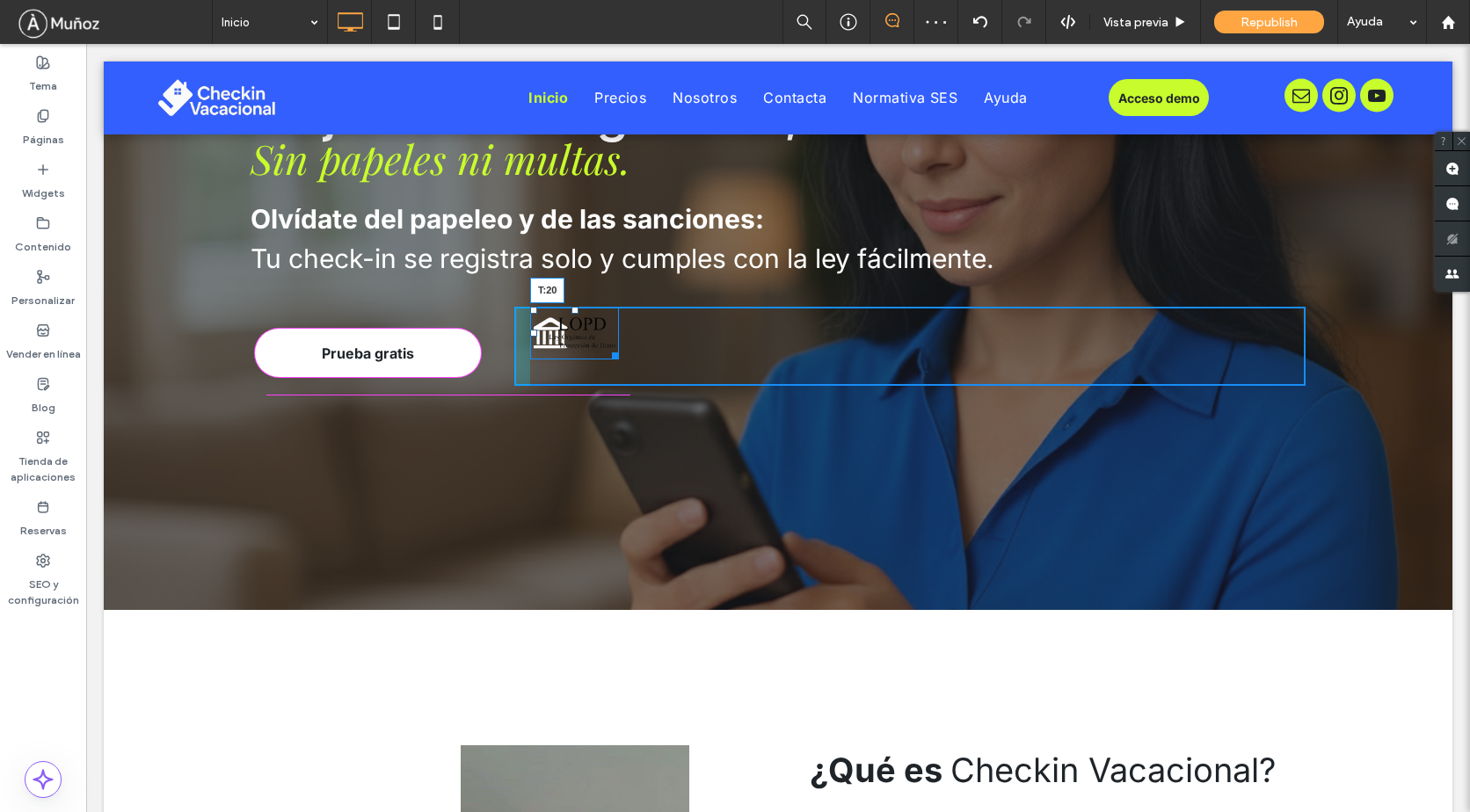
drag, startPoint x: 570, startPoint y: 311, endPoint x: 863, endPoint y: 292, distance: 293.6
click at [572, 314] on div at bounding box center [575, 311] width 7 height 7
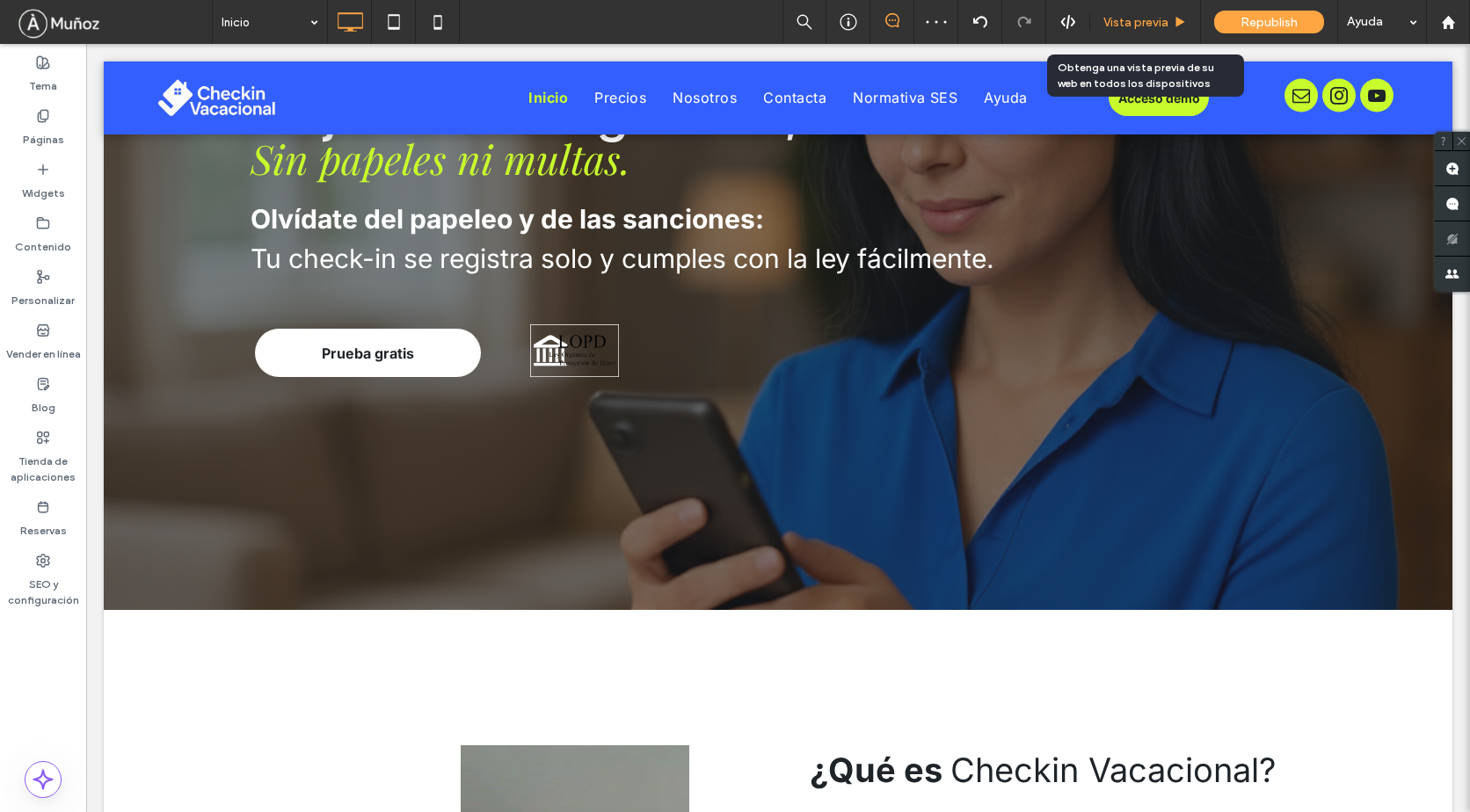
click at [1131, 19] on span "Vista previa" at bounding box center [1135, 22] width 65 height 15
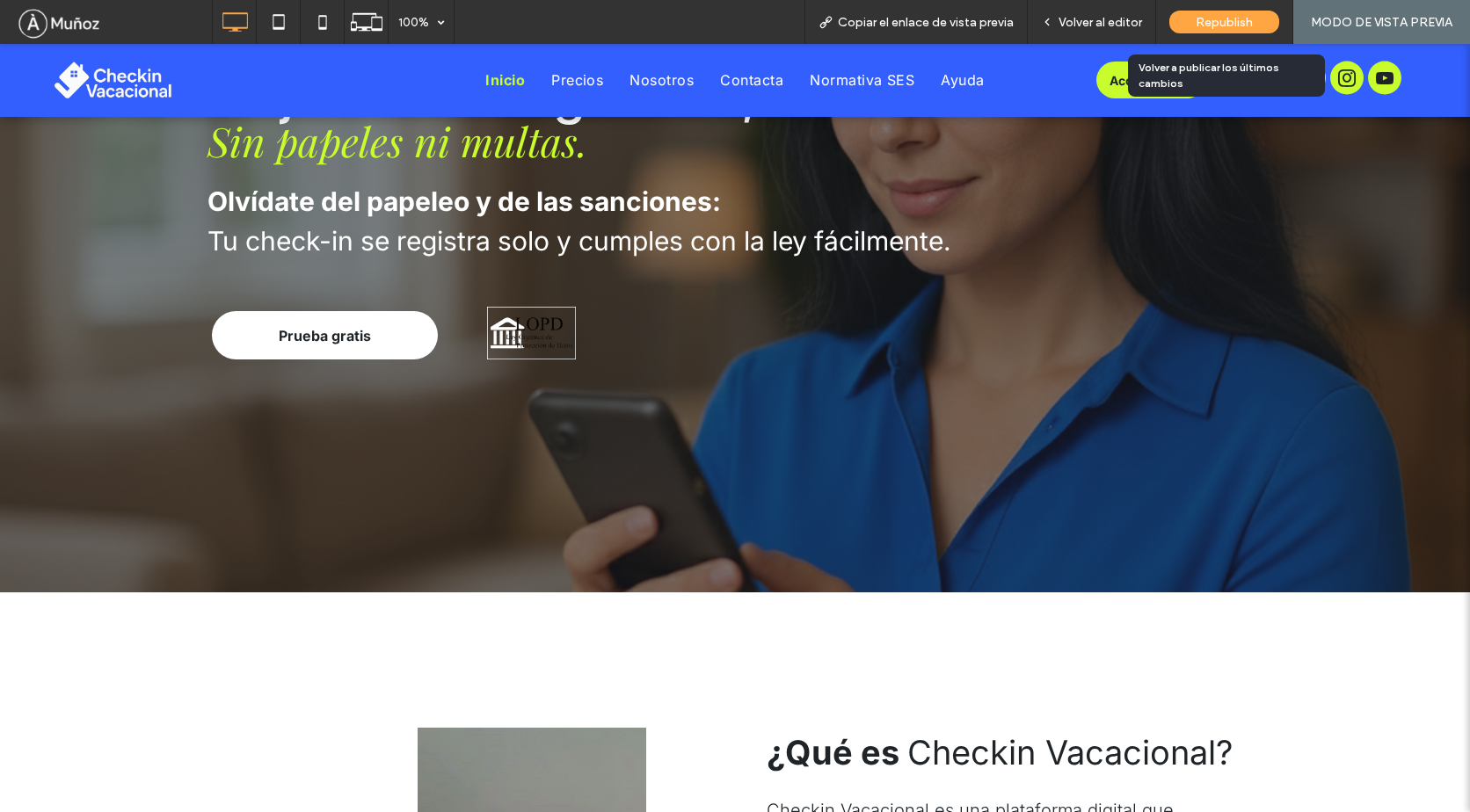
click at [1236, 13] on div "Republish" at bounding box center [1224, 21] width 110 height 23
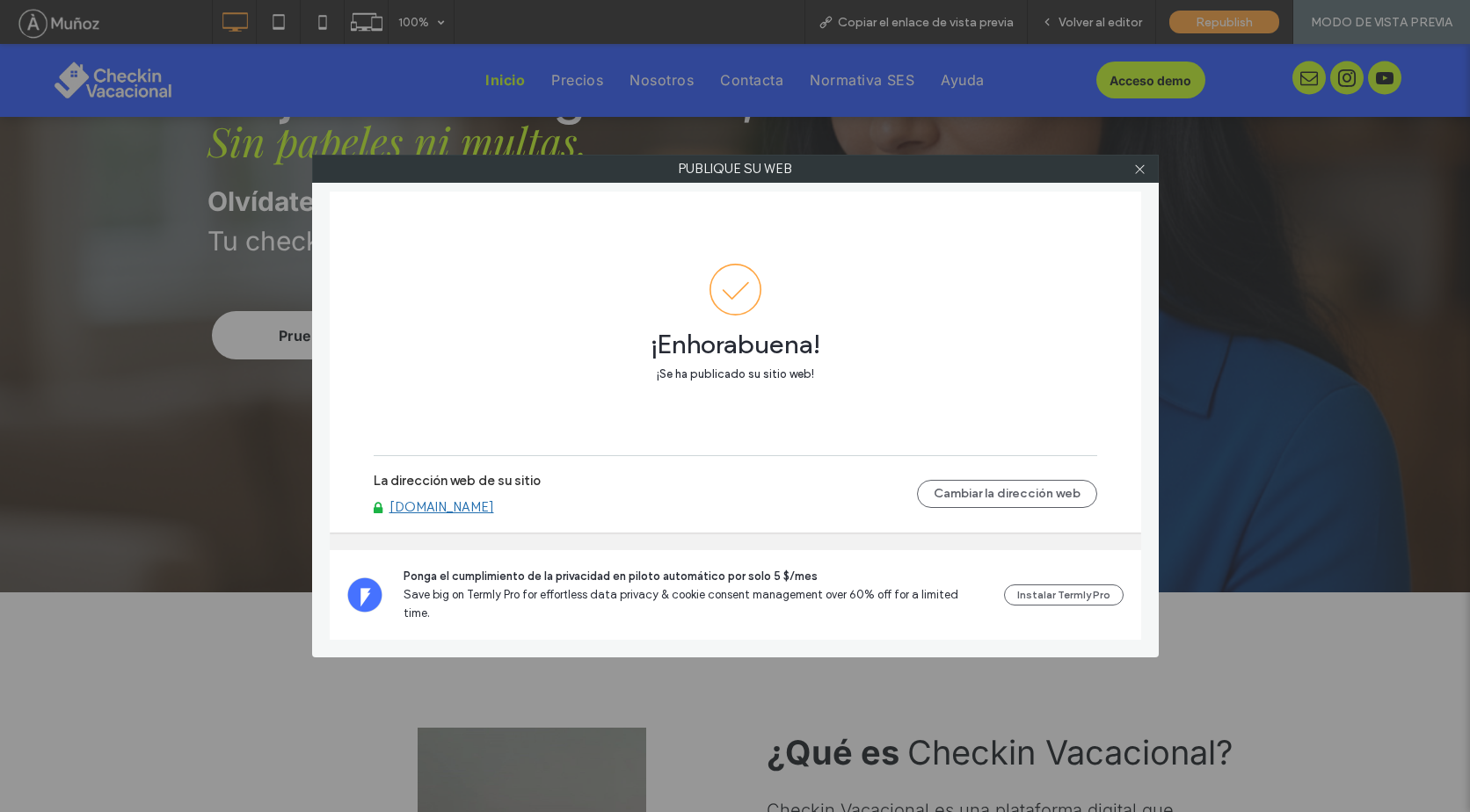
click at [494, 515] on link "[DOMAIN_NAME]" at bounding box center [441, 507] width 105 height 16
click at [1137, 167] on use at bounding box center [1140, 169] width 9 height 9
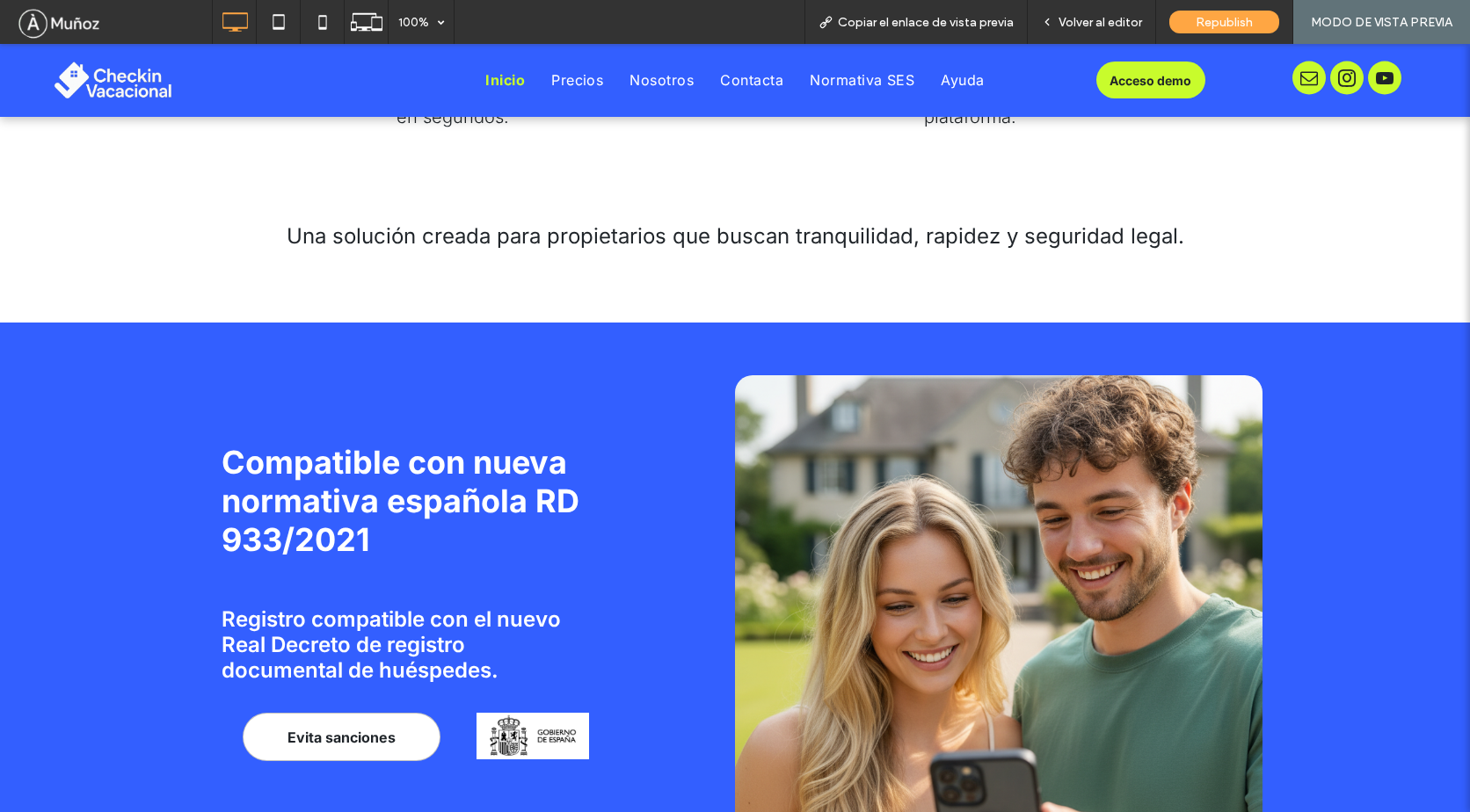
scroll to position [2548, 0]
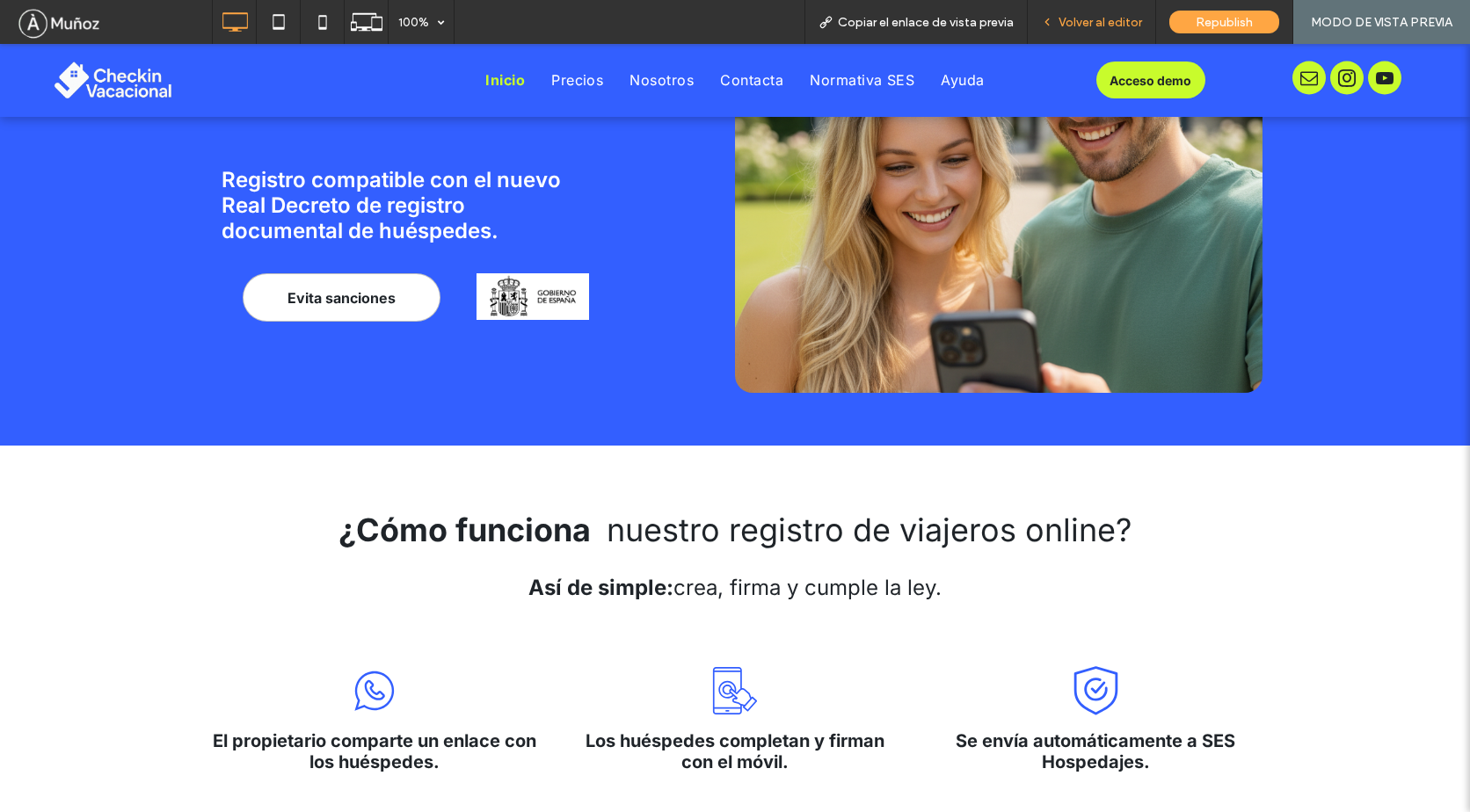
click at [1100, 19] on span "Volver al editor" at bounding box center [1100, 22] width 83 height 15
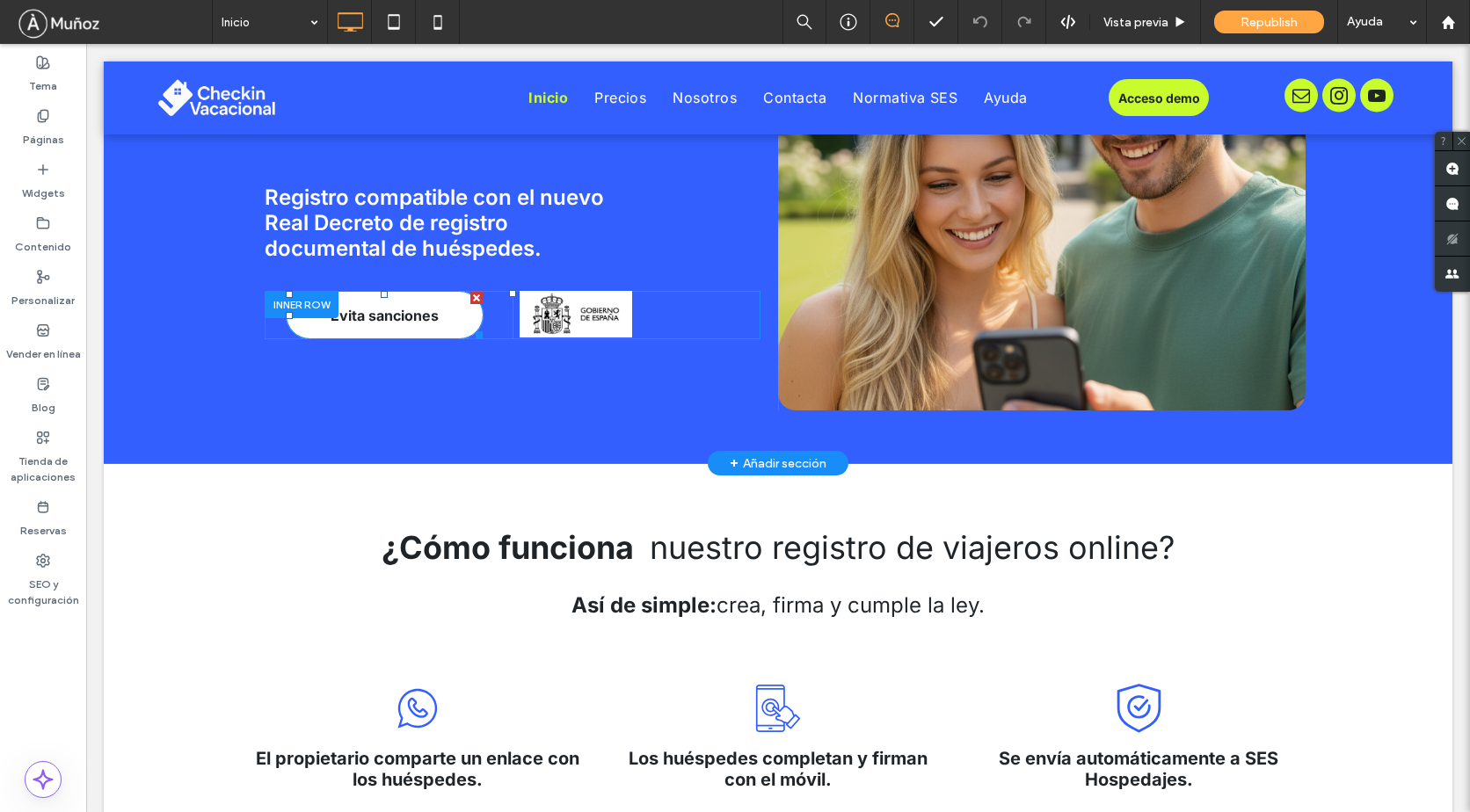
click at [416, 326] on link "Evita sanciones" at bounding box center [385, 314] width 198 height 48
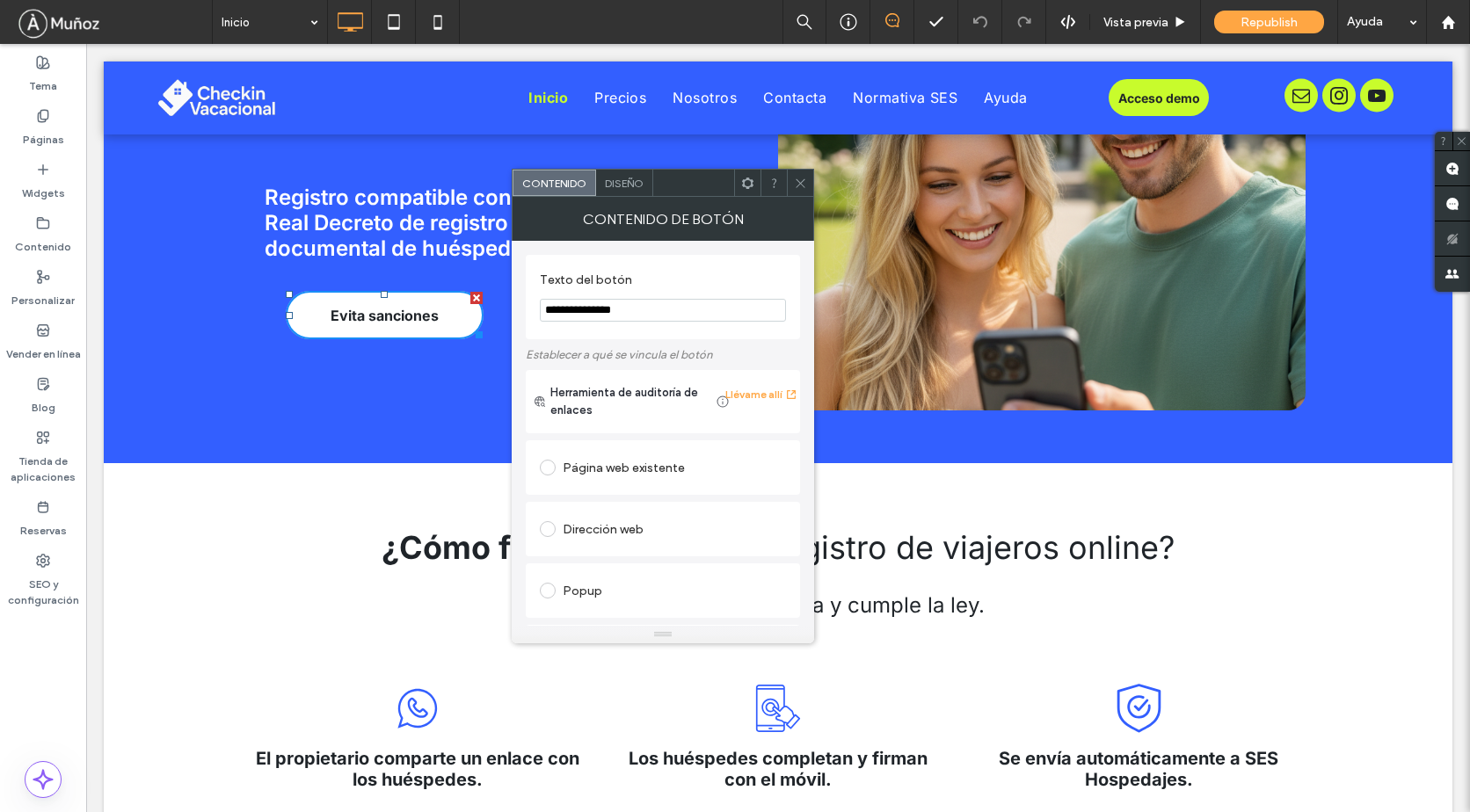
click at [623, 465] on div "Página web existente" at bounding box center [662, 467] width 246 height 28
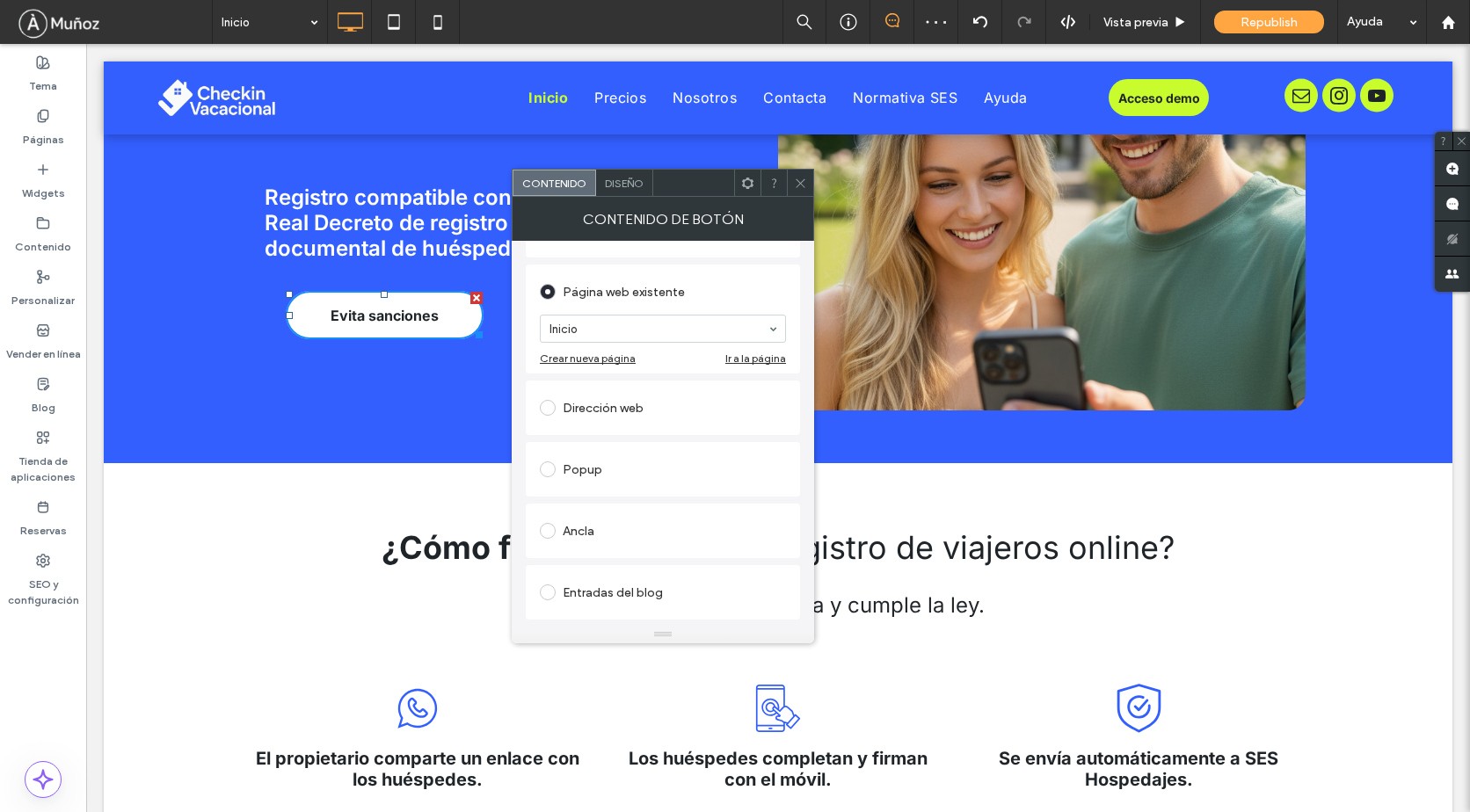
scroll to position [264, 0]
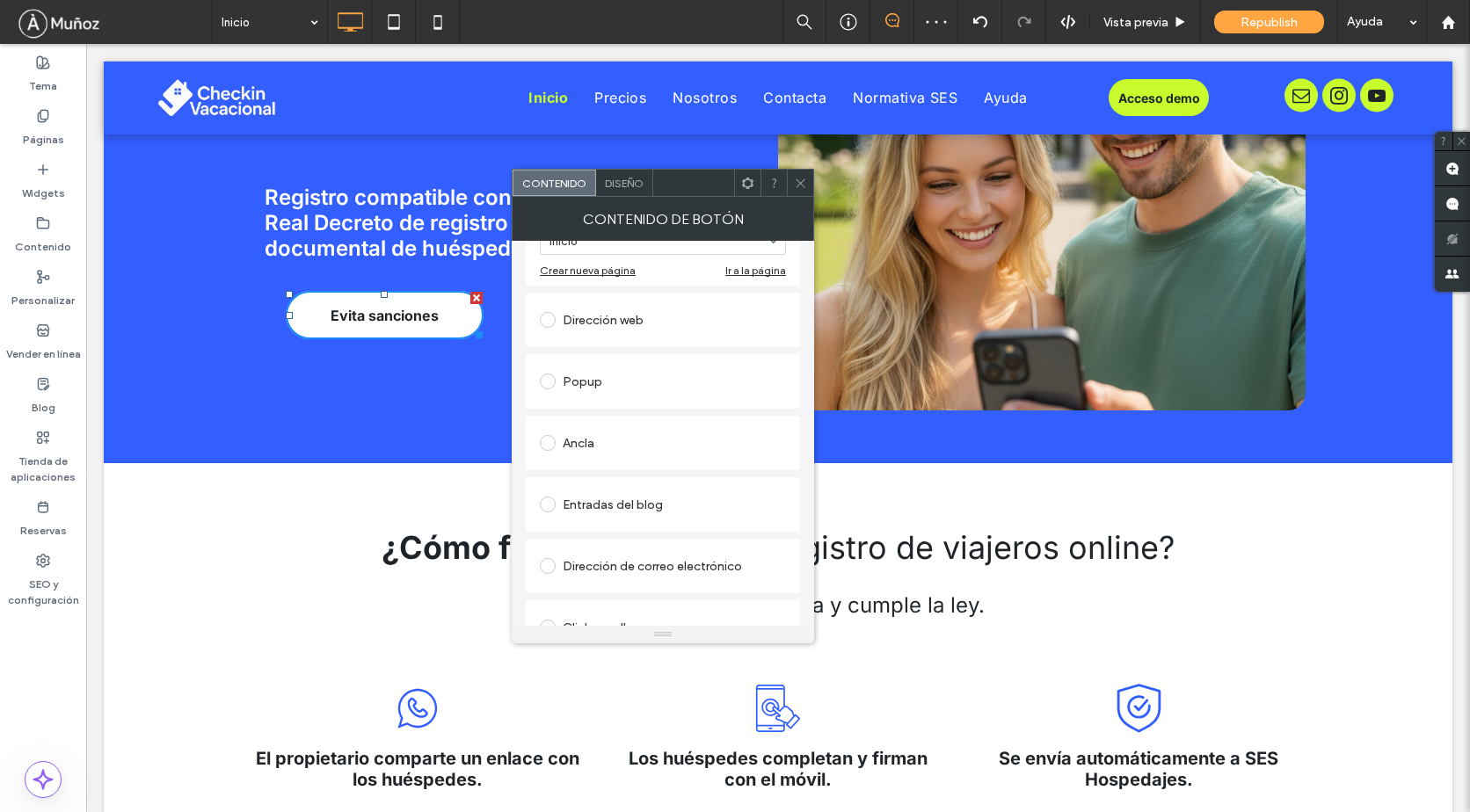
click at [581, 506] on div "Entradas del blog" at bounding box center [662, 504] width 246 height 28
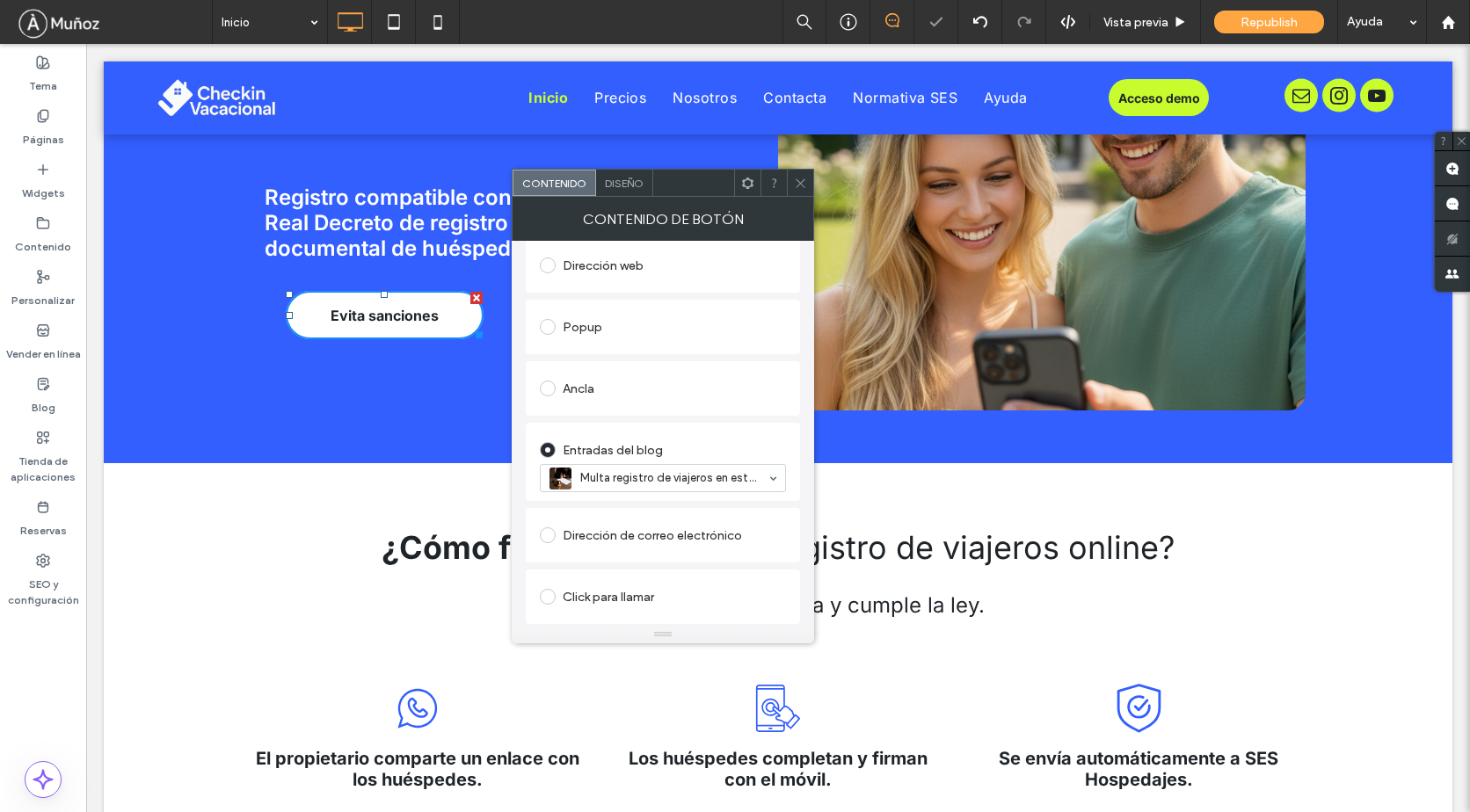
click at [797, 184] on icon at bounding box center [800, 183] width 13 height 13
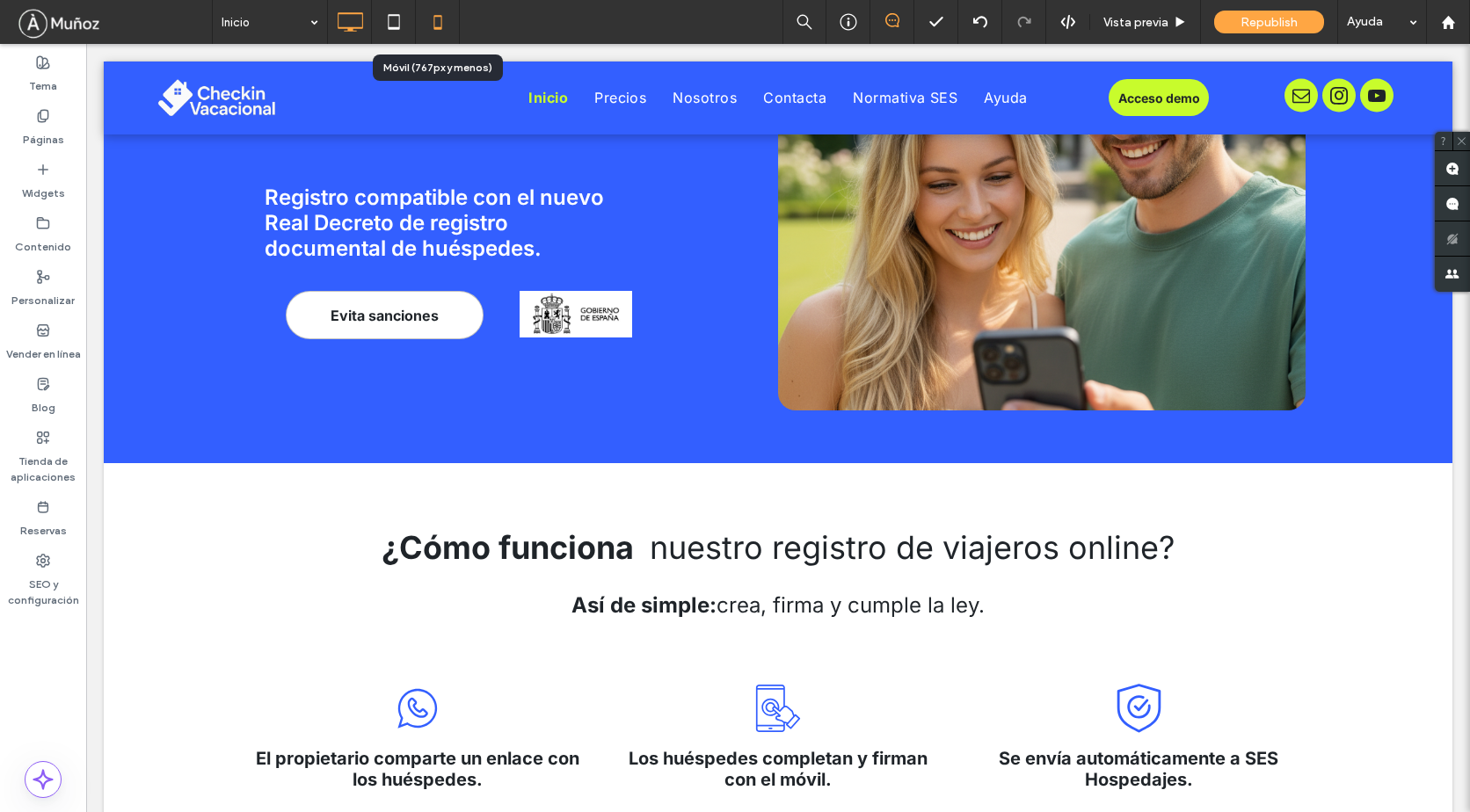
click at [439, 22] on icon at bounding box center [438, 22] width 35 height 35
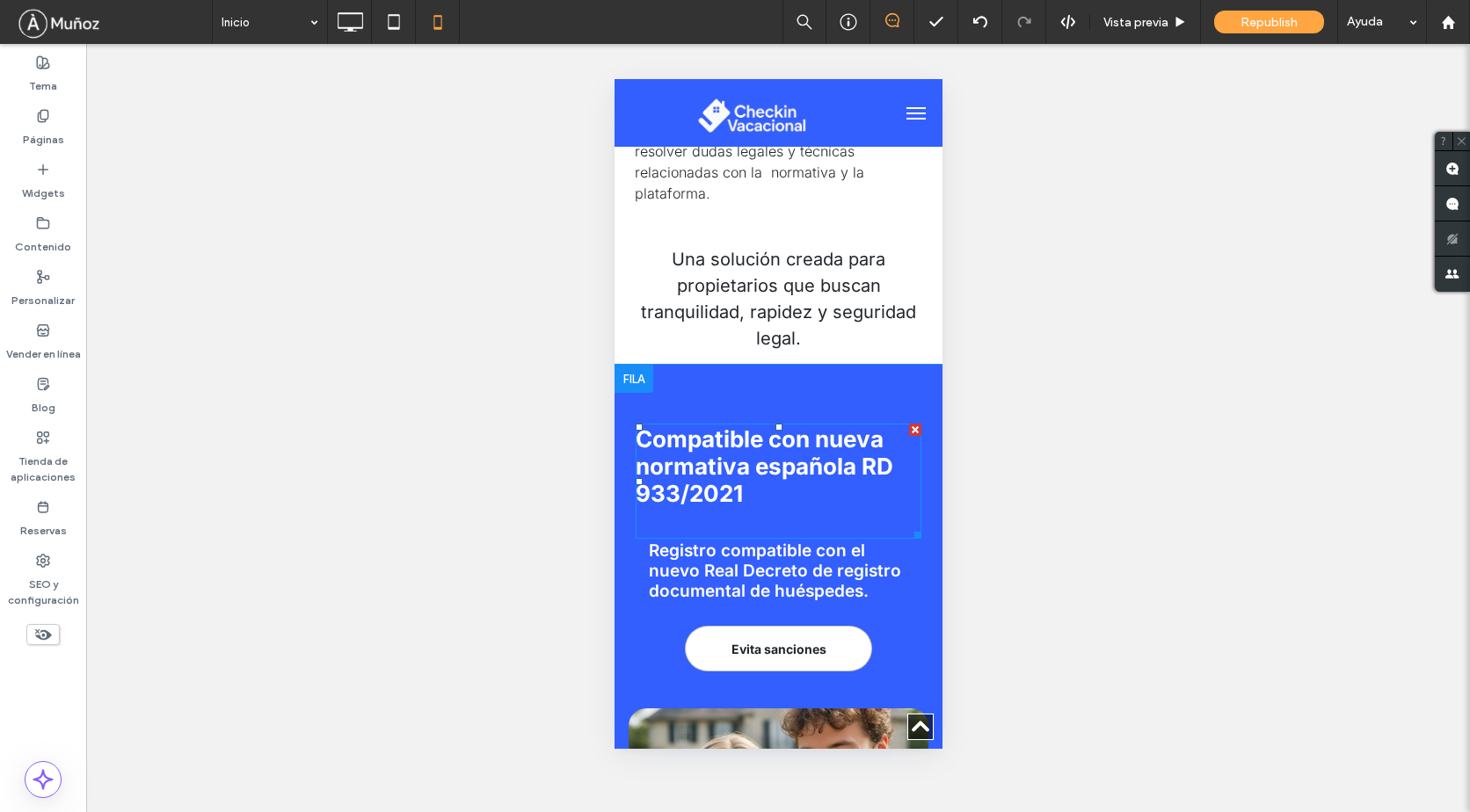
scroll to position [2284, 0]
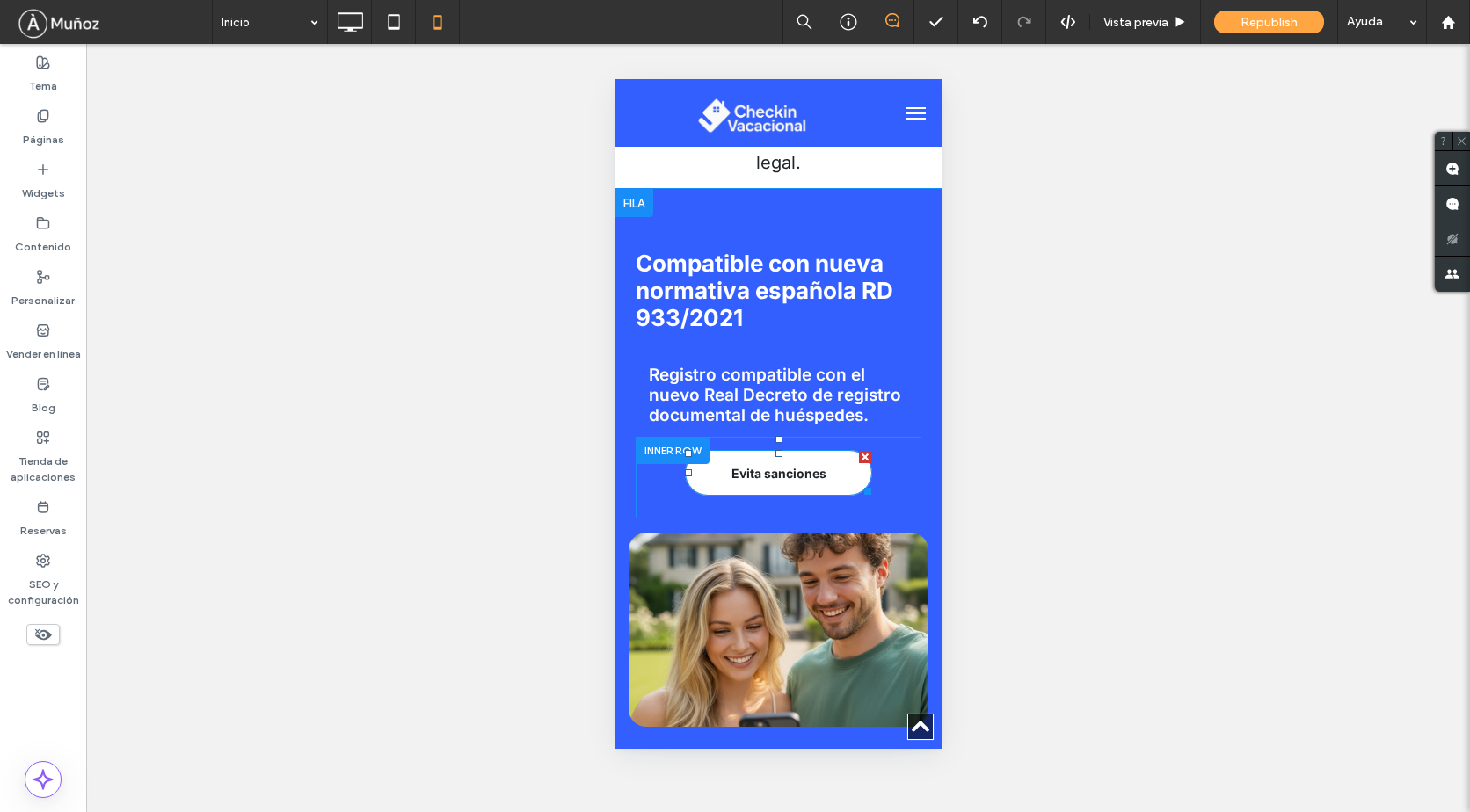
click at [805, 496] on link "Evita sanciones" at bounding box center [776, 472] width 186 height 45
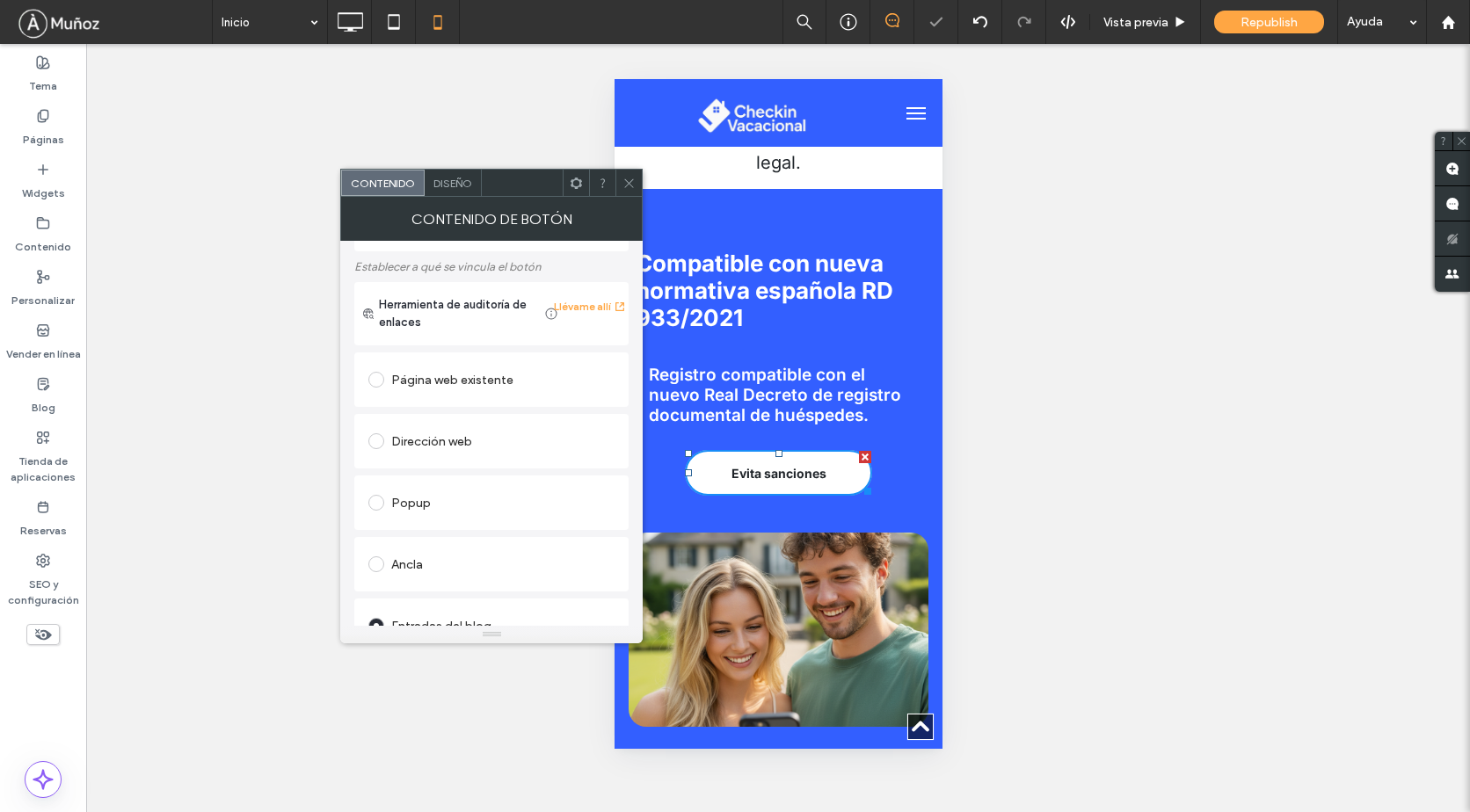
scroll to position [176, 0]
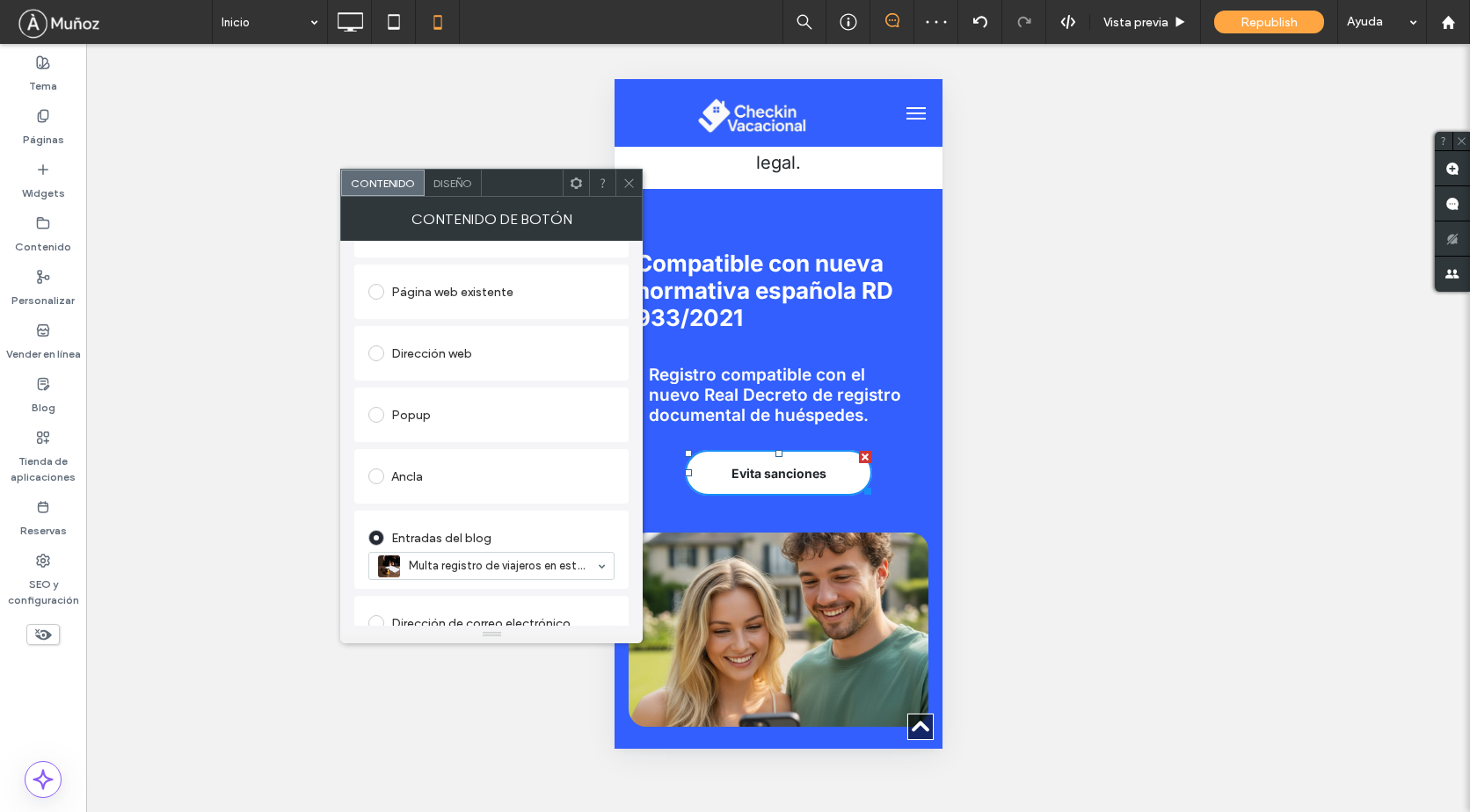
click at [626, 183] on icon at bounding box center [629, 183] width 13 height 13
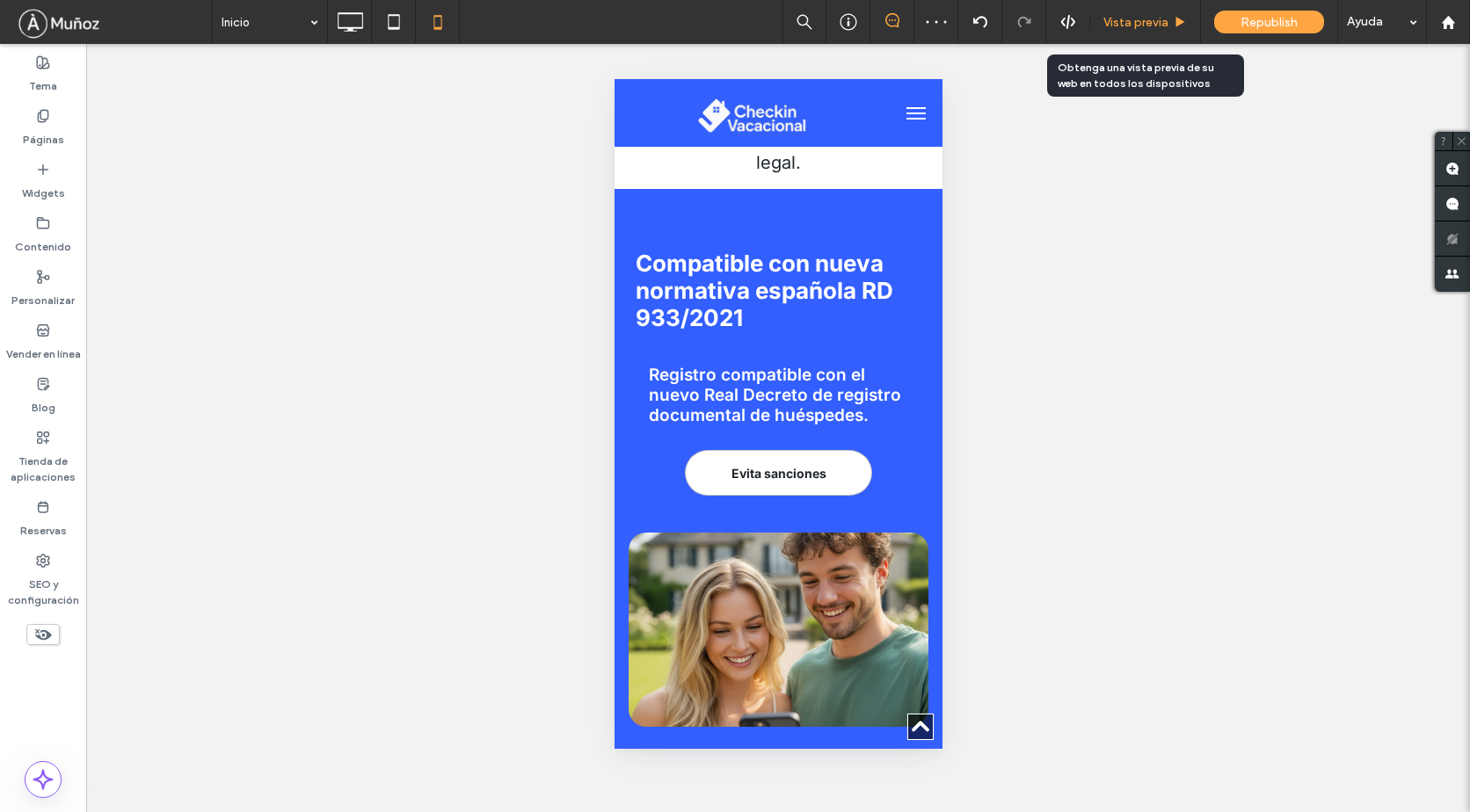
click at [1125, 19] on span "Vista previa" at bounding box center [1135, 22] width 65 height 15
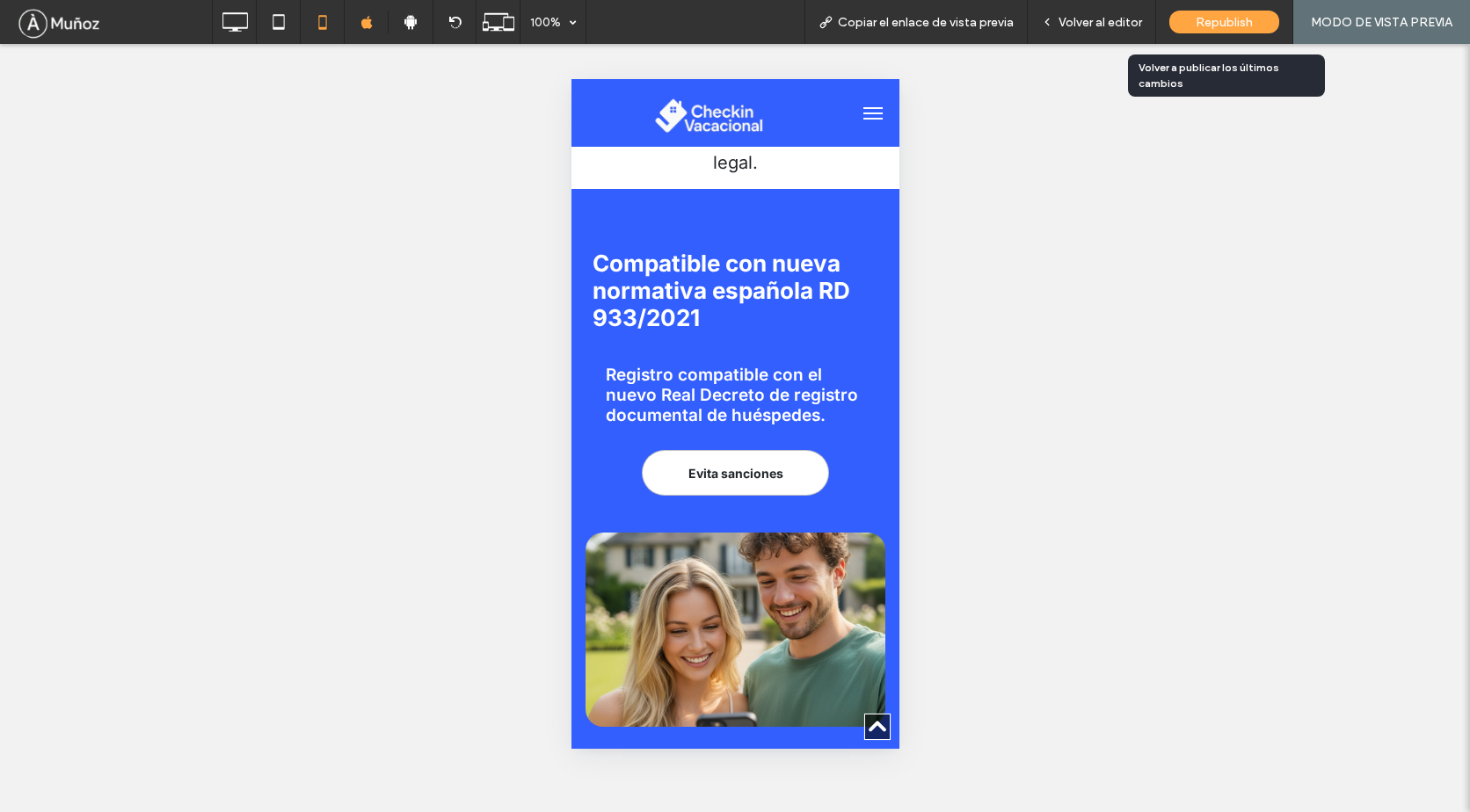
click at [1230, 19] on span "Republish" at bounding box center [1224, 22] width 57 height 15
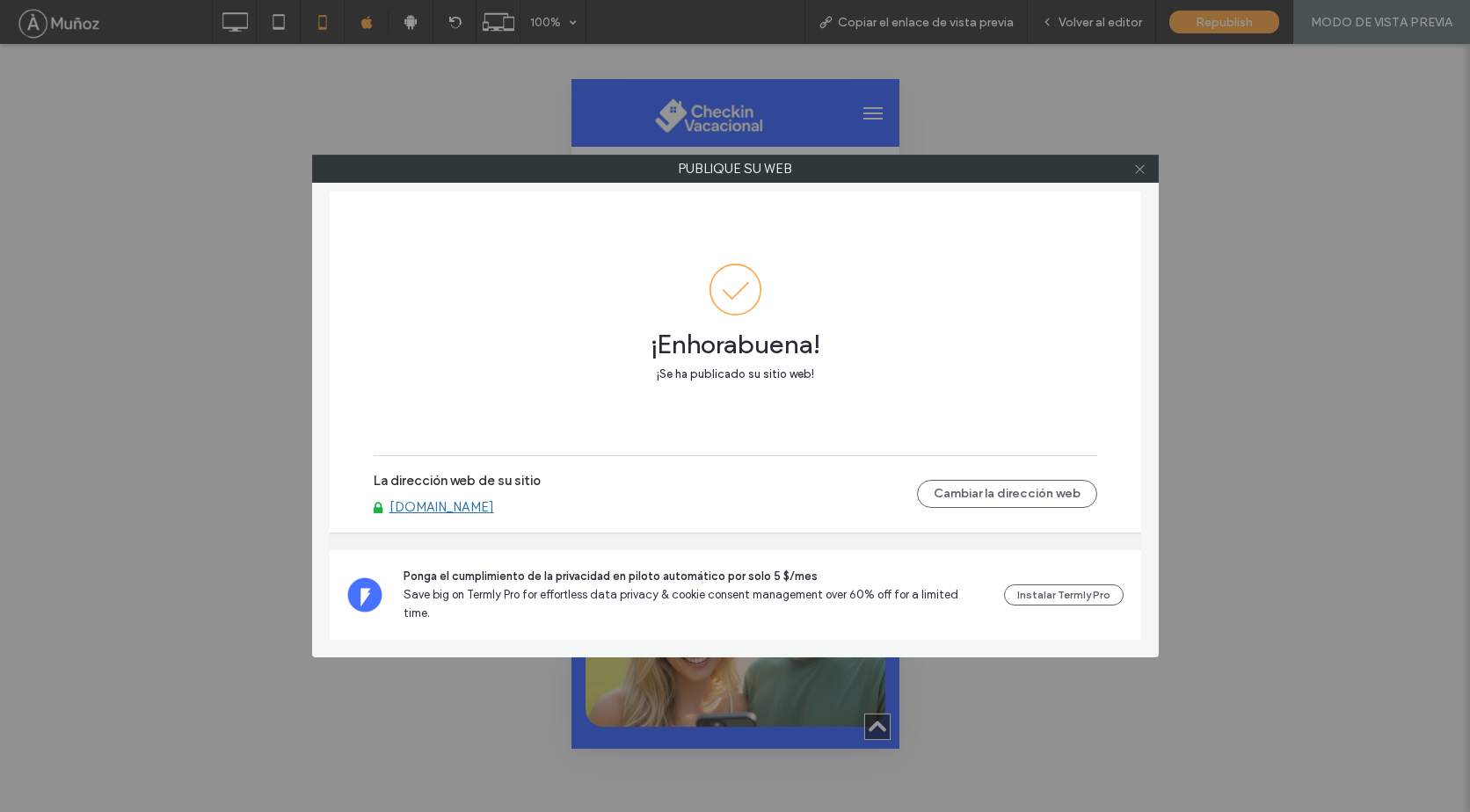
click at [1140, 175] on icon at bounding box center [1140, 169] width 13 height 13
